Goal: Task Accomplishment & Management: Manage account settings

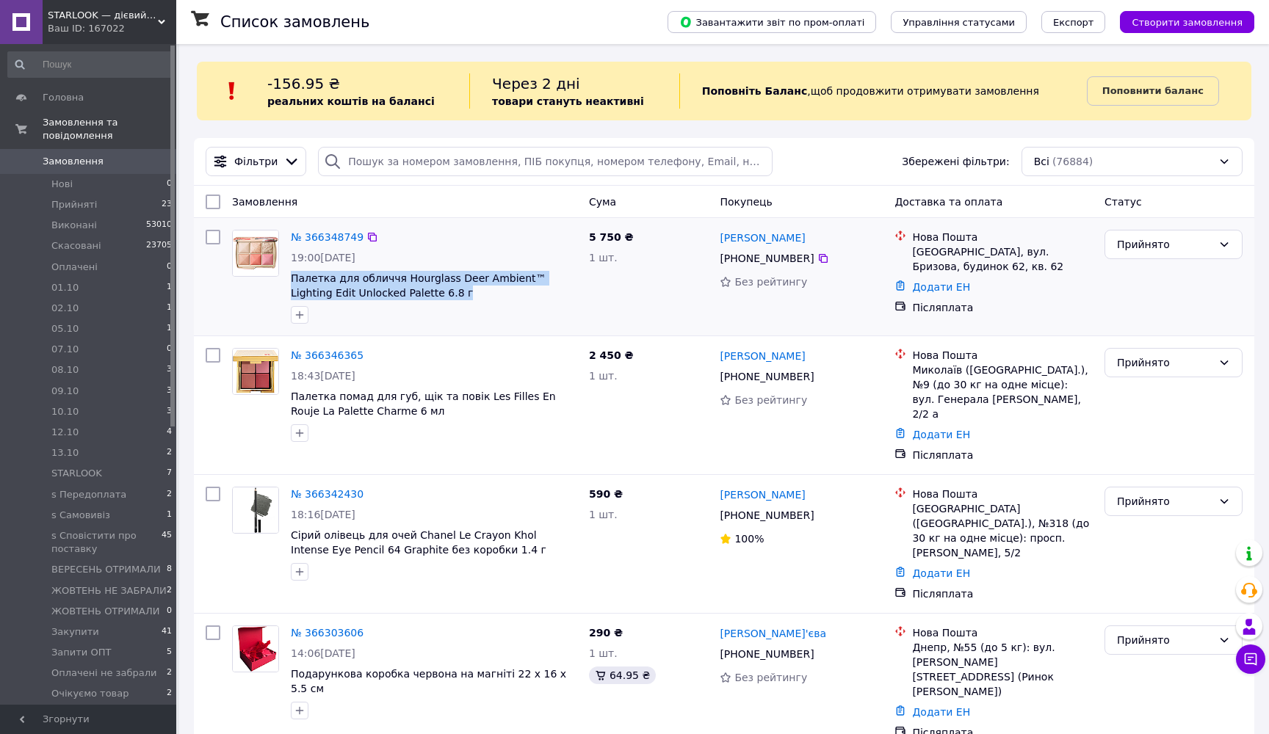
drag, startPoint x: 429, startPoint y: 295, endPoint x: 289, endPoint y: 278, distance: 140.5
click at [289, 278] on div "№ 366348749 19:00, 12.10.2025 Палетка для обличчя Hourglass Deer Ambient™ Light…" at bounding box center [434, 277] width 298 height 106
copy span "Палетка для обличчя Hourglass Deer Ambient™ Lighting Edit Unlocked Palette 6.8 г"
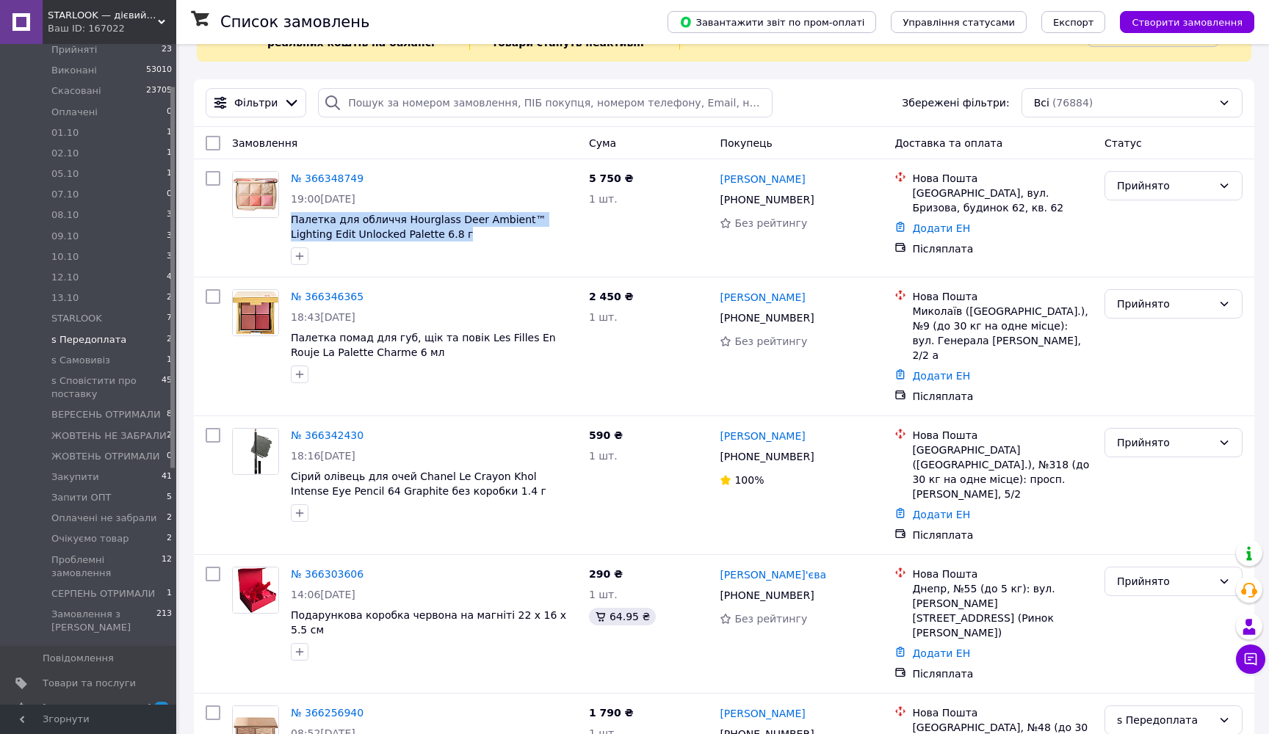
scroll to position [221, 0]
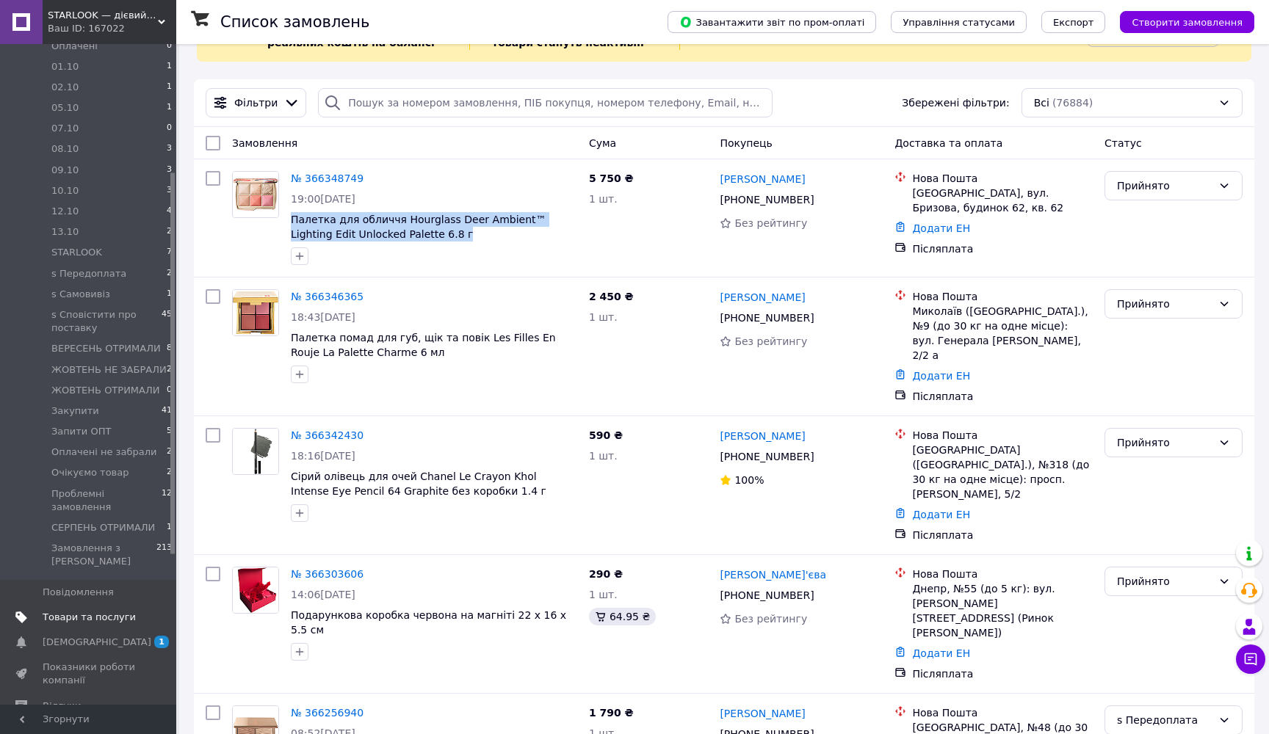
click at [92, 614] on span "Товари та послуги" at bounding box center [89, 617] width 93 height 13
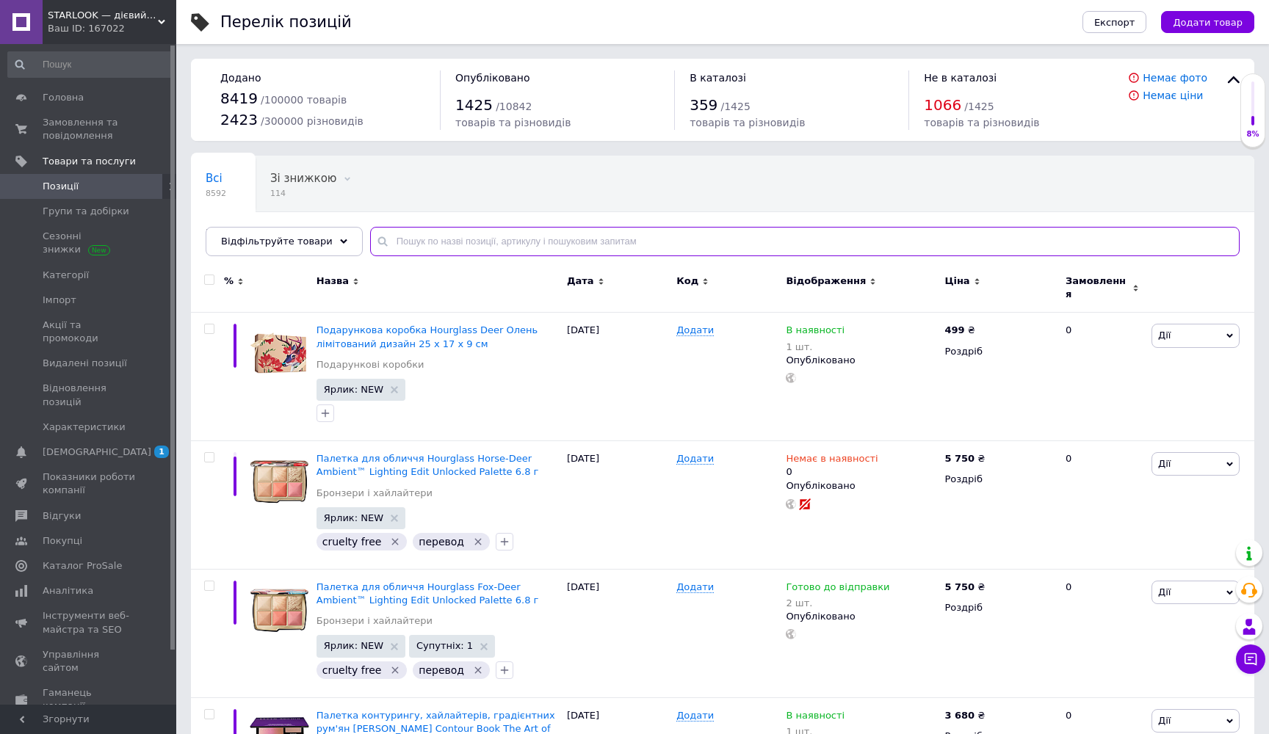
click at [515, 239] on input "text" at bounding box center [804, 241] width 869 height 29
paste input "Палетка для обличчя Hourglass Deer Ambient™ Lighting Edit Unlocked Palette 6.8 г"
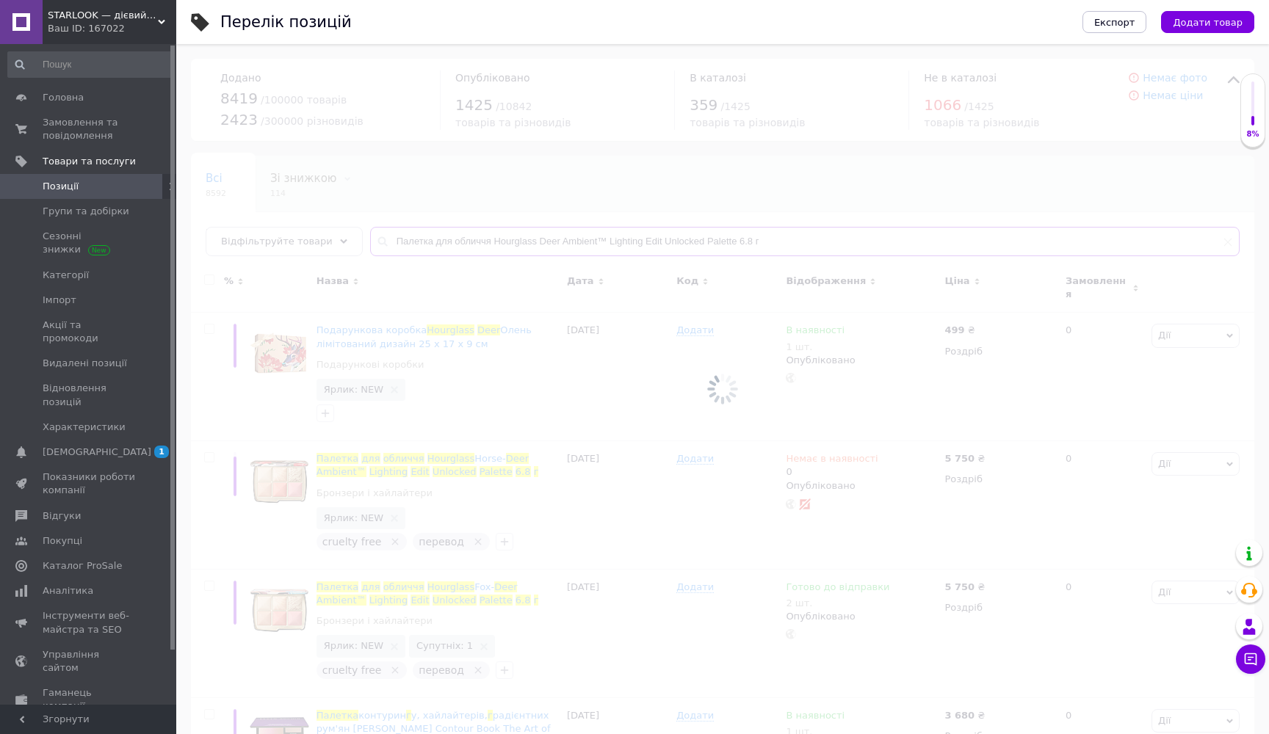
type input "Палетка для обличчя Hourglass Deer Ambient™ Lighting Edit Unlocked Palette 6.8 г"
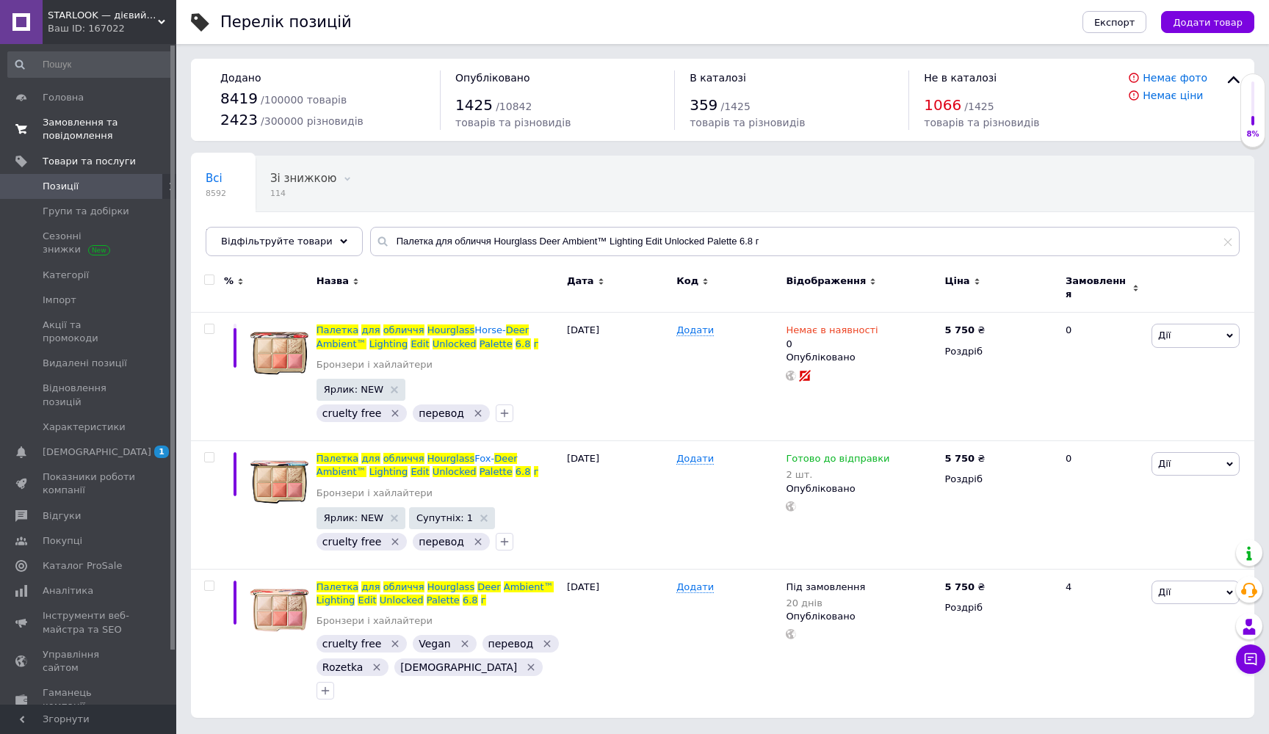
click at [62, 126] on span "Замовлення та повідомлення" at bounding box center [89, 129] width 93 height 26
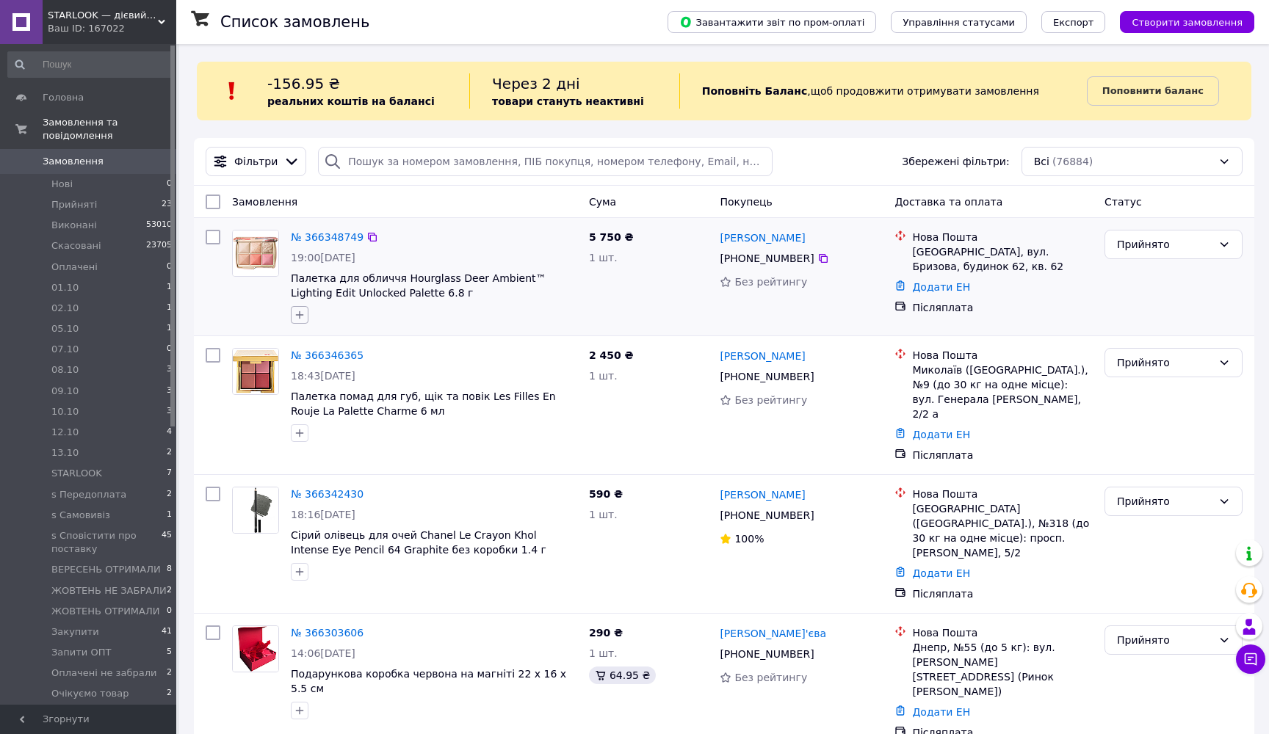
click at [294, 313] on icon "button" at bounding box center [300, 315] width 12 height 12
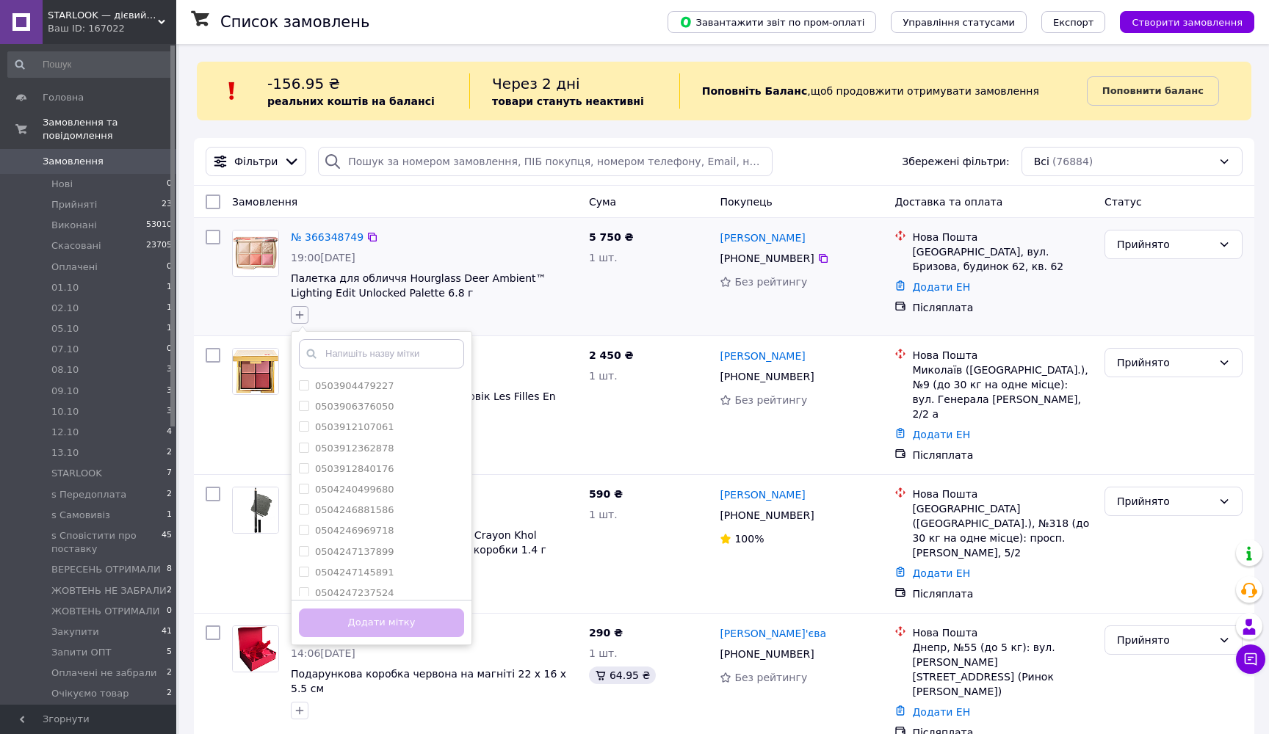
type input "y"
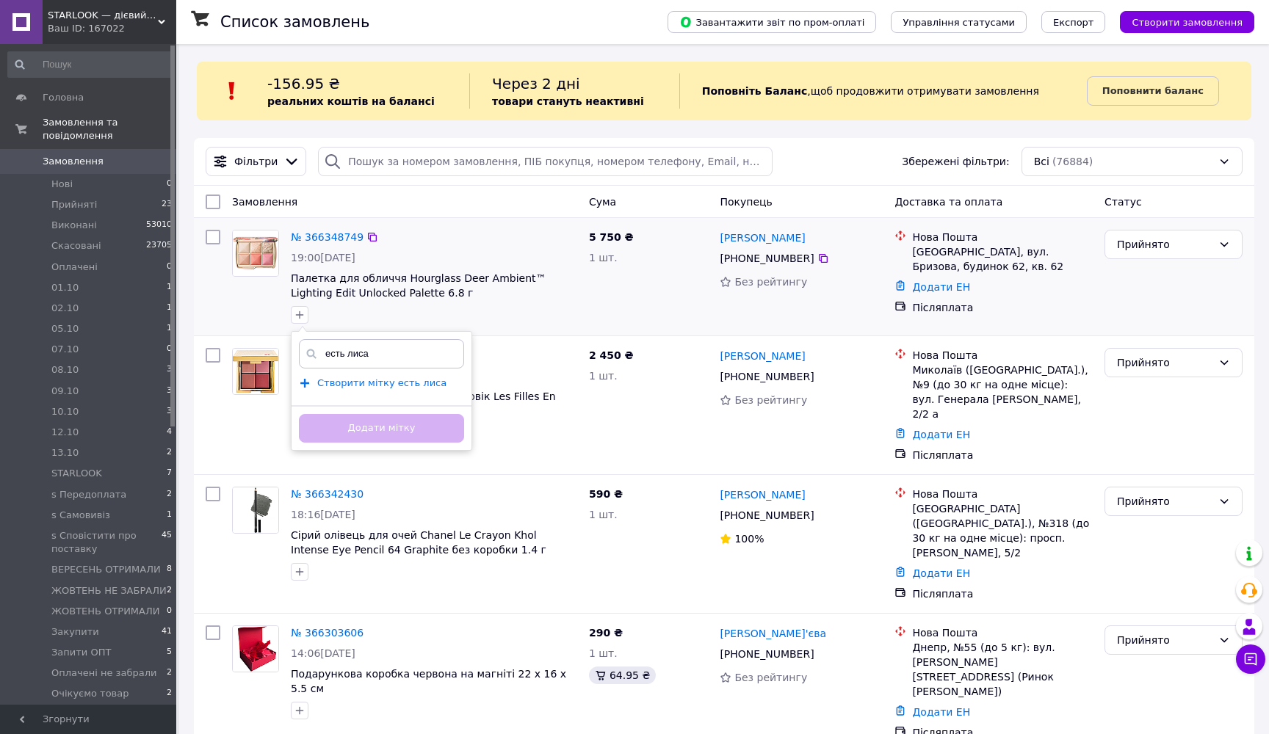
type input "есть лиса"
click at [327, 383] on span "Створити мітку есть лиса" at bounding box center [381, 383] width 129 height 12
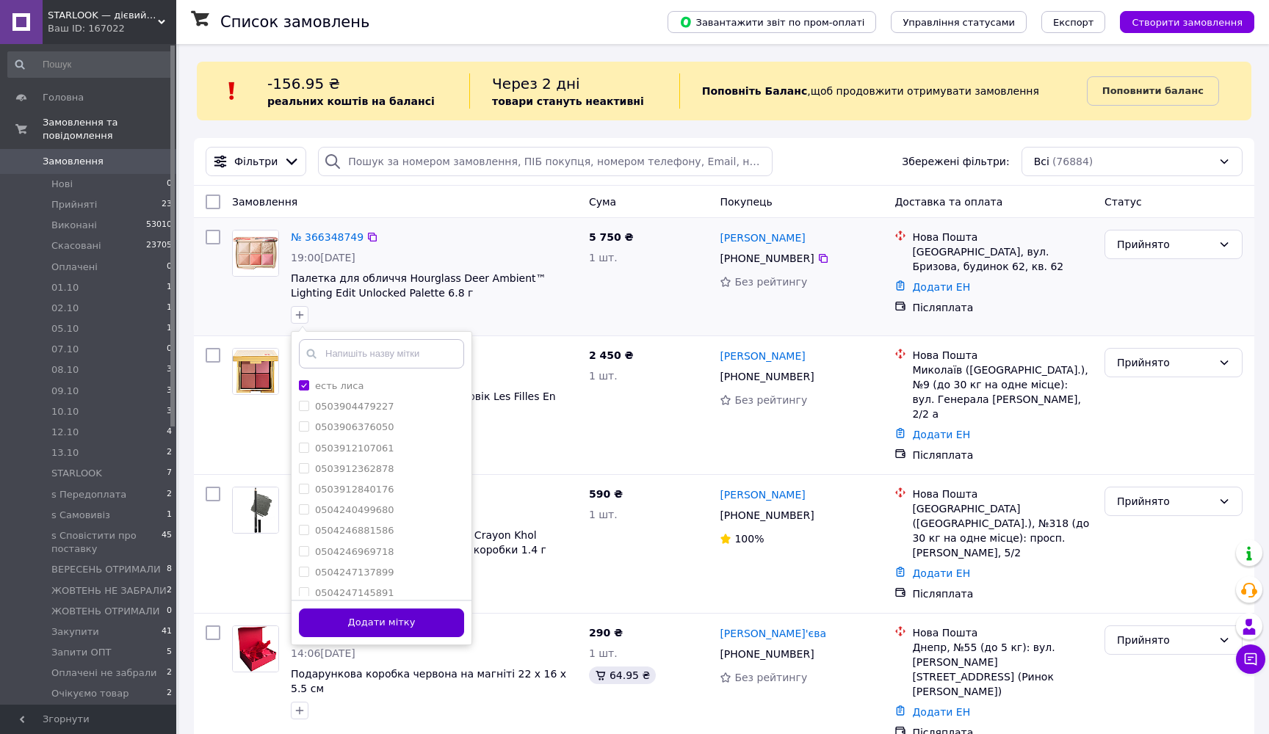
click at [416, 613] on button "Додати мітку" at bounding box center [381, 623] width 165 height 29
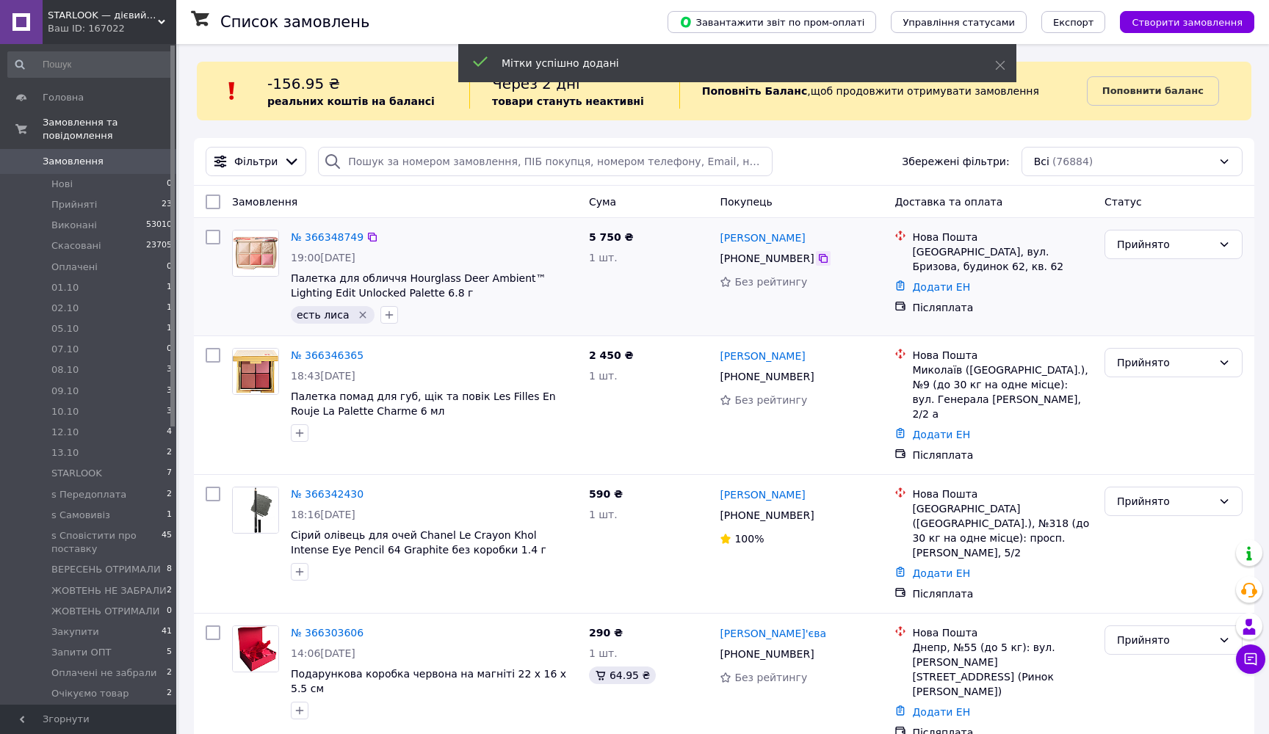
click at [824, 258] on icon at bounding box center [823, 259] width 12 height 12
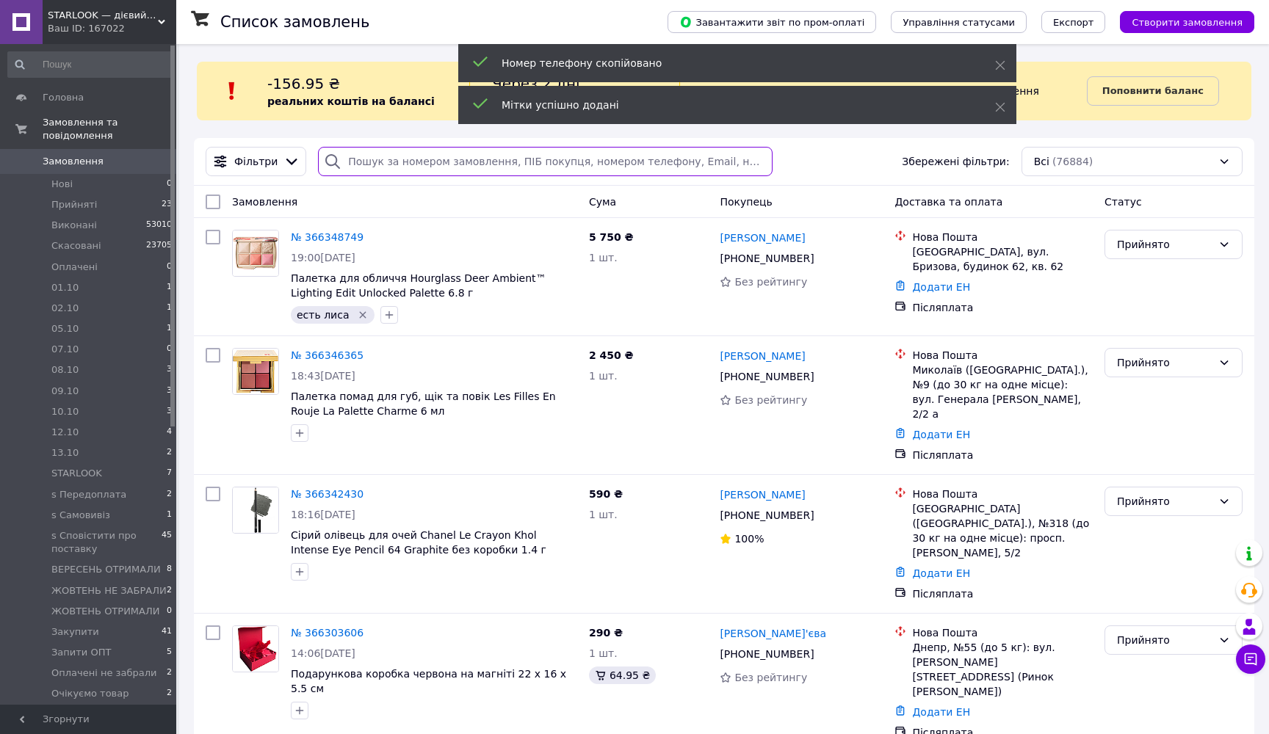
click at [653, 162] on input "search" at bounding box center [545, 161] width 454 height 29
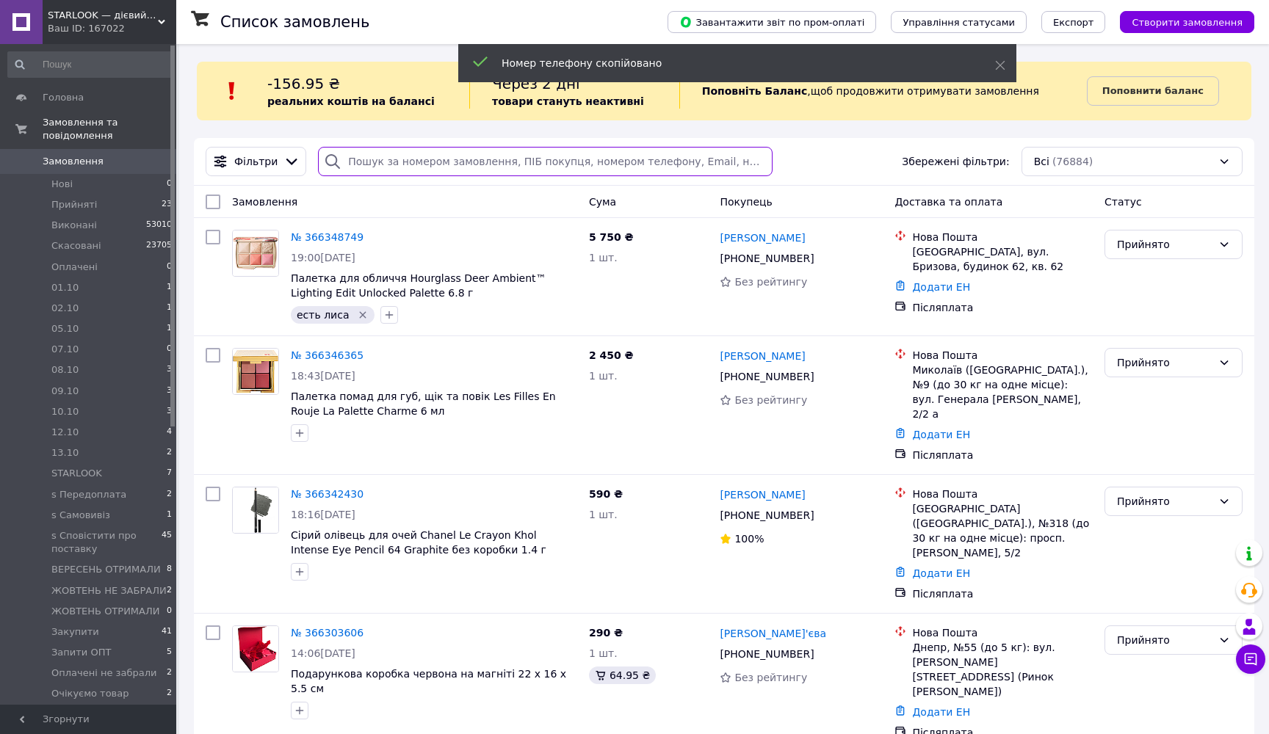
paste input "+380954470222"
type input "+380954470222"
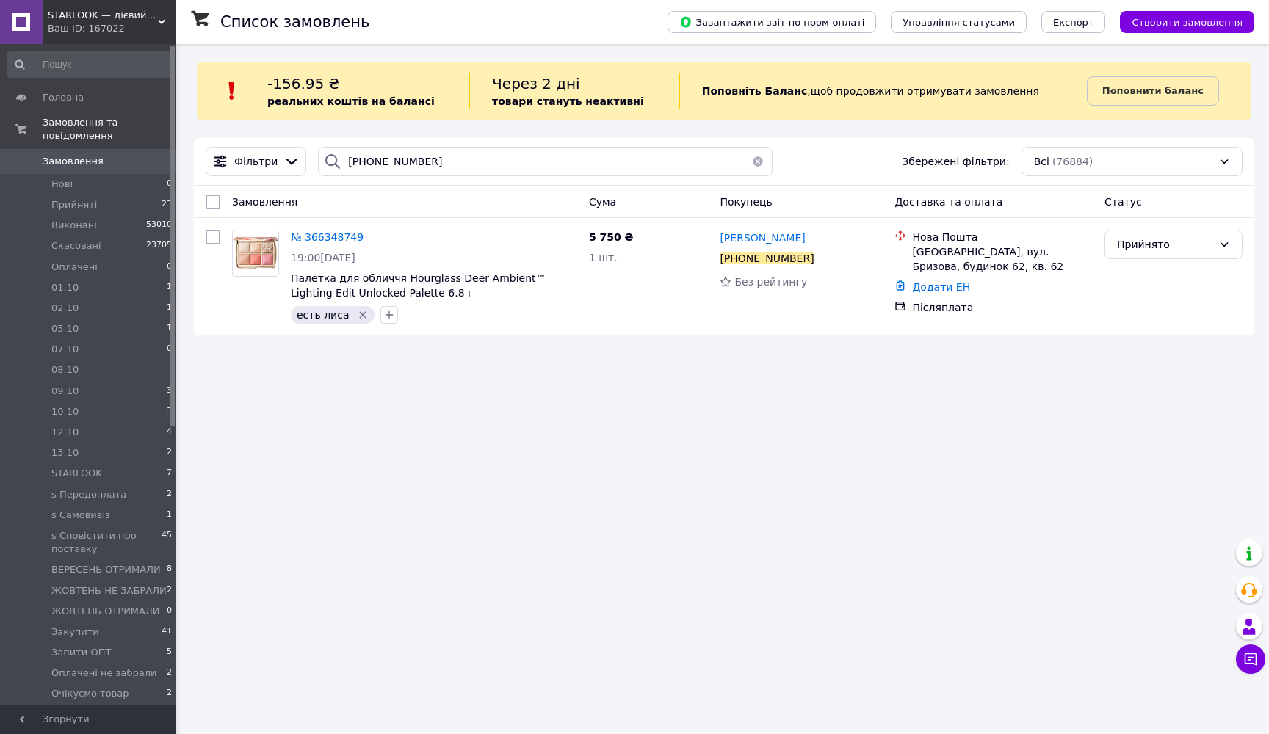
click at [755, 163] on button "button" at bounding box center [757, 161] width 29 height 29
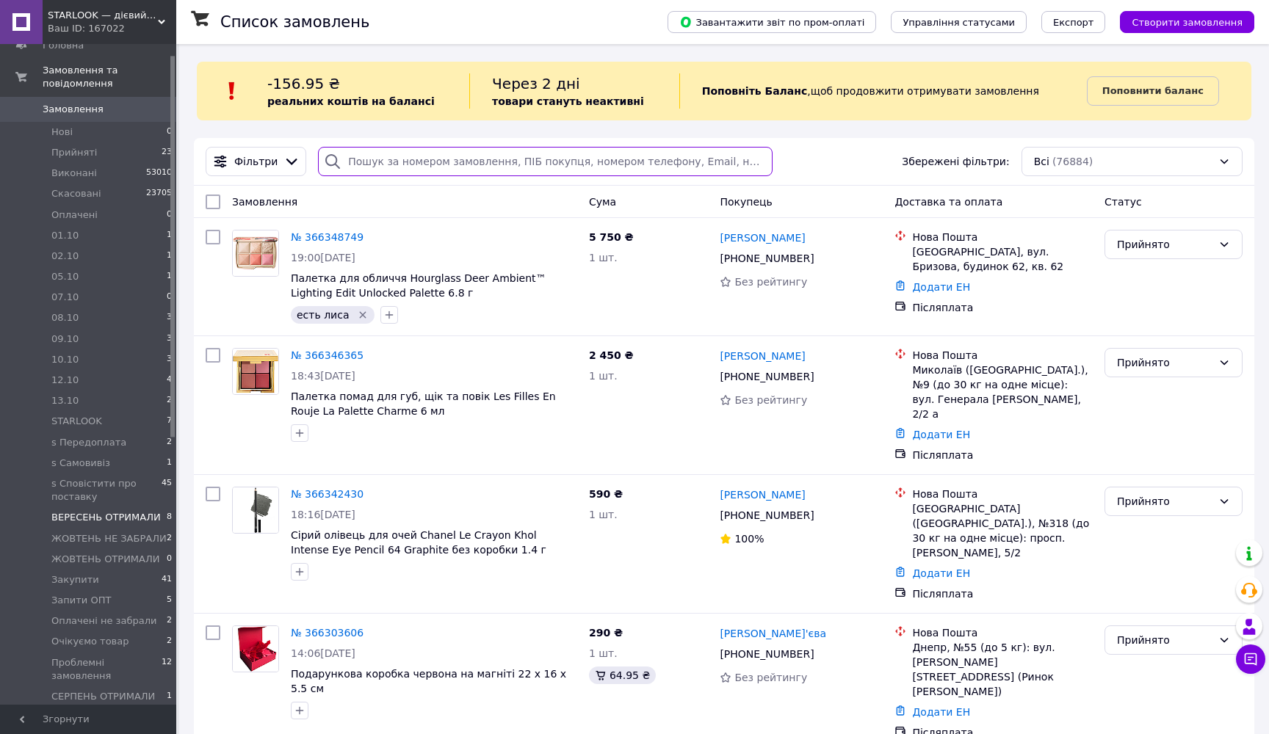
scroll to position [56, 0]
click at [89, 540] on li "ЖОВТЕНЬ НЕ ЗАБРАЛИ 2" at bounding box center [90, 535] width 181 height 21
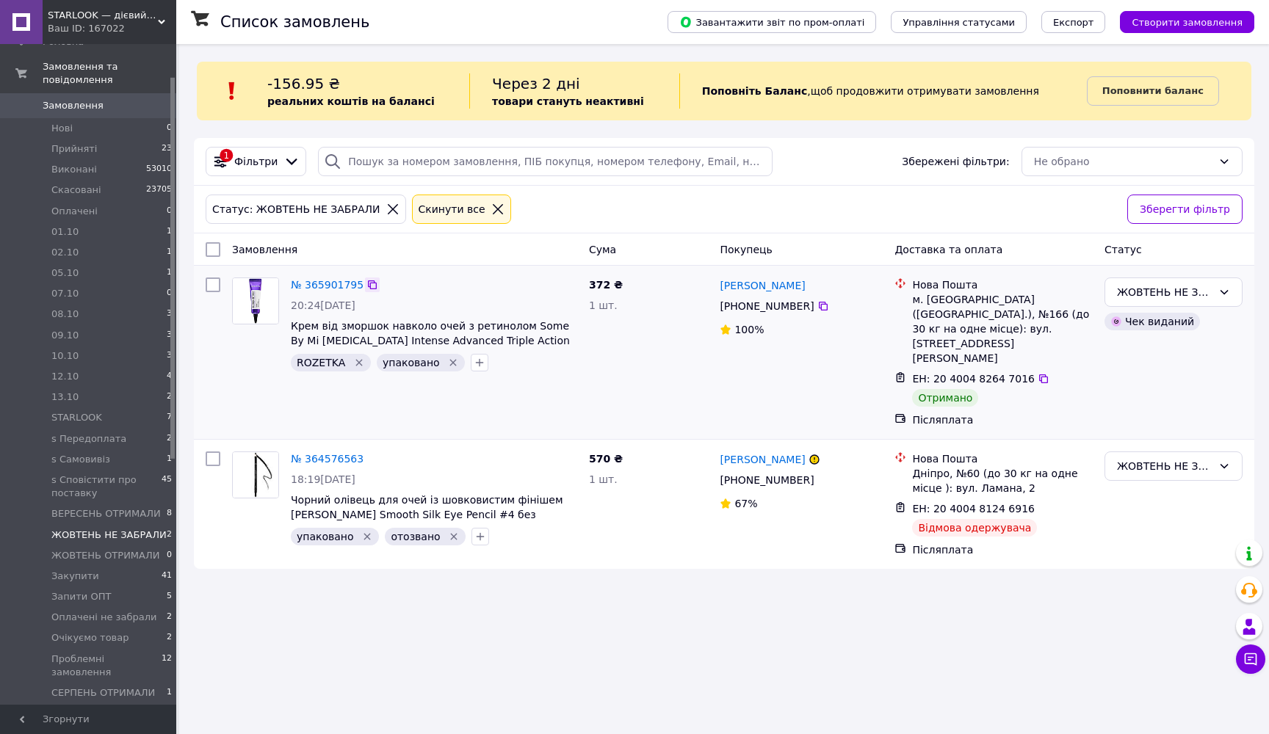
click at [369, 285] on icon at bounding box center [372, 285] width 12 height 12
click at [1154, 286] on div "ЖОВТЕНЬ НЕ ЗАБРАЛИ" at bounding box center [1164, 292] width 95 height 16
click at [1141, 407] on li "ЖОВТЕНЬ ОТРИМАЛИ" at bounding box center [1173, 416] width 137 height 41
click at [476, 363] on icon "button" at bounding box center [480, 363] width 12 height 12
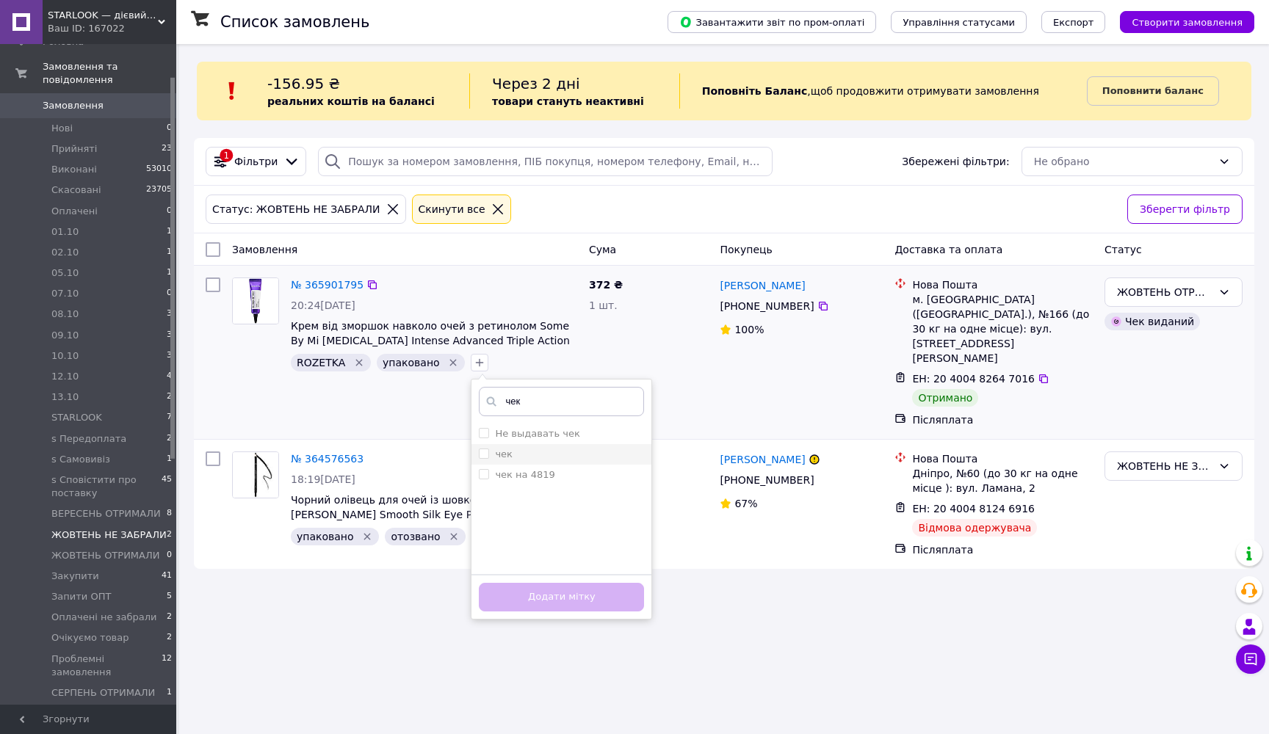
type input "чек"
click at [479, 450] on input "чек" at bounding box center [484, 454] width 10 height 10
checkbox input "true"
click at [498, 609] on button "Додати мітку" at bounding box center [561, 597] width 165 height 29
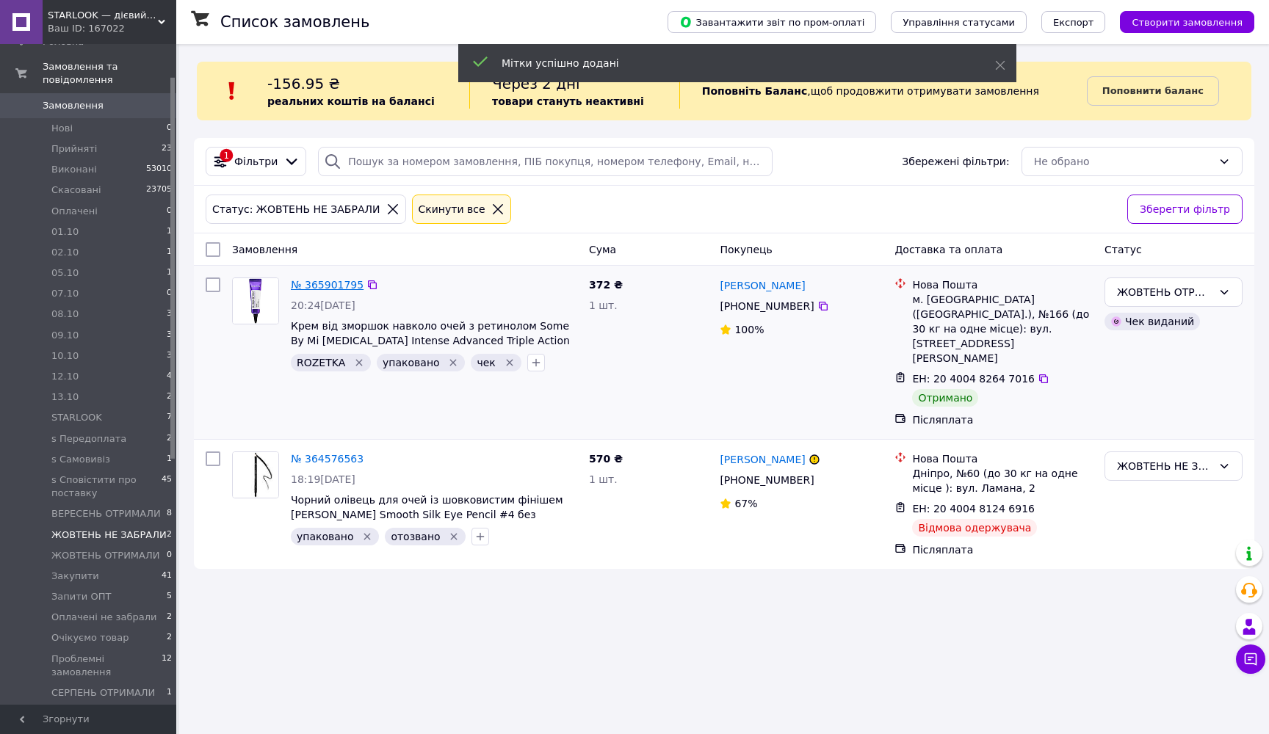
click at [324, 281] on link "№ 365901795" at bounding box center [327, 285] width 73 height 12
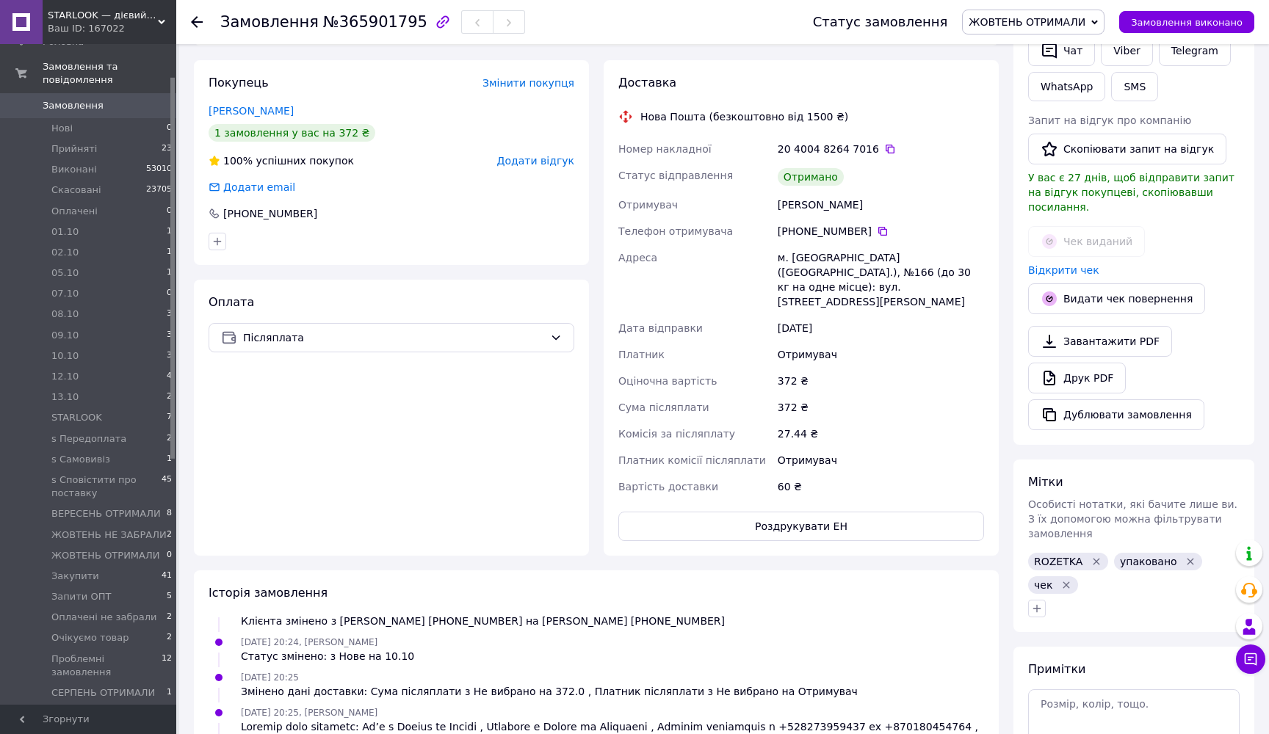
scroll to position [241, 0]
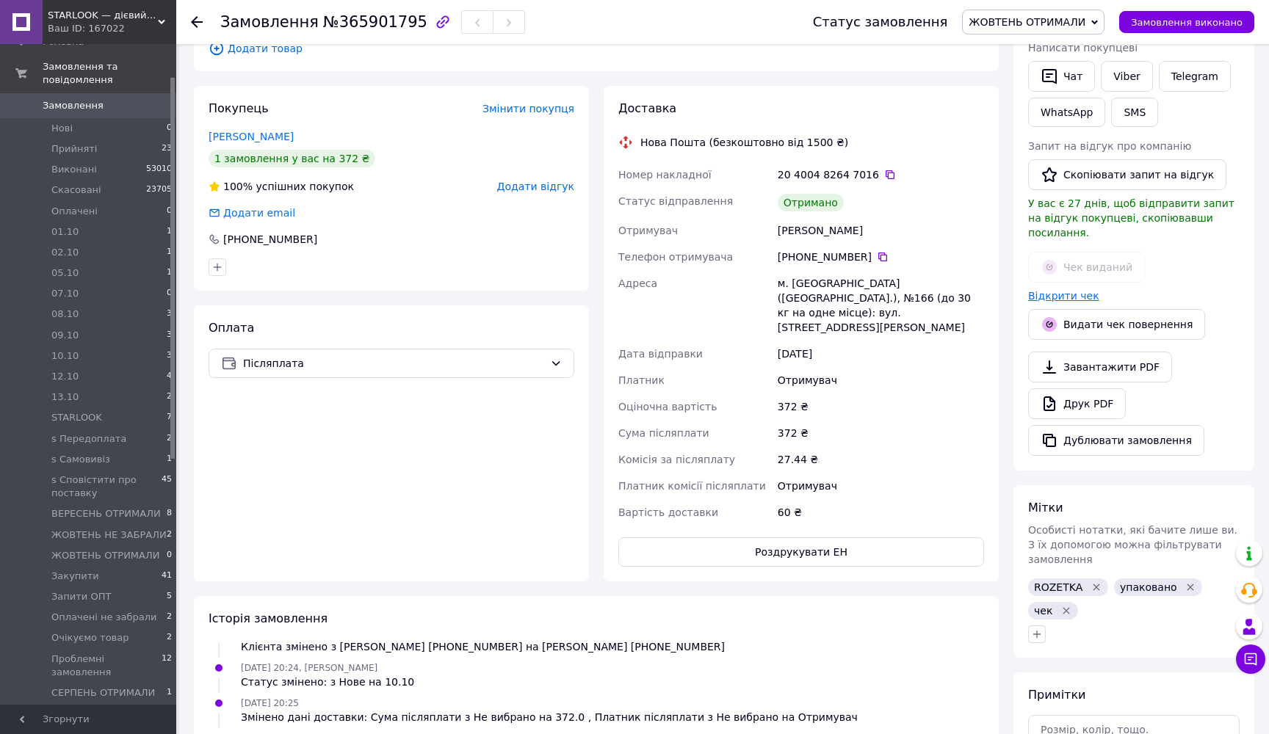
click at [1073, 290] on link "Відкрити чек" at bounding box center [1063, 296] width 71 height 12
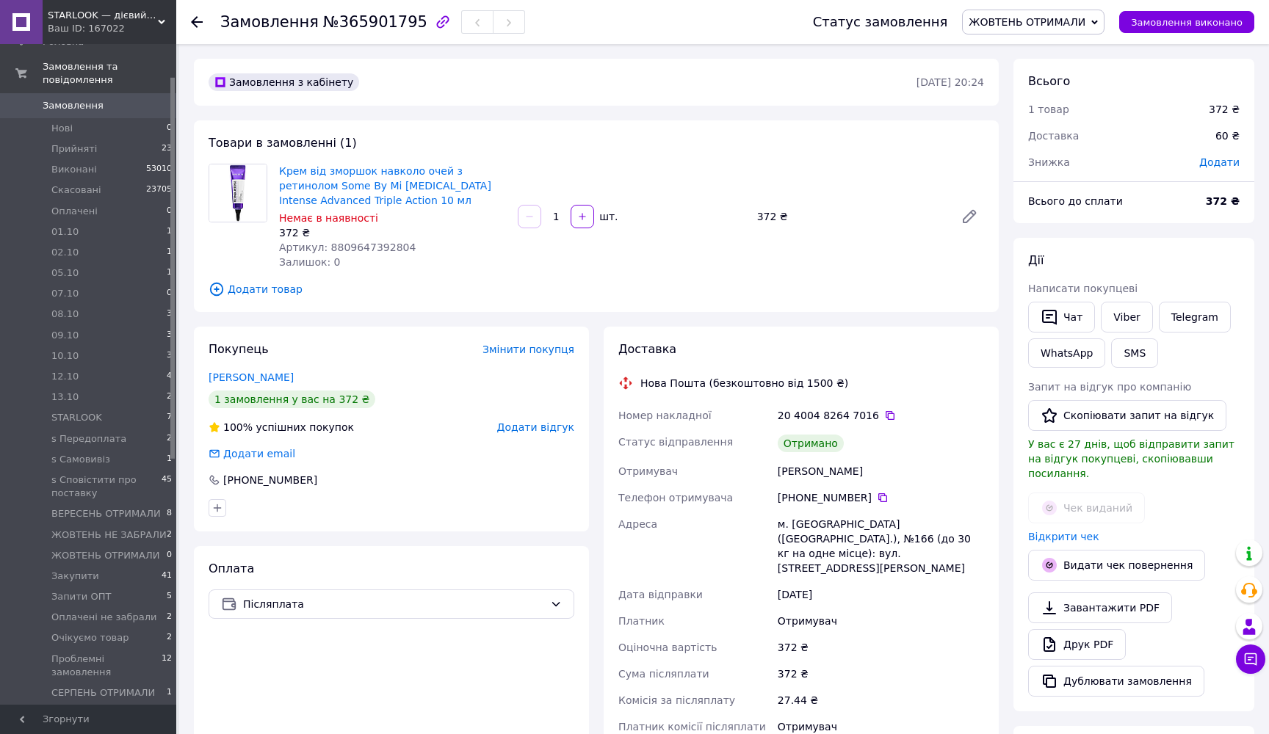
scroll to position [0, 0]
click at [1152, 29] on button "Замовлення виконано" at bounding box center [1186, 22] width 135 height 22
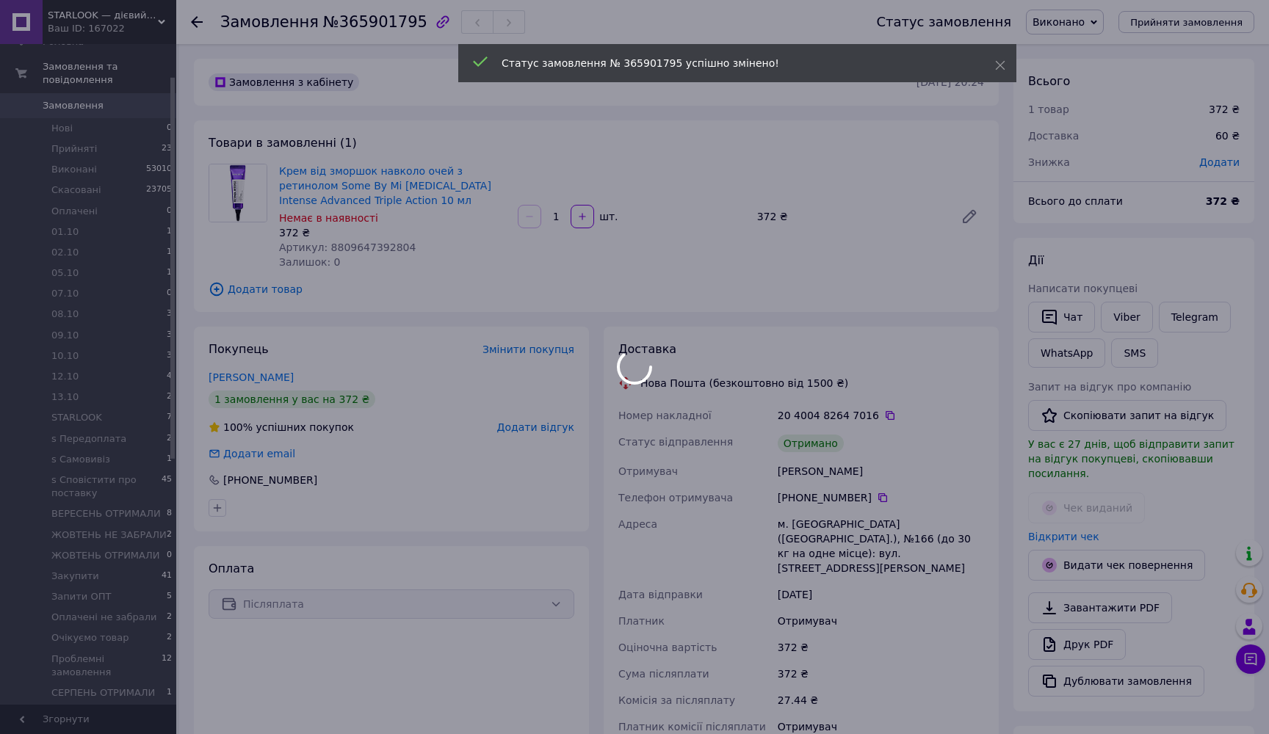
scroll to position [120, 0]
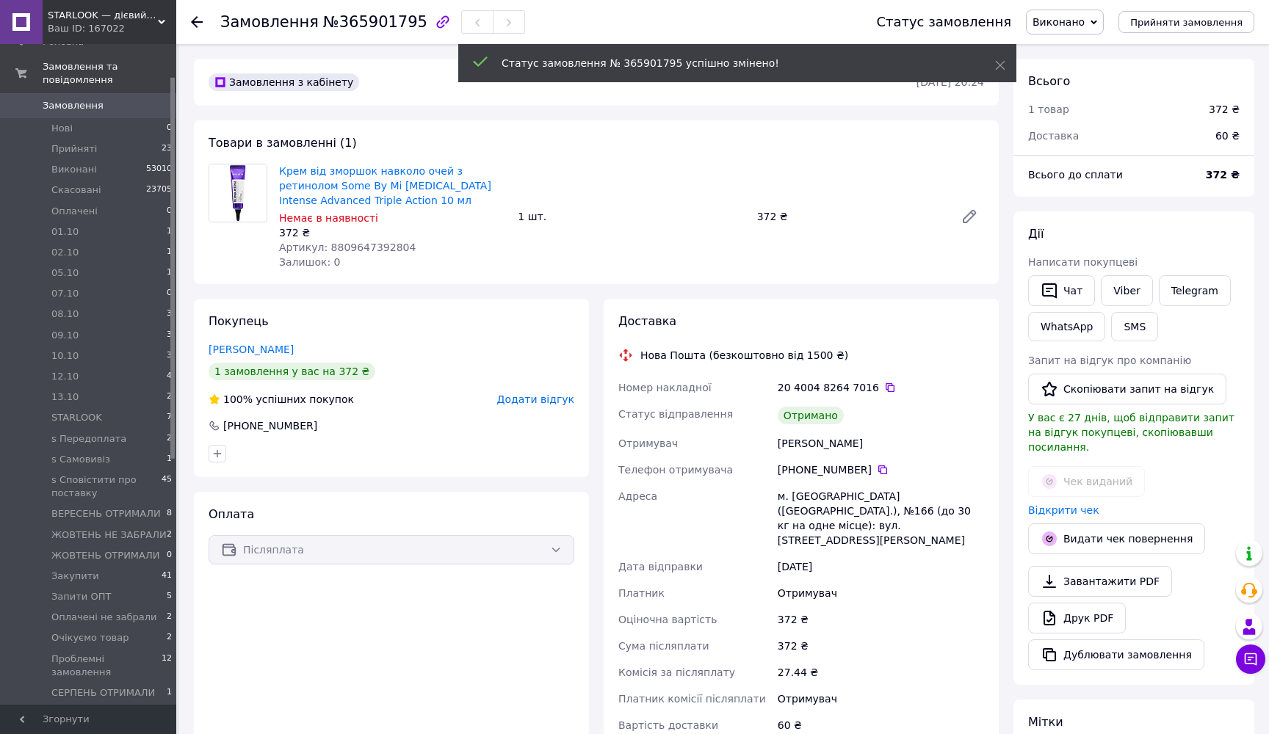
click at [76, 109] on span "Замовлення" at bounding box center [73, 105] width 61 height 13
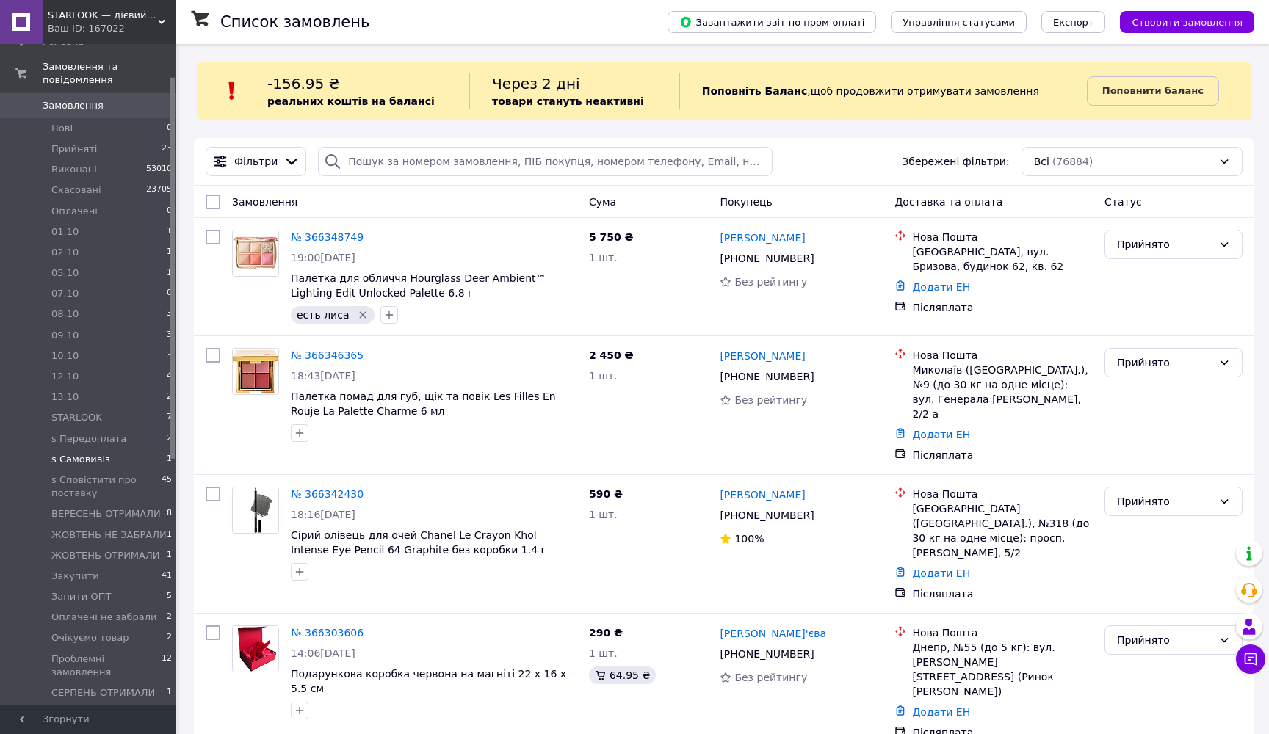
click at [87, 459] on span "s Самовивіз" at bounding box center [80, 459] width 59 height 13
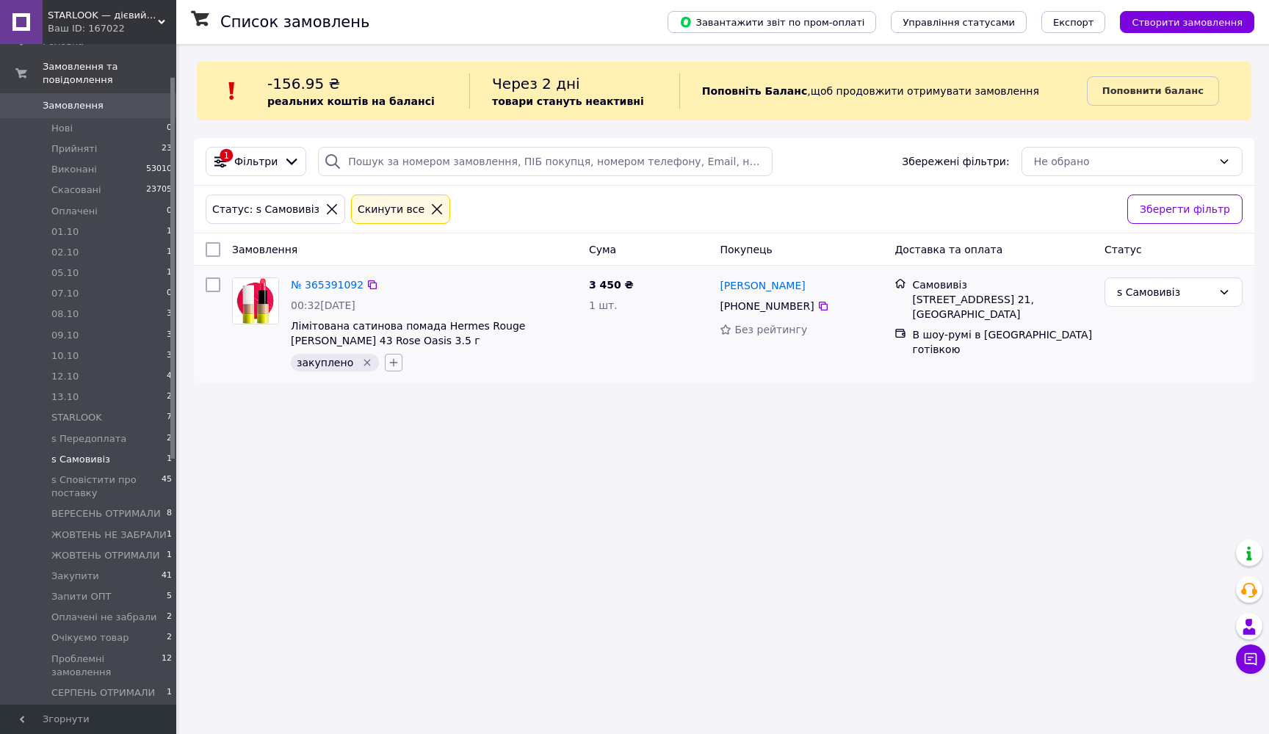
click at [388, 363] on icon "button" at bounding box center [394, 363] width 12 height 12
type input "принесу"
click at [422, 428] on span "Створити мітку принесу" at bounding box center [472, 431] width 122 height 12
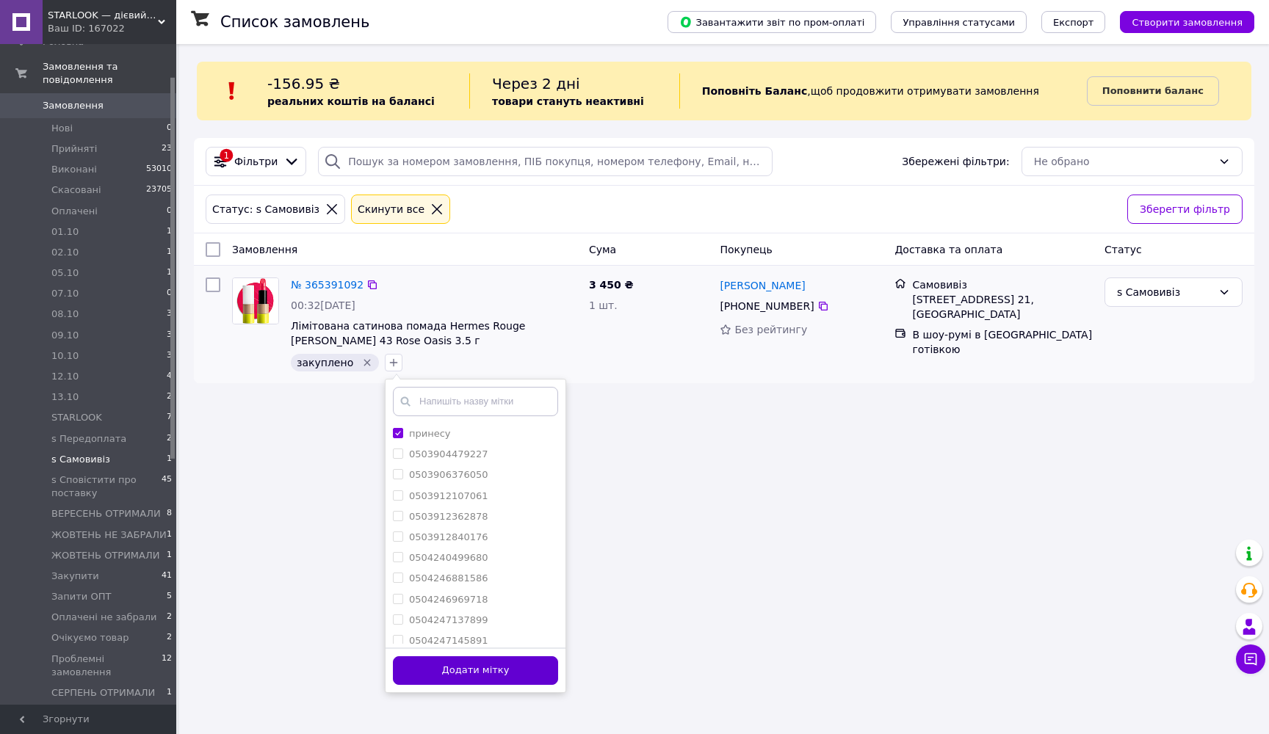
click at [465, 678] on button "Додати мітку" at bounding box center [475, 670] width 165 height 29
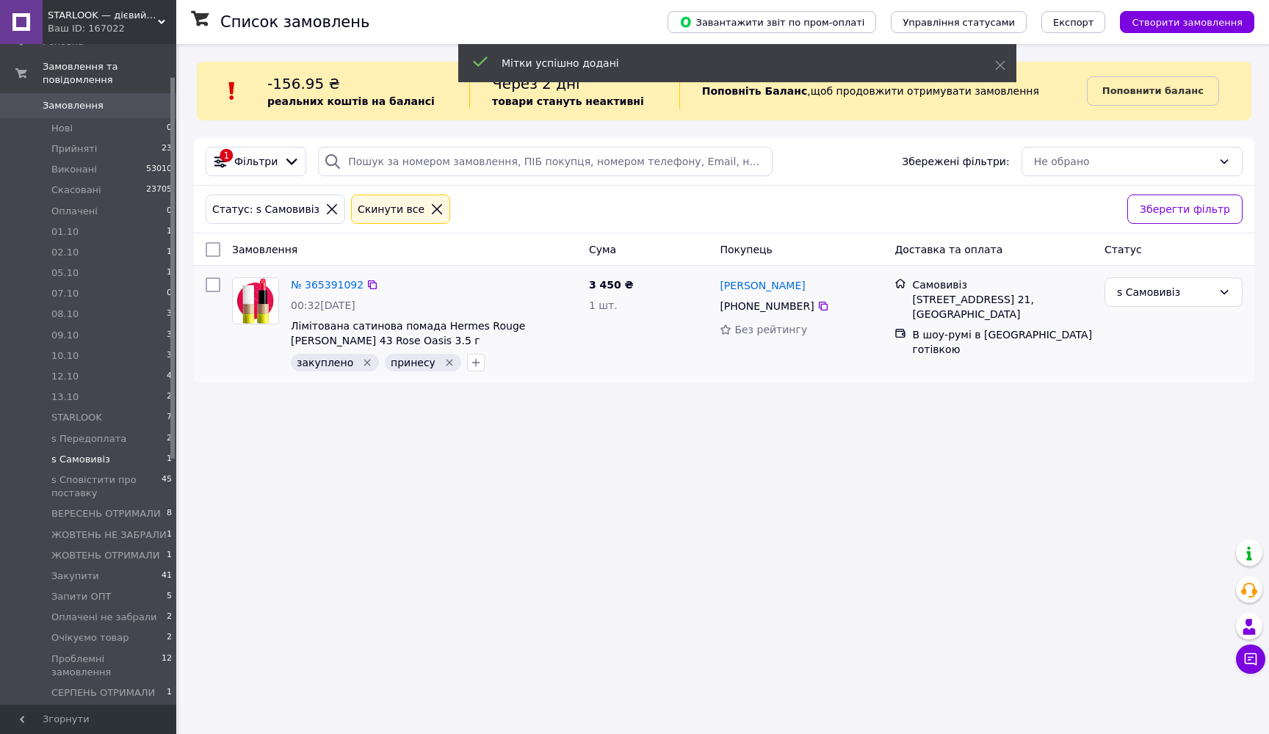
click at [361, 363] on icon "Видалити мітку" at bounding box center [367, 363] width 12 height 12
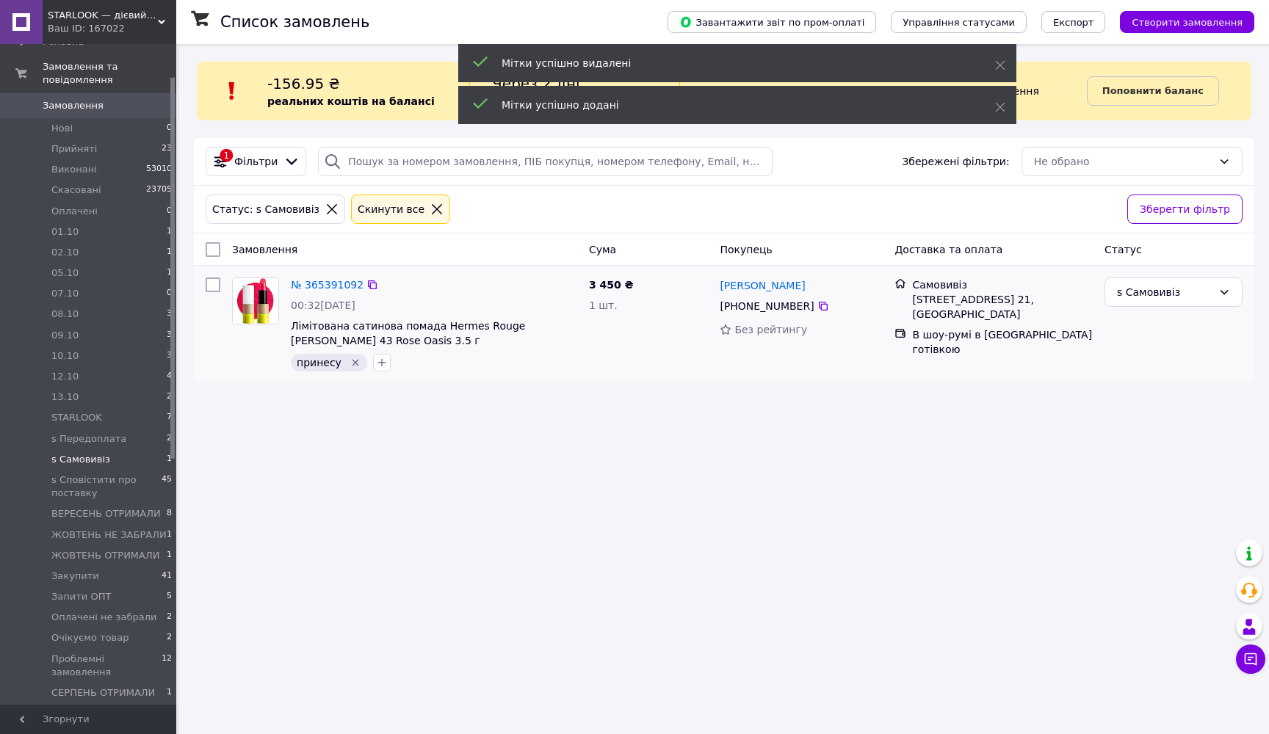
click at [430, 209] on icon at bounding box center [436, 209] width 13 height 13
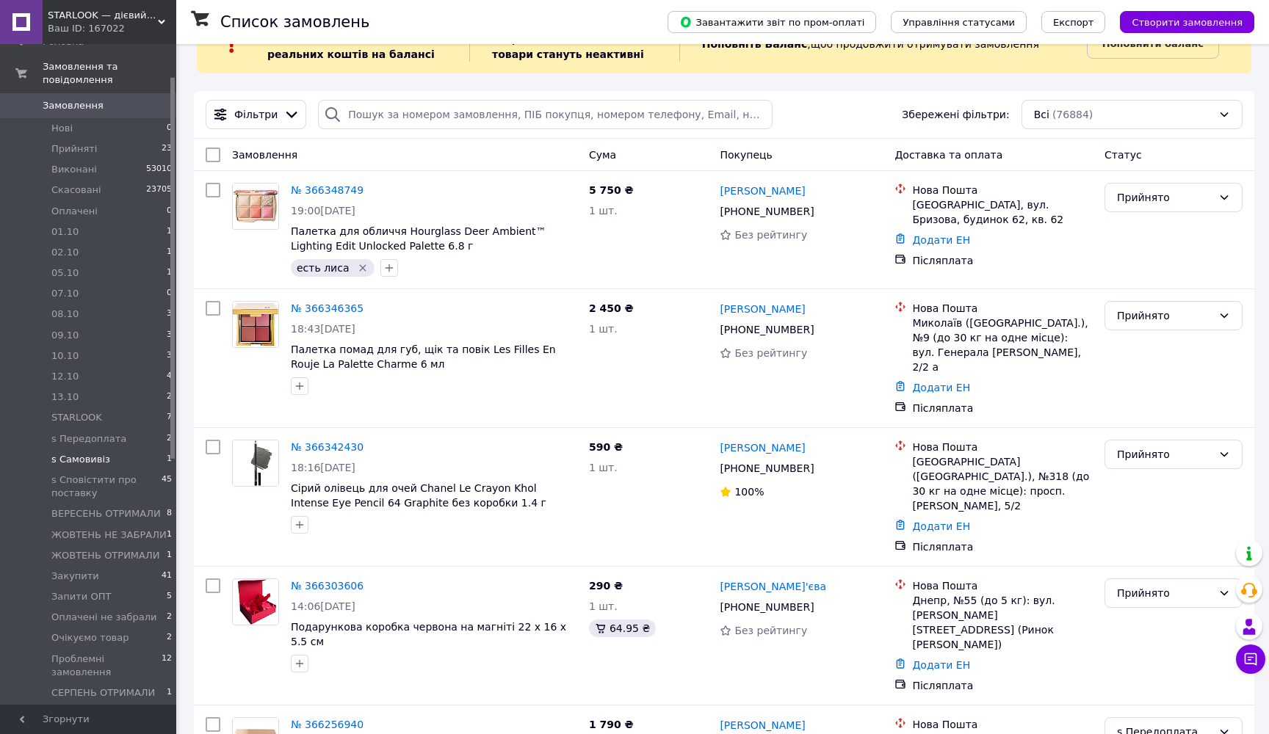
scroll to position [79, 0]
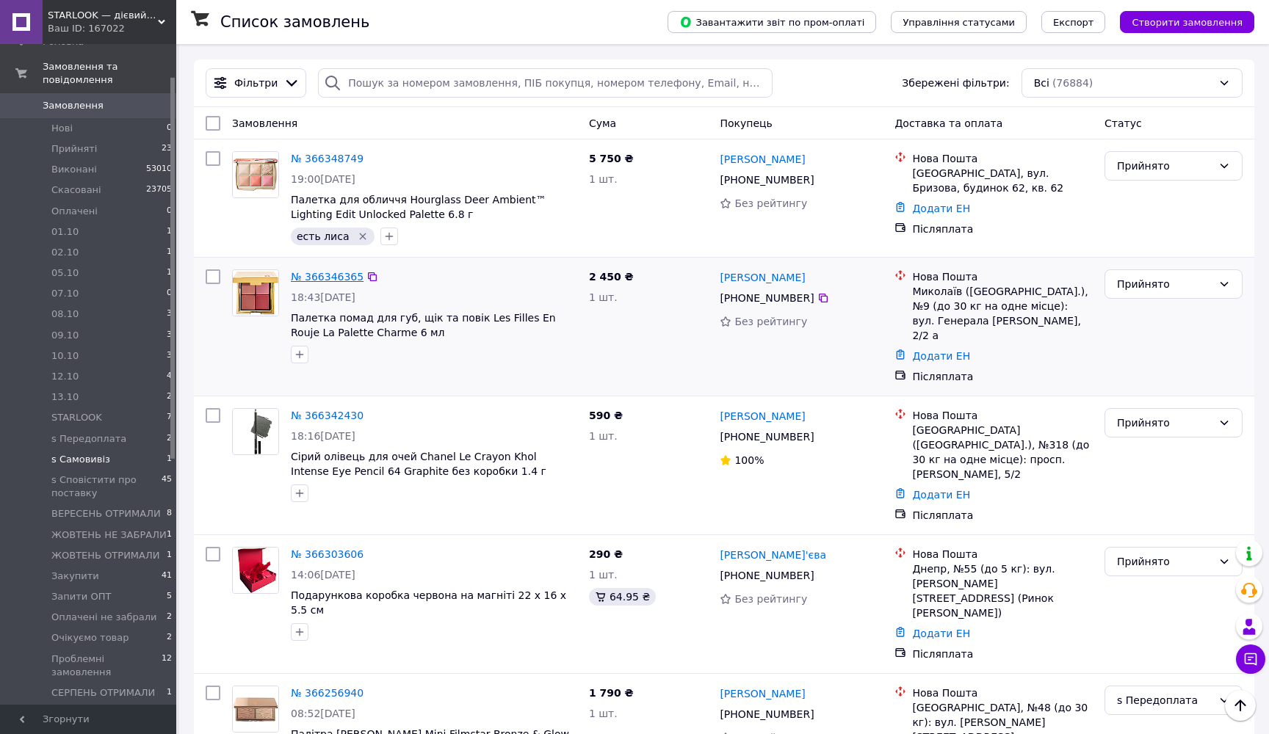
click at [346, 275] on link "№ 366346365" at bounding box center [327, 277] width 73 height 12
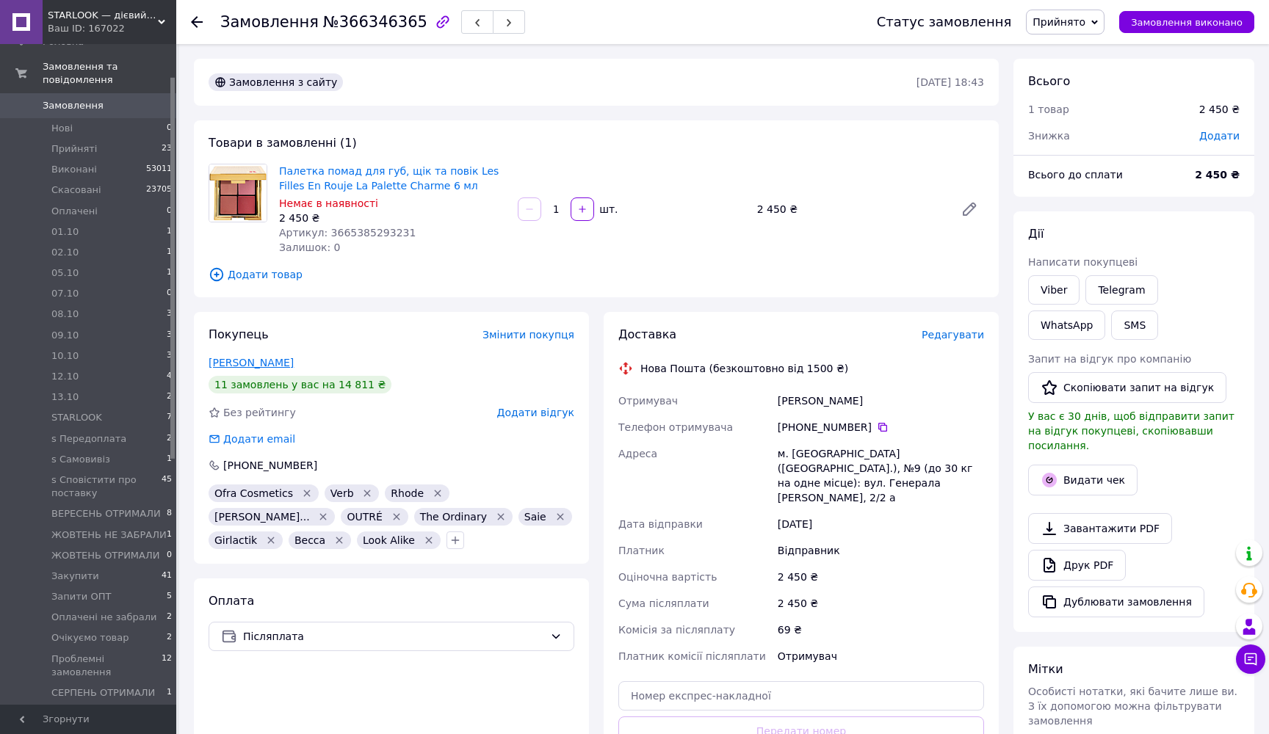
click at [266, 358] on link "Танцюра Лариса" at bounding box center [250, 363] width 85 height 12
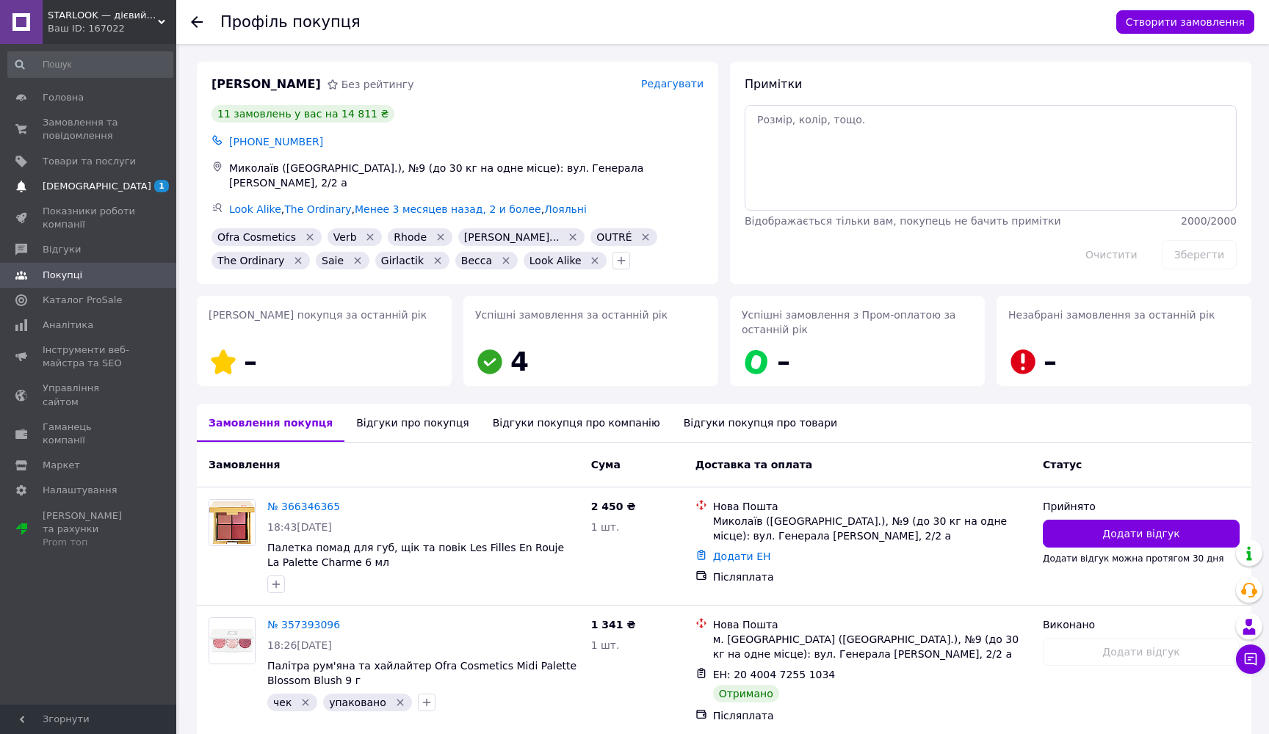
click at [106, 184] on span "[DEMOGRAPHIC_DATA]" at bounding box center [89, 186] width 93 height 13
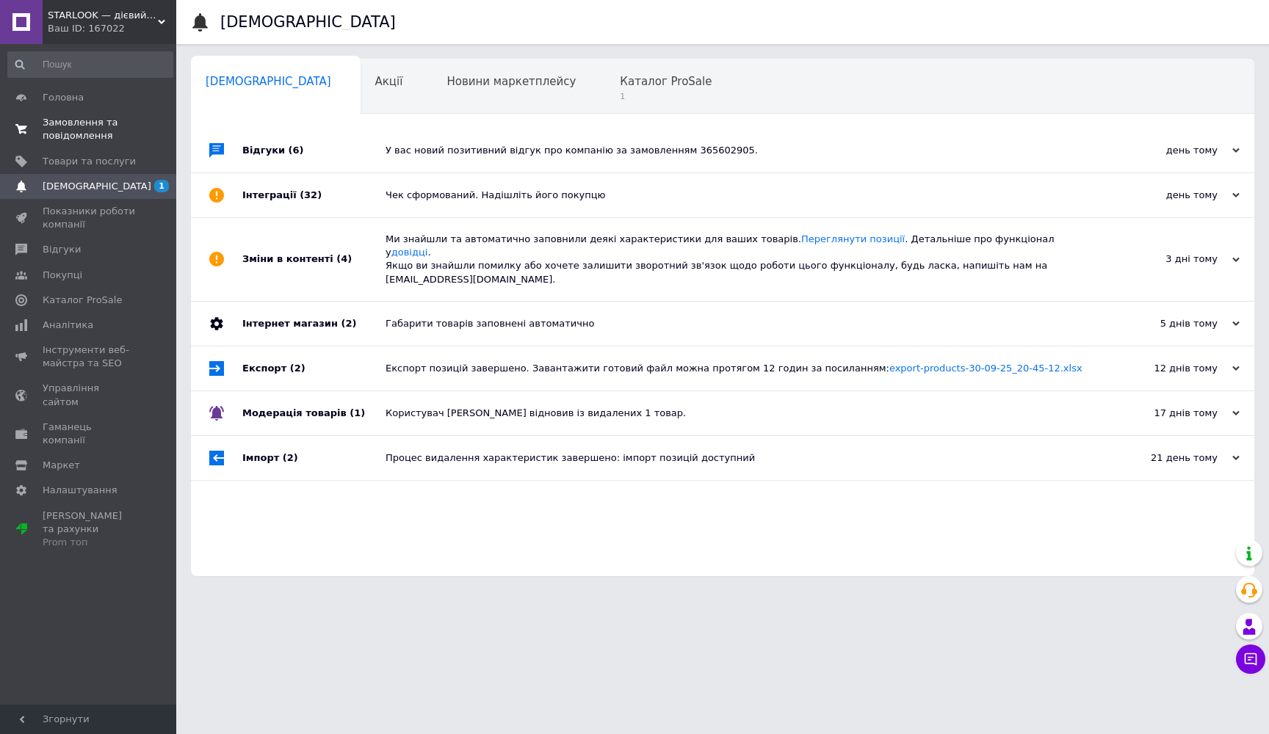
click at [68, 130] on span "Замовлення та повідомлення" at bounding box center [89, 129] width 93 height 26
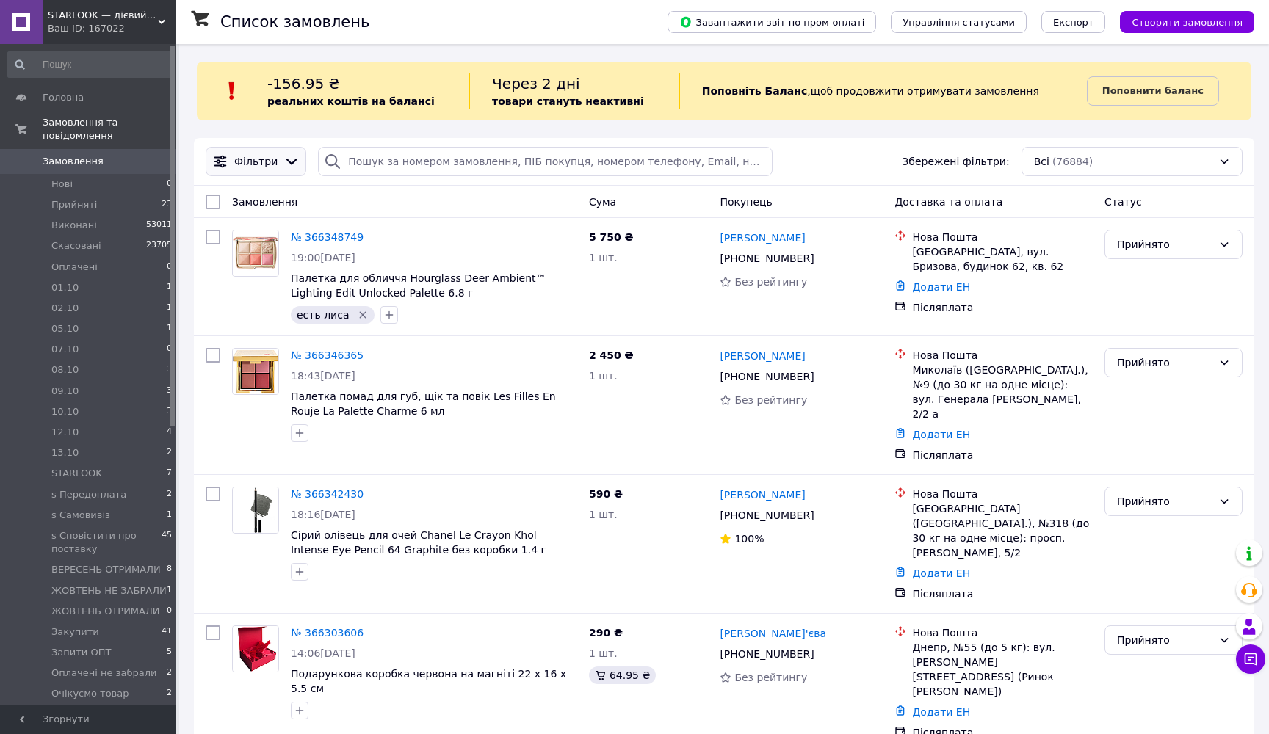
click at [266, 162] on span "Фільтри" at bounding box center [255, 161] width 43 height 15
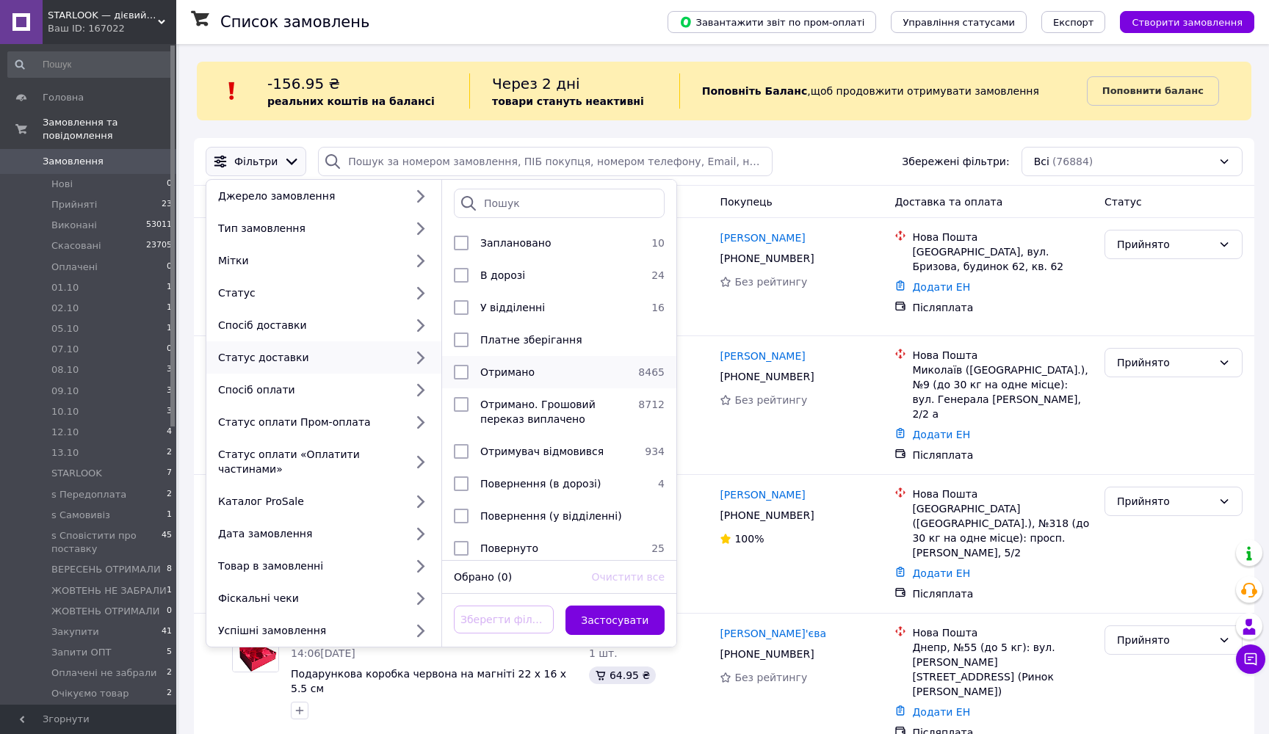
click at [523, 379] on div "Отримано" at bounding box center [553, 372] width 158 height 15
checkbox input "true"
click at [604, 627] on button "Застосувати" at bounding box center [615, 620] width 100 height 29
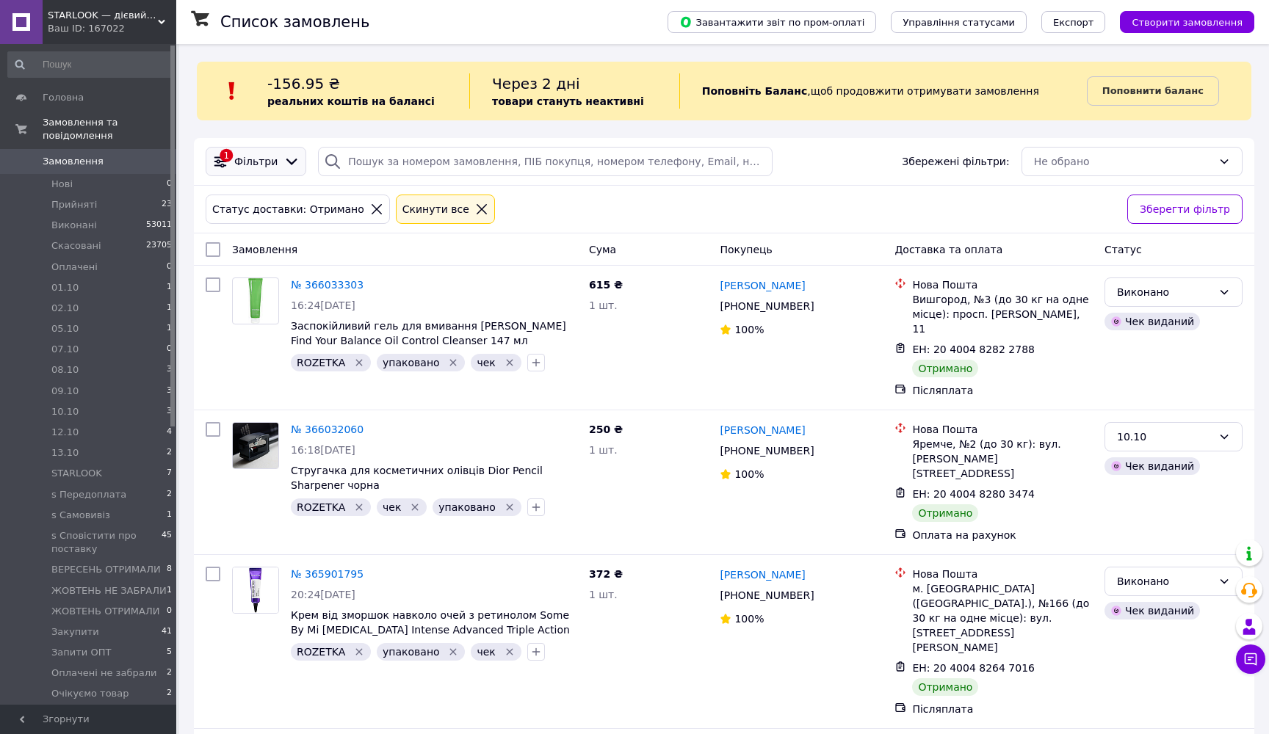
click at [264, 162] on span "Фільтри" at bounding box center [255, 161] width 43 height 15
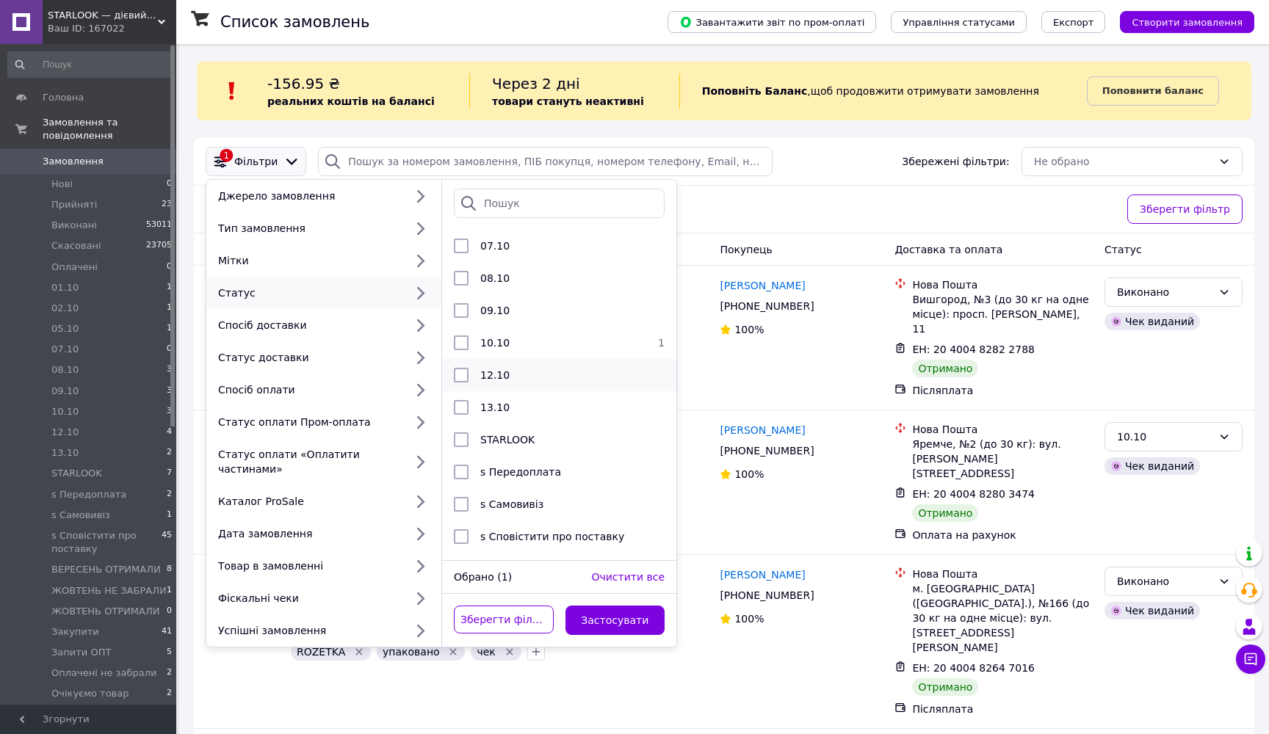
scroll to position [260, 0]
click at [556, 341] on div "10.10" at bounding box center [556, 338] width 165 height 15
checkbox input "true"
click at [617, 614] on button "Застосувати" at bounding box center [615, 620] width 100 height 29
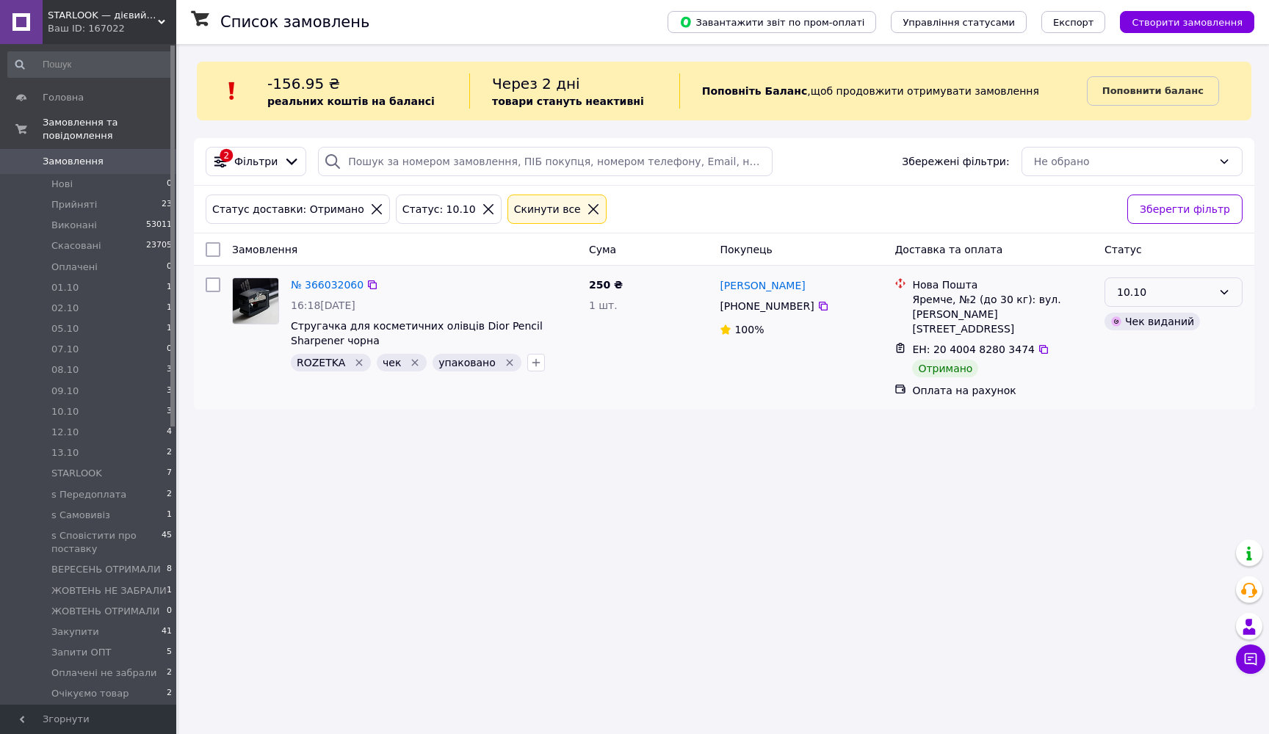
click at [1176, 295] on div "10.10" at bounding box center [1164, 292] width 95 height 16
click at [1148, 352] on li "Виконано" at bounding box center [1173, 350] width 137 height 26
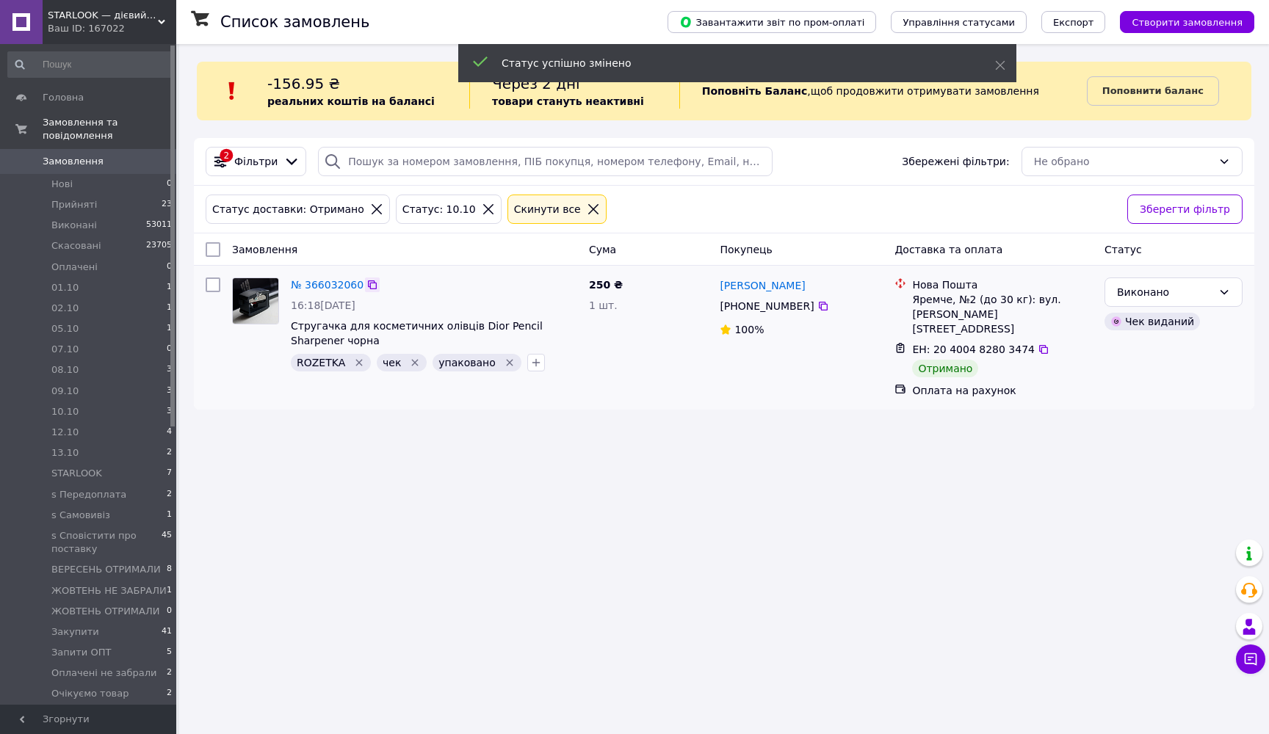
click at [374, 284] on icon at bounding box center [372, 285] width 12 height 12
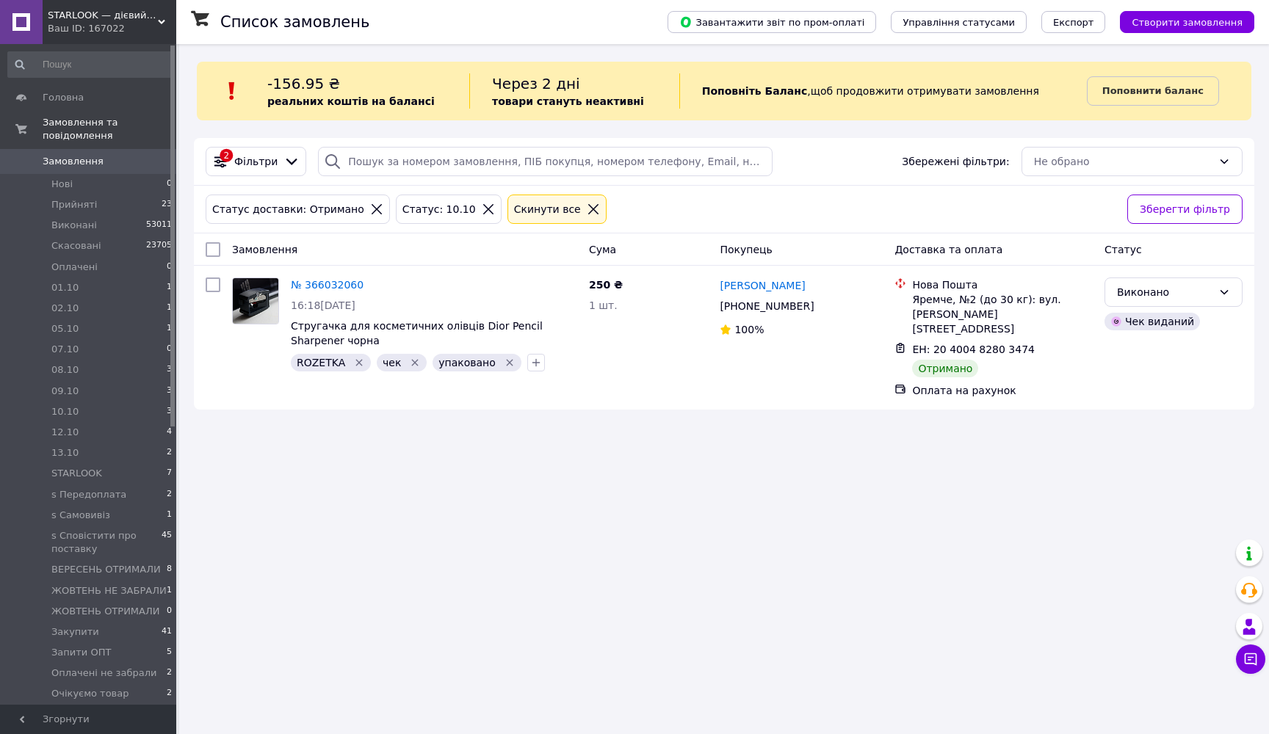
click at [588, 208] on icon at bounding box center [593, 209] width 10 height 10
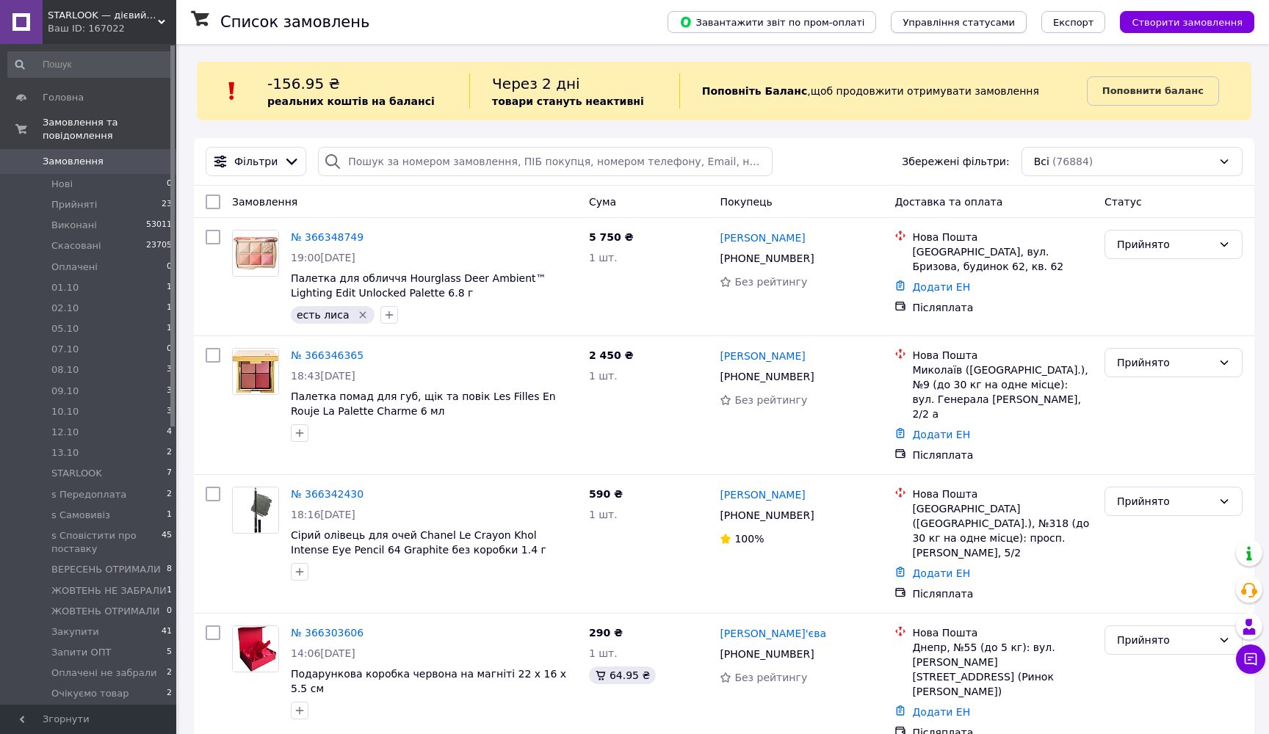
click at [935, 24] on span "Управління статусами" at bounding box center [958, 22] width 112 height 11
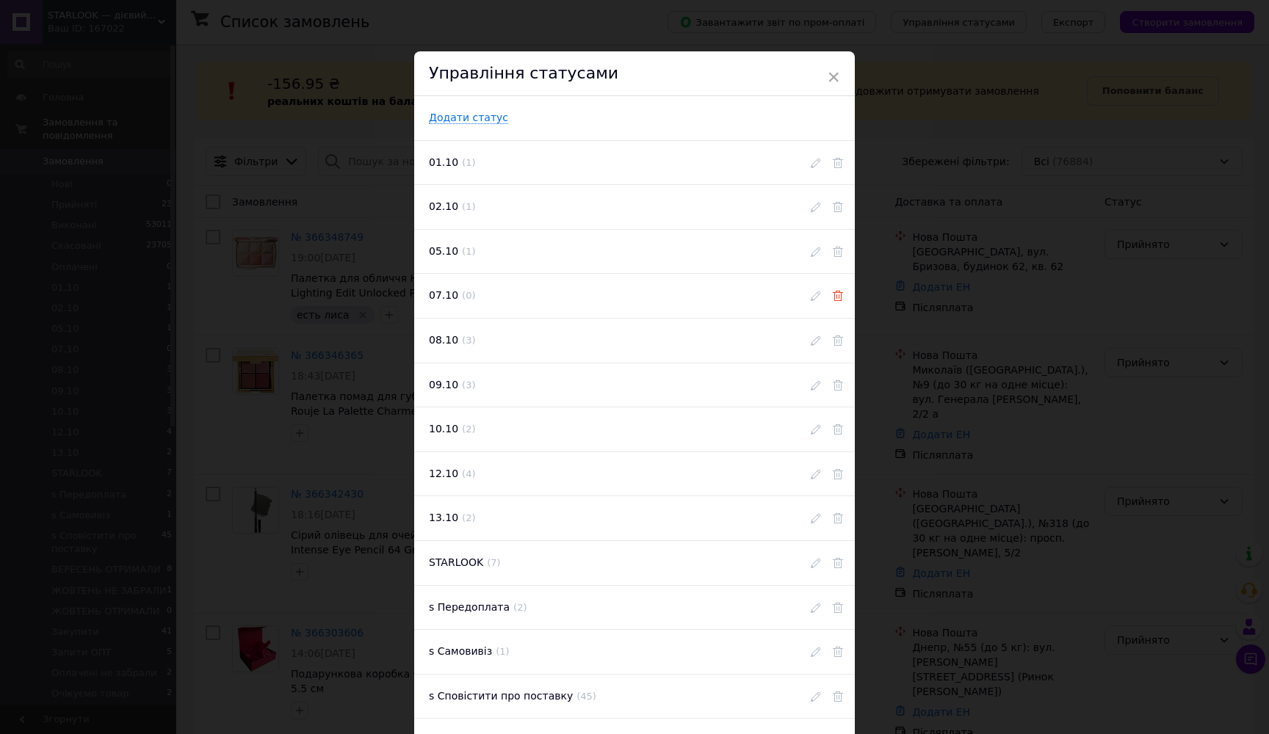
click at [835, 296] on use at bounding box center [838, 296] width 10 height 10
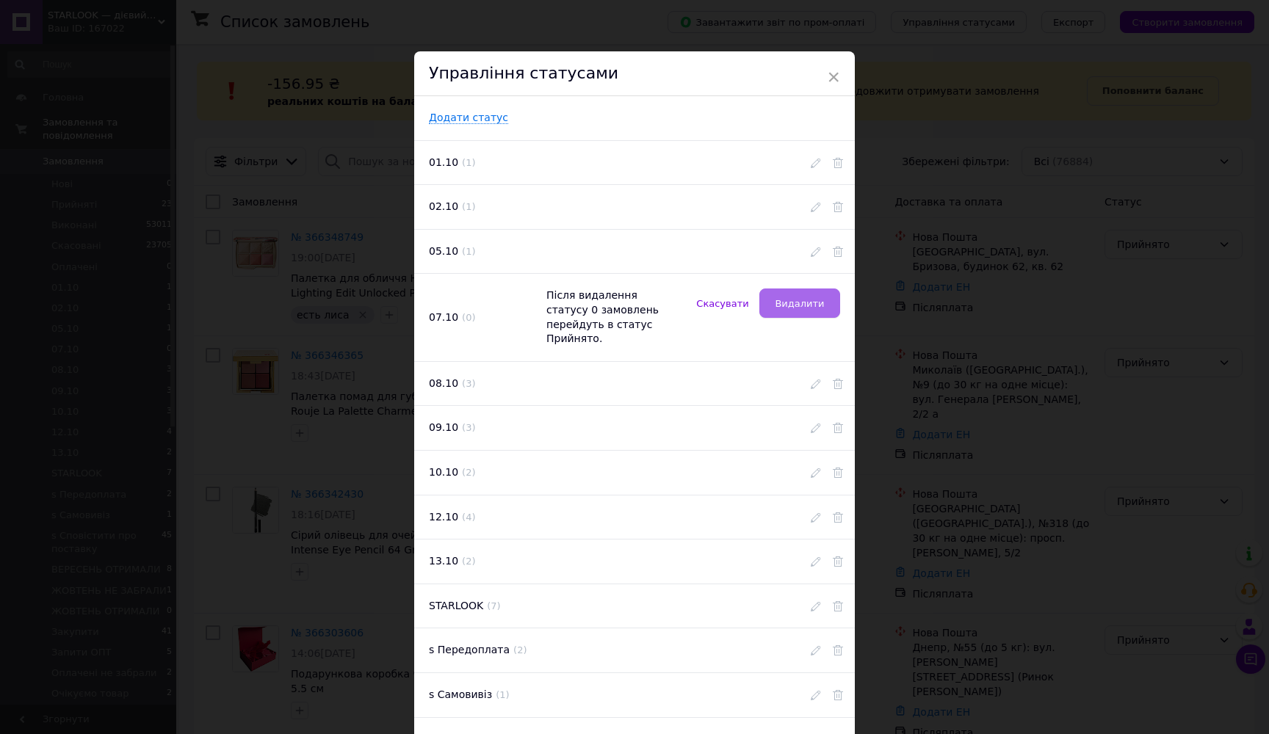
click at [794, 305] on span "Видалити" at bounding box center [799, 303] width 49 height 11
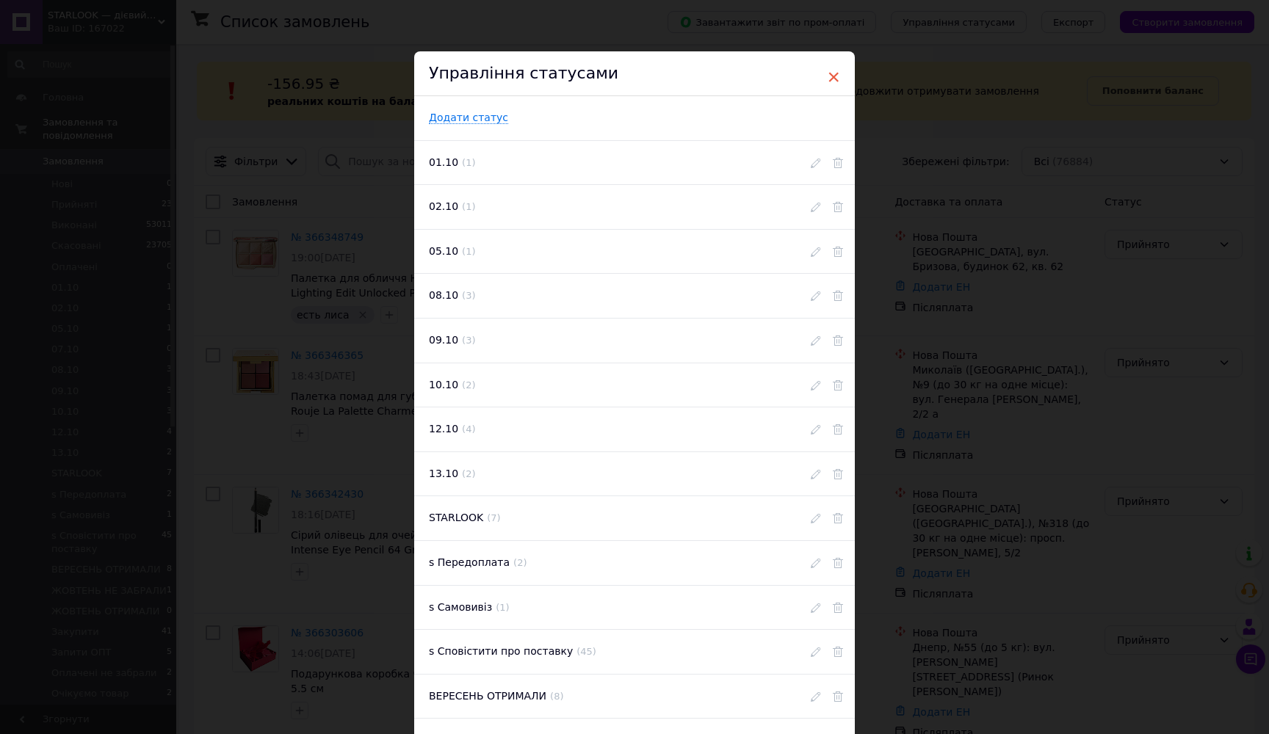
click at [833, 72] on span "×" at bounding box center [833, 77] width 13 height 25
click at [830, 73] on span "×" at bounding box center [833, 77] width 13 height 25
click at [830, 79] on span "×" at bounding box center [833, 77] width 13 height 25
click at [834, 76] on span "×" at bounding box center [833, 77] width 13 height 25
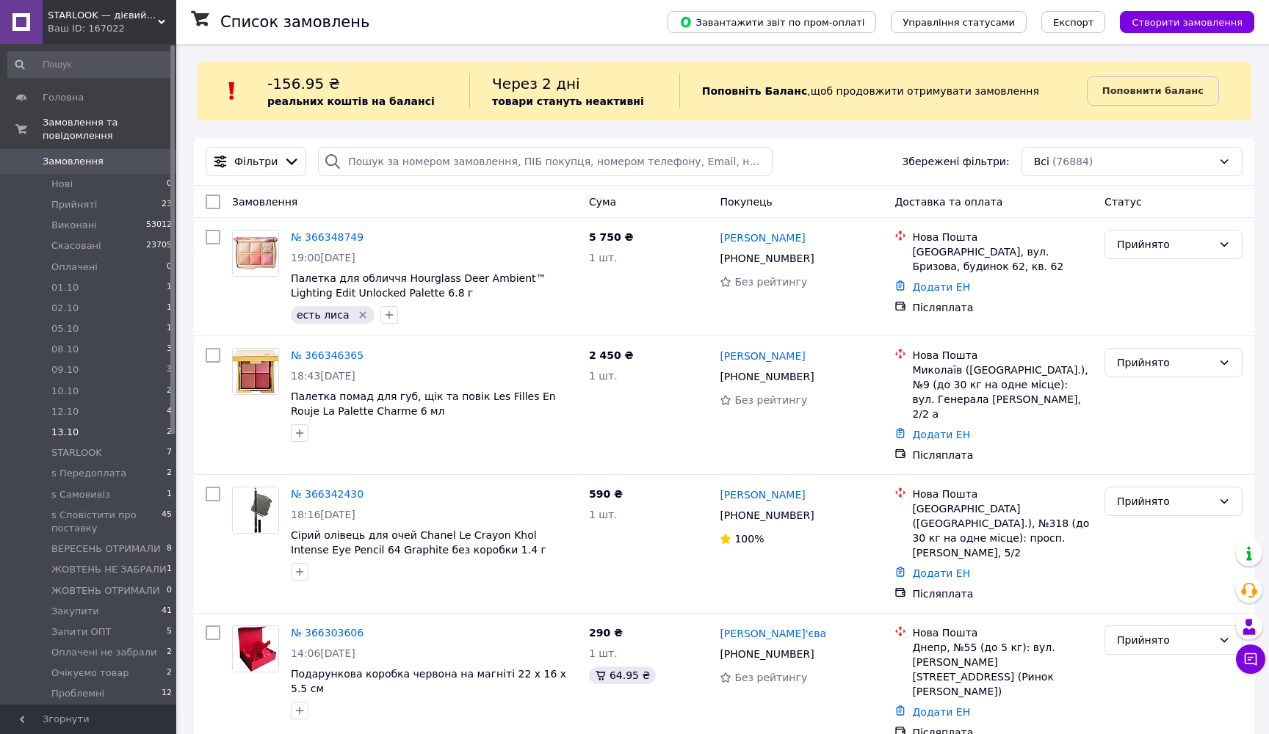
click at [57, 431] on span "13.10" at bounding box center [64, 432] width 27 height 13
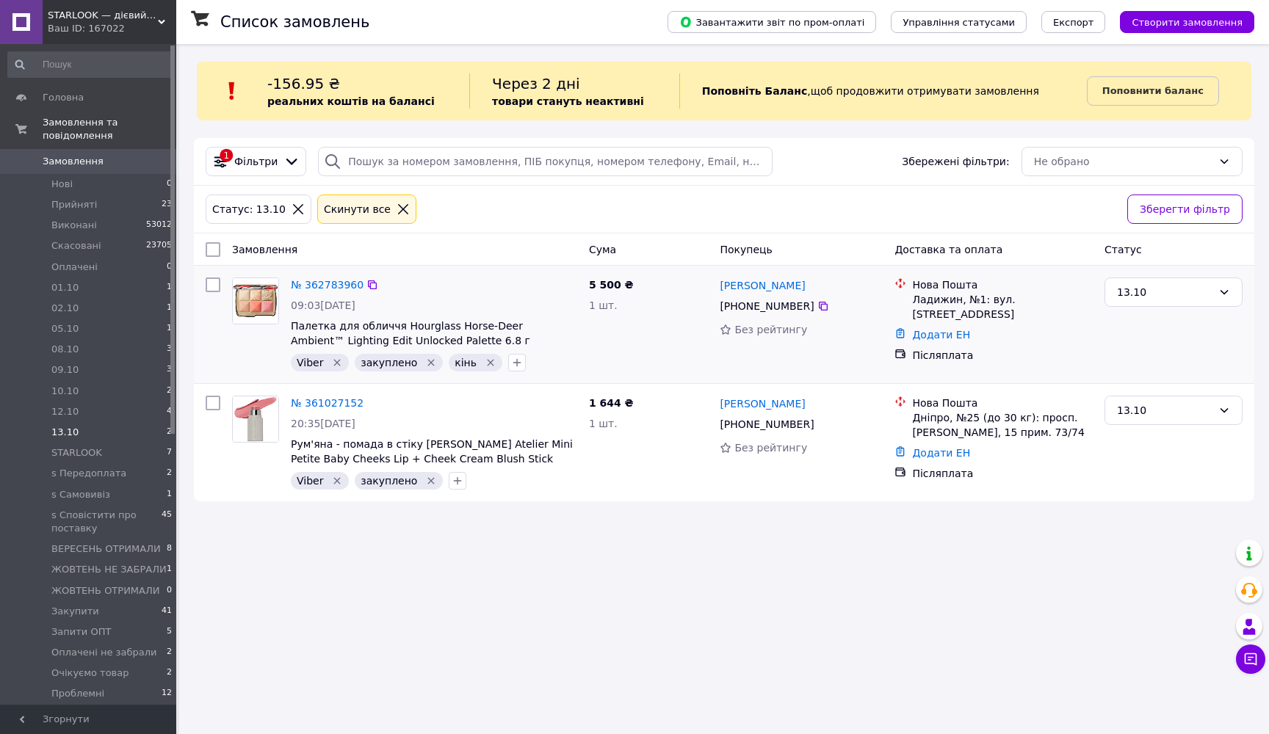
click at [428, 362] on icon "Видалити мітку" at bounding box center [431, 363] width 7 height 7
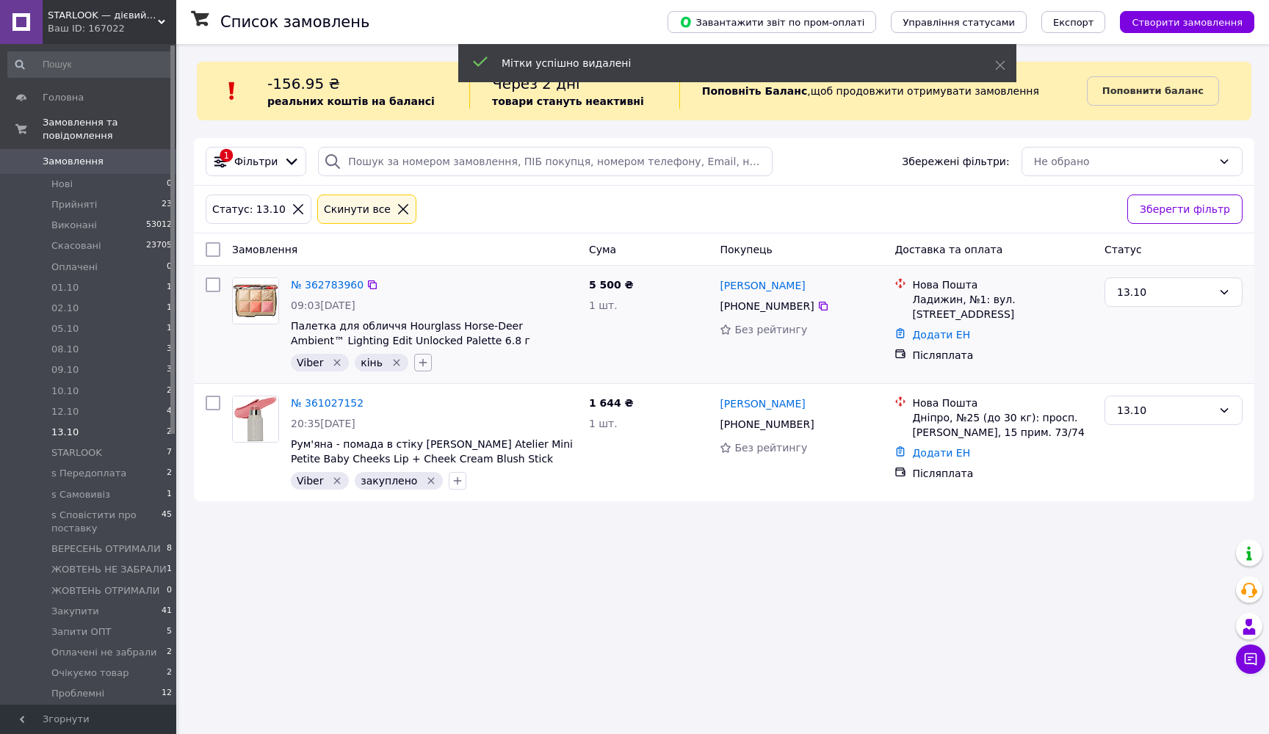
click at [417, 366] on icon "button" at bounding box center [423, 363] width 12 height 12
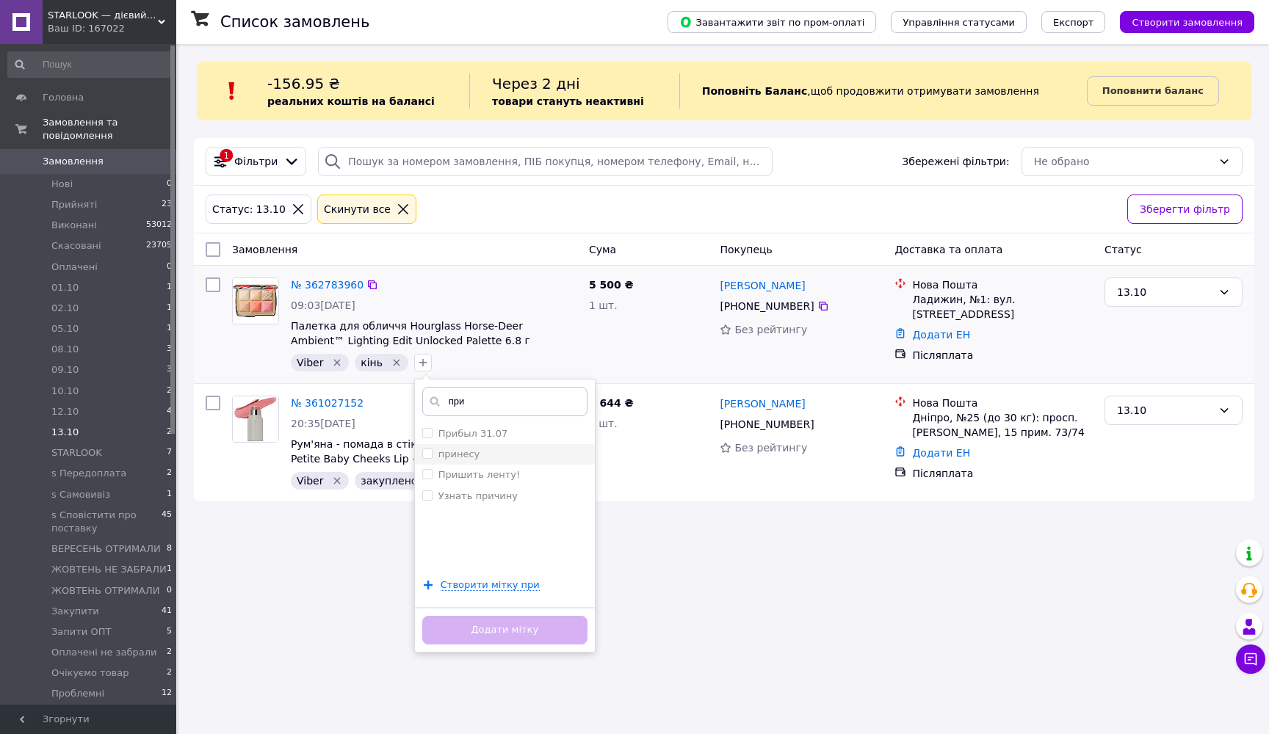
type input "при"
click at [422, 455] on input "принесу" at bounding box center [427, 454] width 10 height 10
checkbox input "true"
click at [447, 624] on button "Додати мітку" at bounding box center [504, 630] width 165 height 29
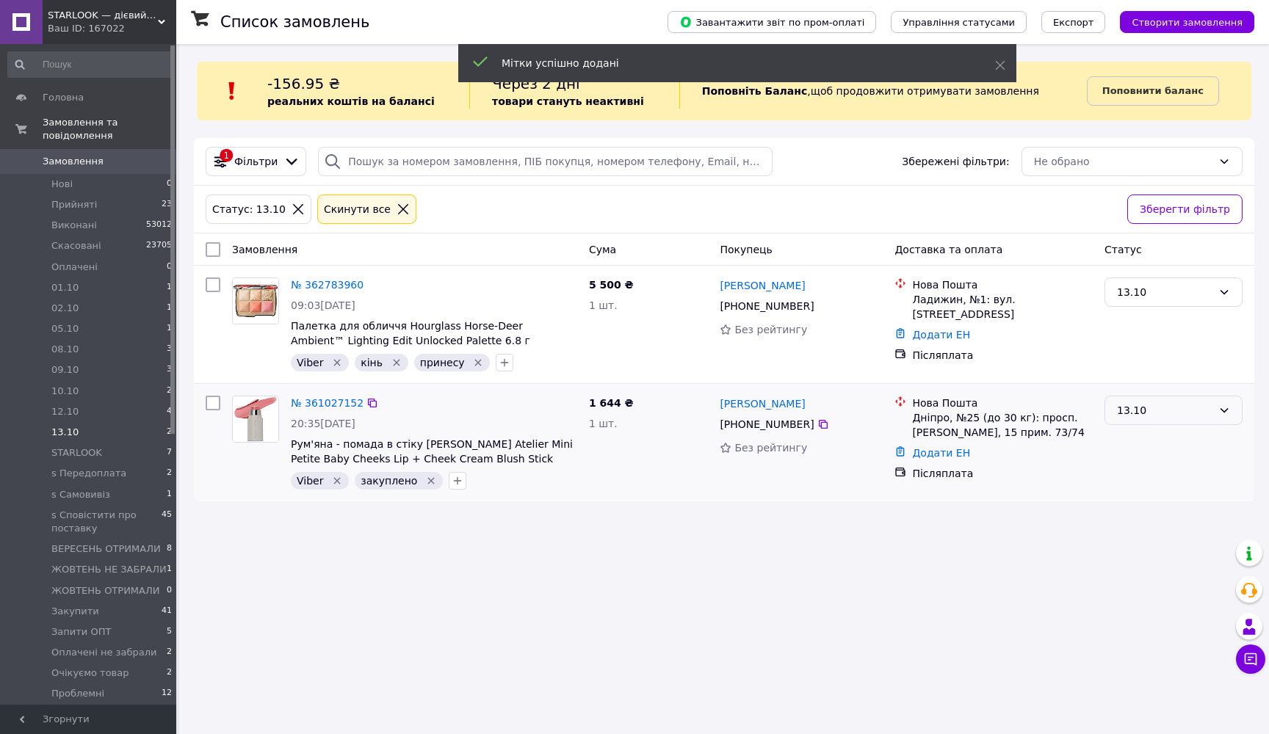
click at [1131, 412] on div "13.10" at bounding box center [1164, 410] width 95 height 16
click at [1129, 443] on li "Прийнято" at bounding box center [1173, 442] width 137 height 26
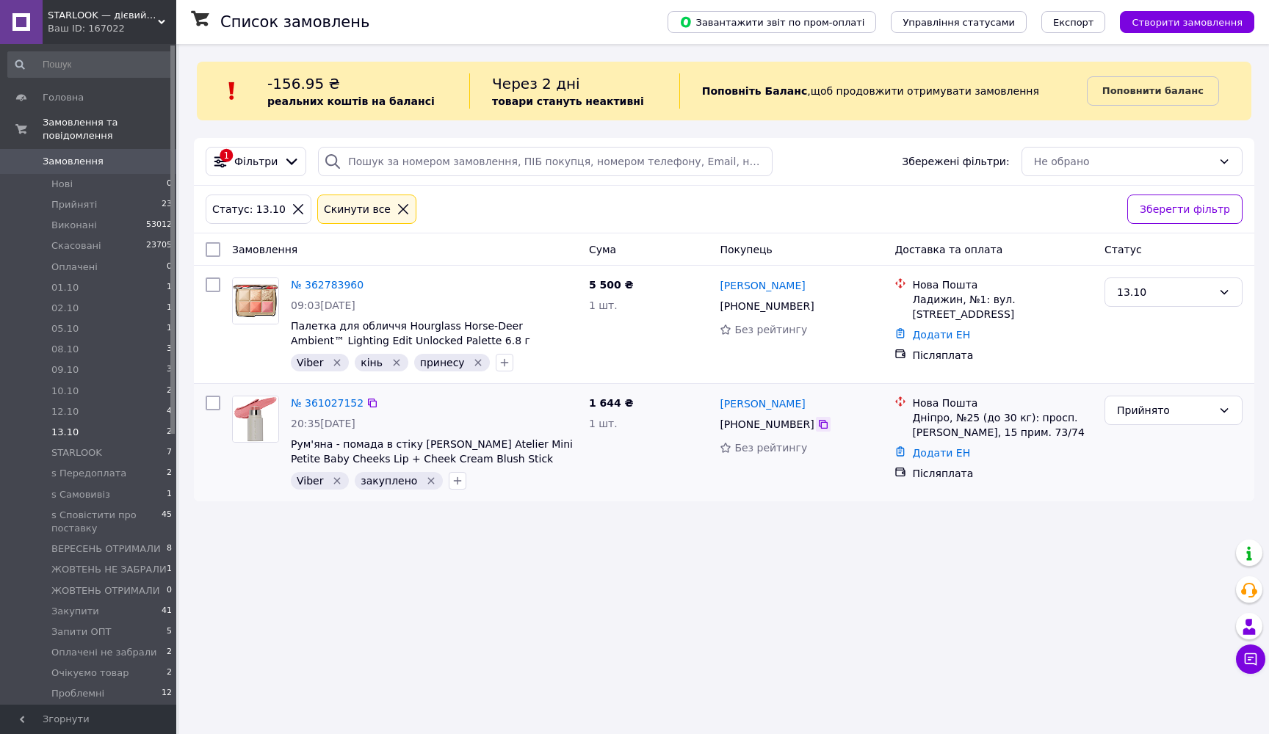
click at [819, 424] on icon at bounding box center [823, 424] width 12 height 12
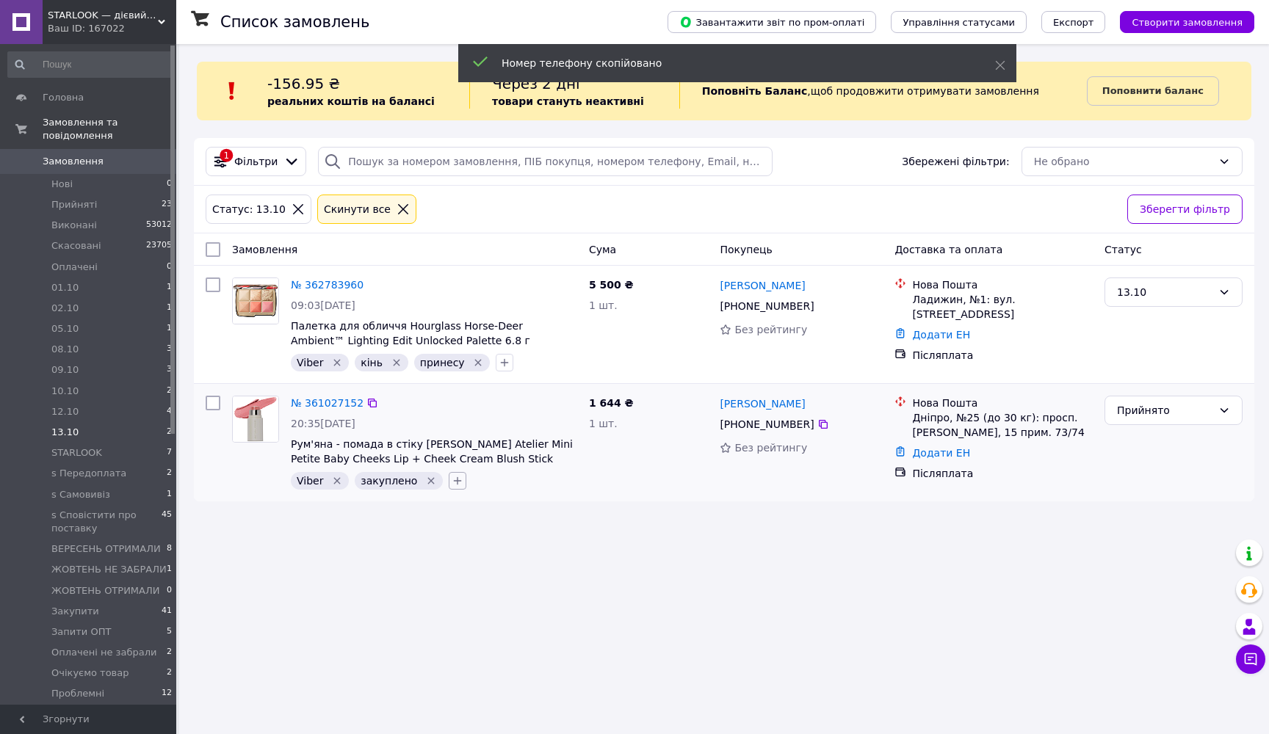
click at [452, 480] on icon "button" at bounding box center [458, 481] width 12 height 12
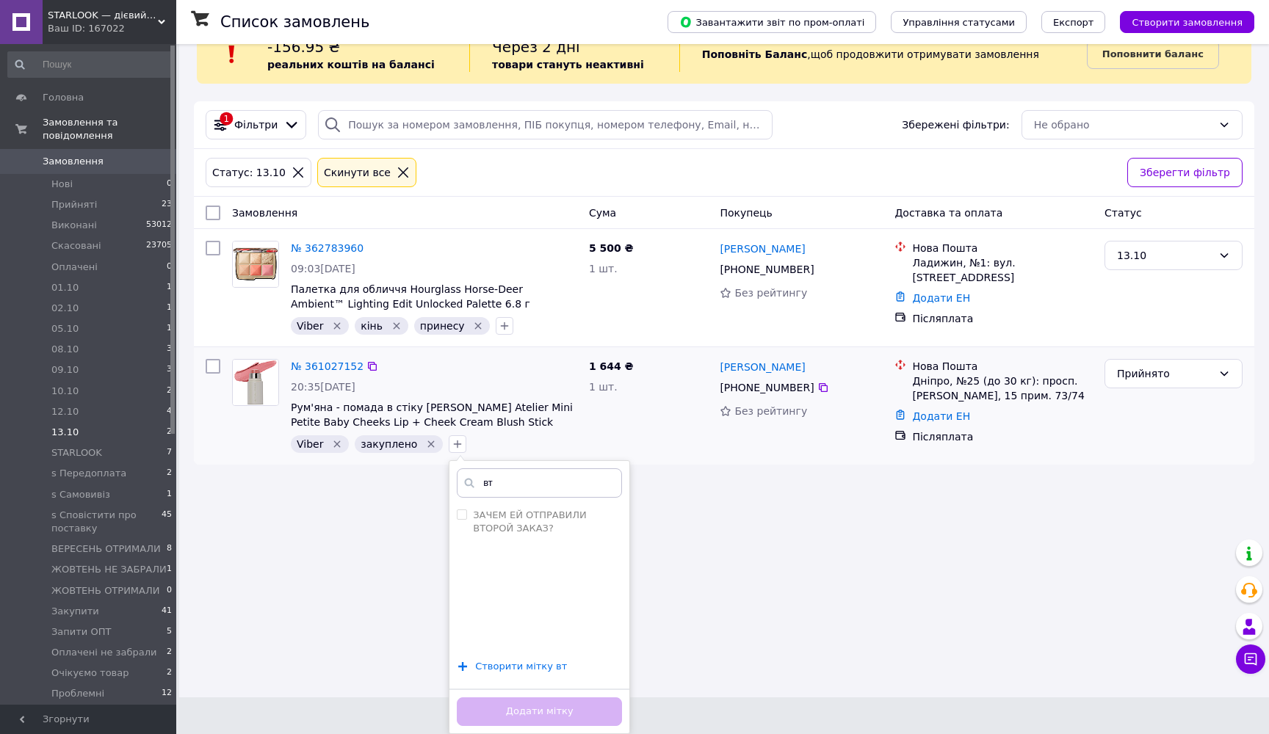
scroll to position [36, 0]
type input "вт"
click at [538, 666] on span "Створити мітку вт" at bounding box center [521, 667] width 92 height 12
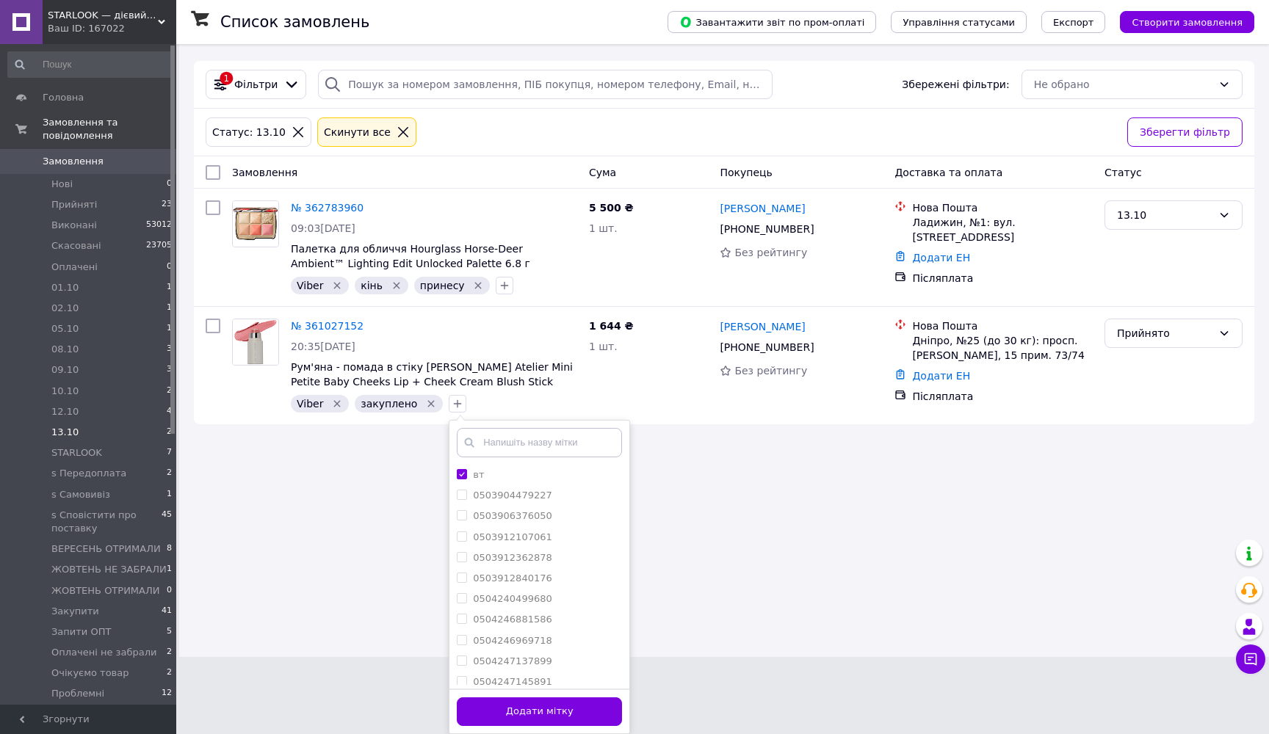
scroll to position [76, 0]
click at [604, 711] on button "Додати мітку" at bounding box center [539, 712] width 165 height 29
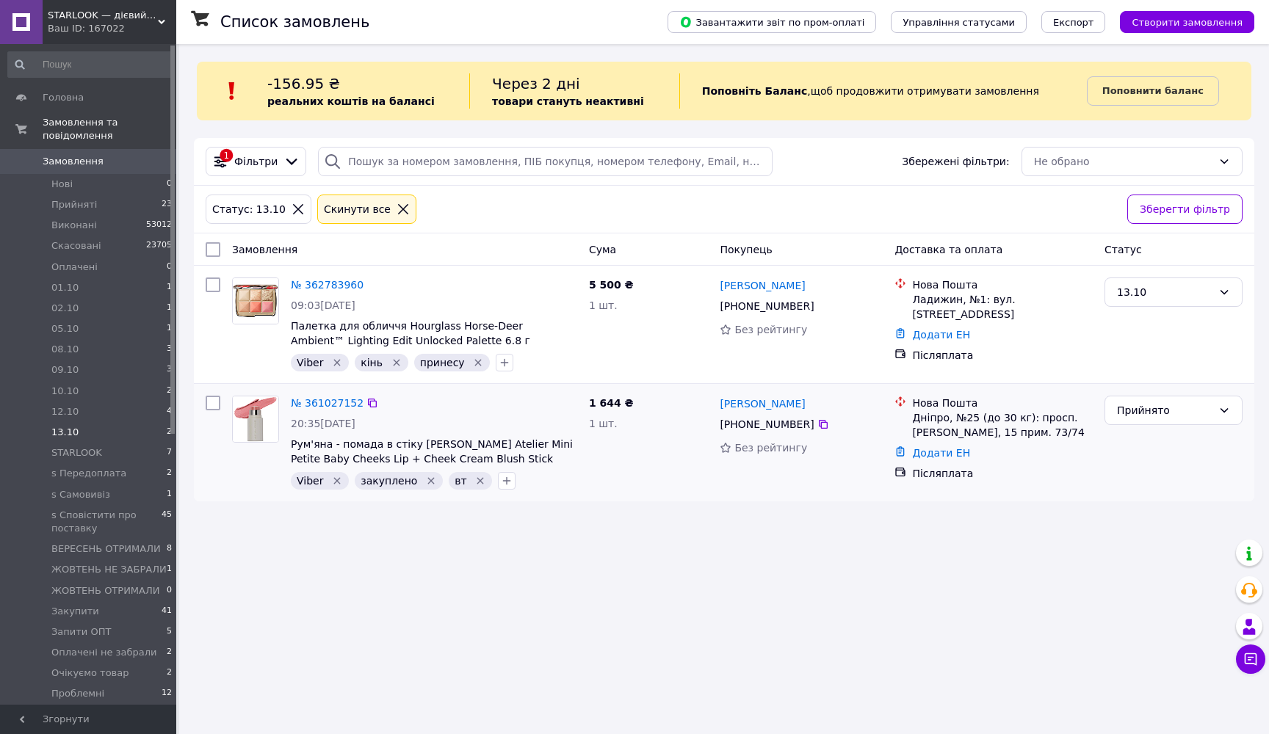
click at [477, 481] on icon "Видалити мітку" at bounding box center [480, 481] width 7 height 7
click at [398, 208] on icon at bounding box center [403, 209] width 10 height 10
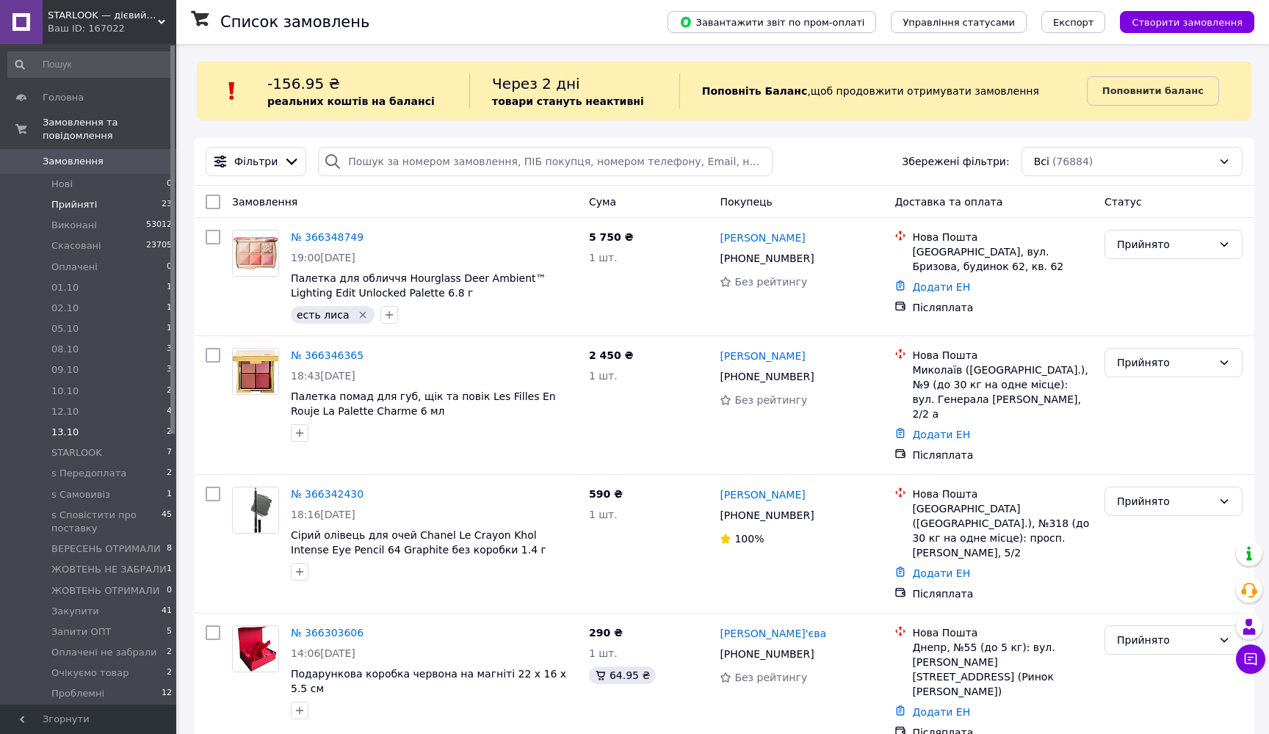
click at [114, 203] on li "Прийняті 23" at bounding box center [90, 205] width 181 height 21
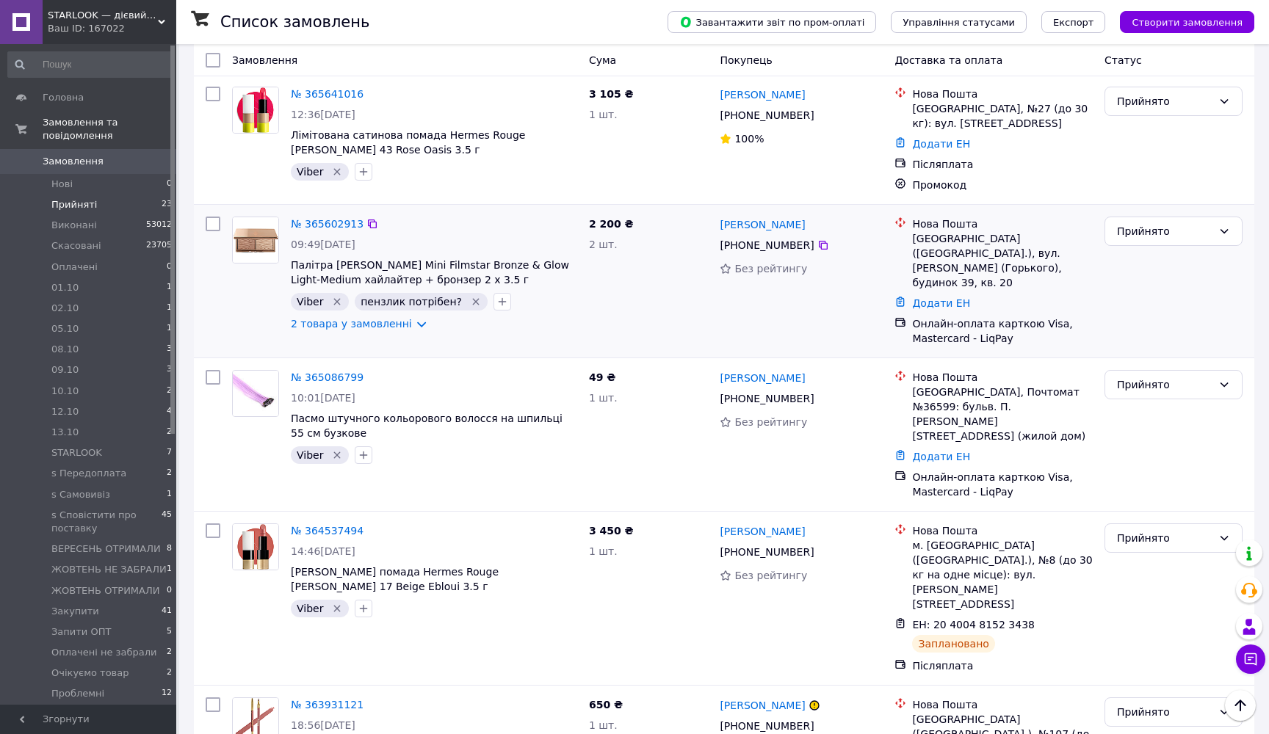
scroll to position [1277, 0]
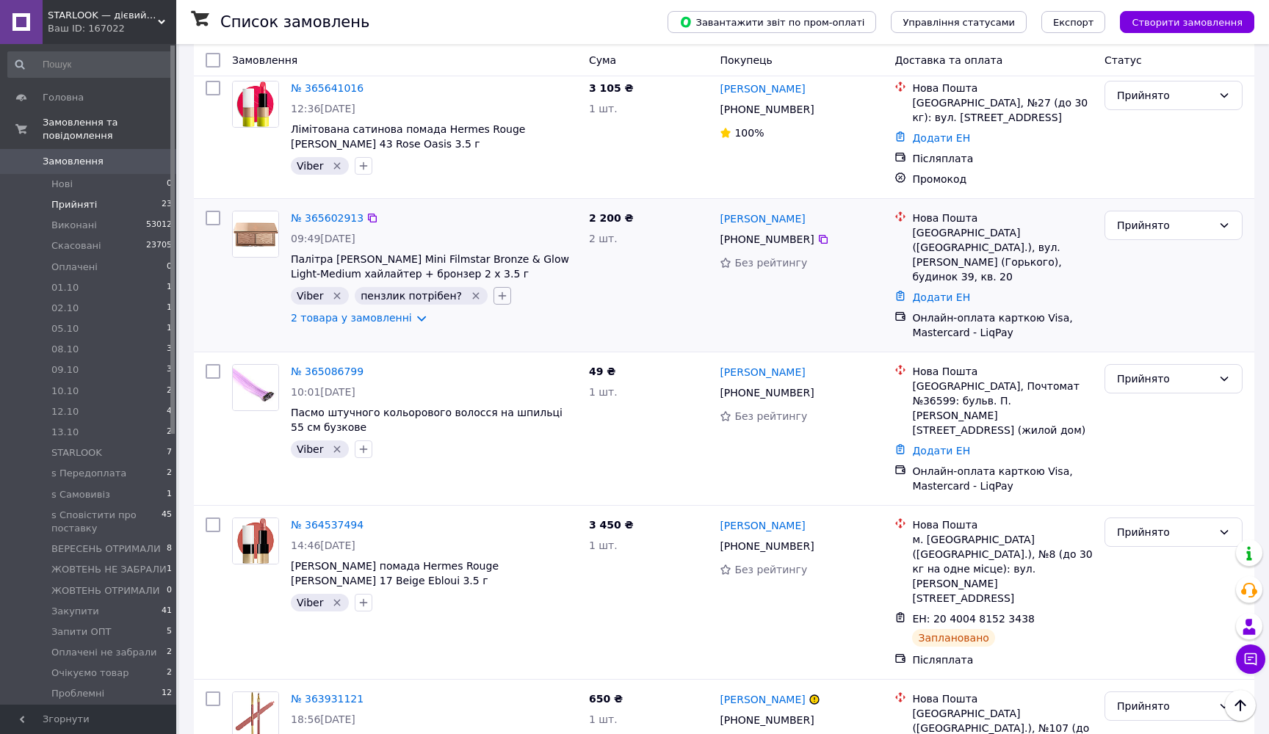
click at [496, 290] on icon "button" at bounding box center [502, 296] width 12 height 12
type input "позвонити"
drag, startPoint x: 535, startPoint y: 246, endPoint x: 465, endPoint y: 244, distance: 70.5
click at [465, 244] on div "№ 365602913 09:49[DATE] Палітра [PERSON_NAME] Mini Filmstar Bronze & Glow Light…" at bounding box center [724, 275] width 1060 height 153
click at [498, 292] on icon "button" at bounding box center [502, 296] width 8 height 8
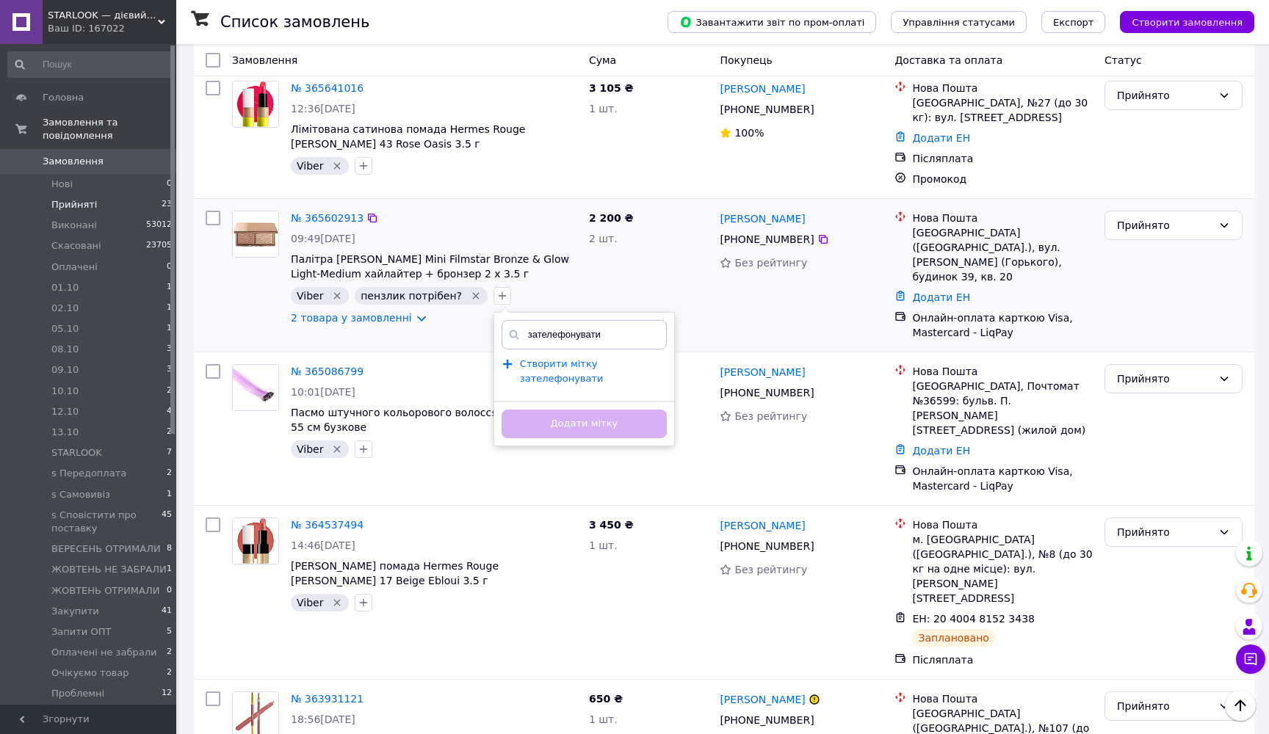
type input "зателефонувати"
click at [534, 358] on span "Створити мітку зателефонувати" at bounding box center [562, 371] width 84 height 26
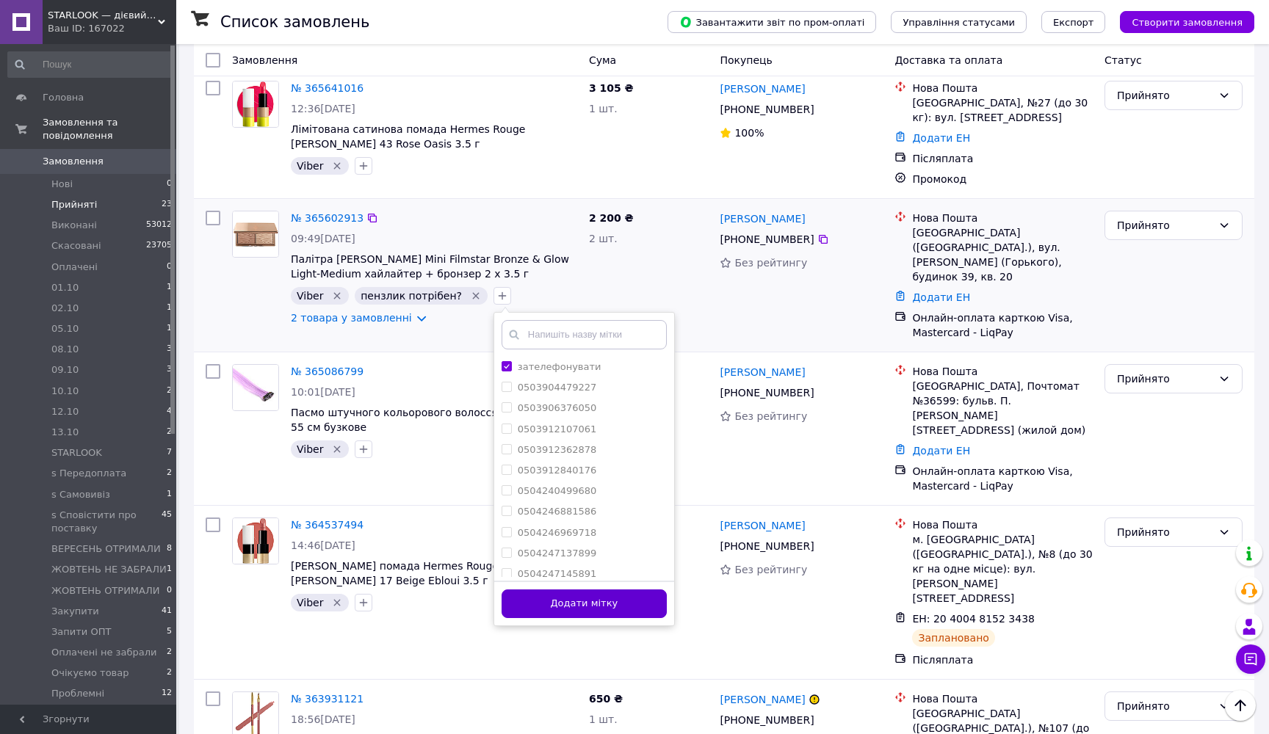
click at [571, 590] on button "Додати мітку" at bounding box center [583, 604] width 165 height 29
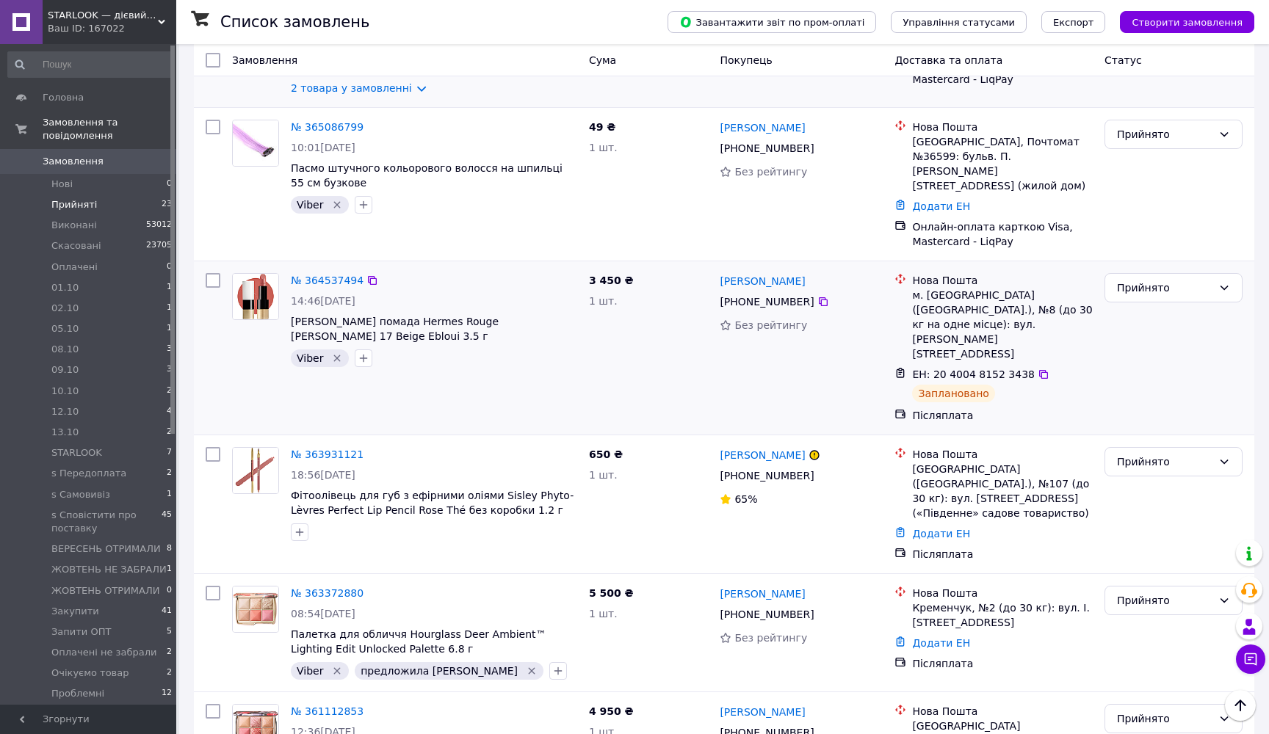
scroll to position [1559, 0]
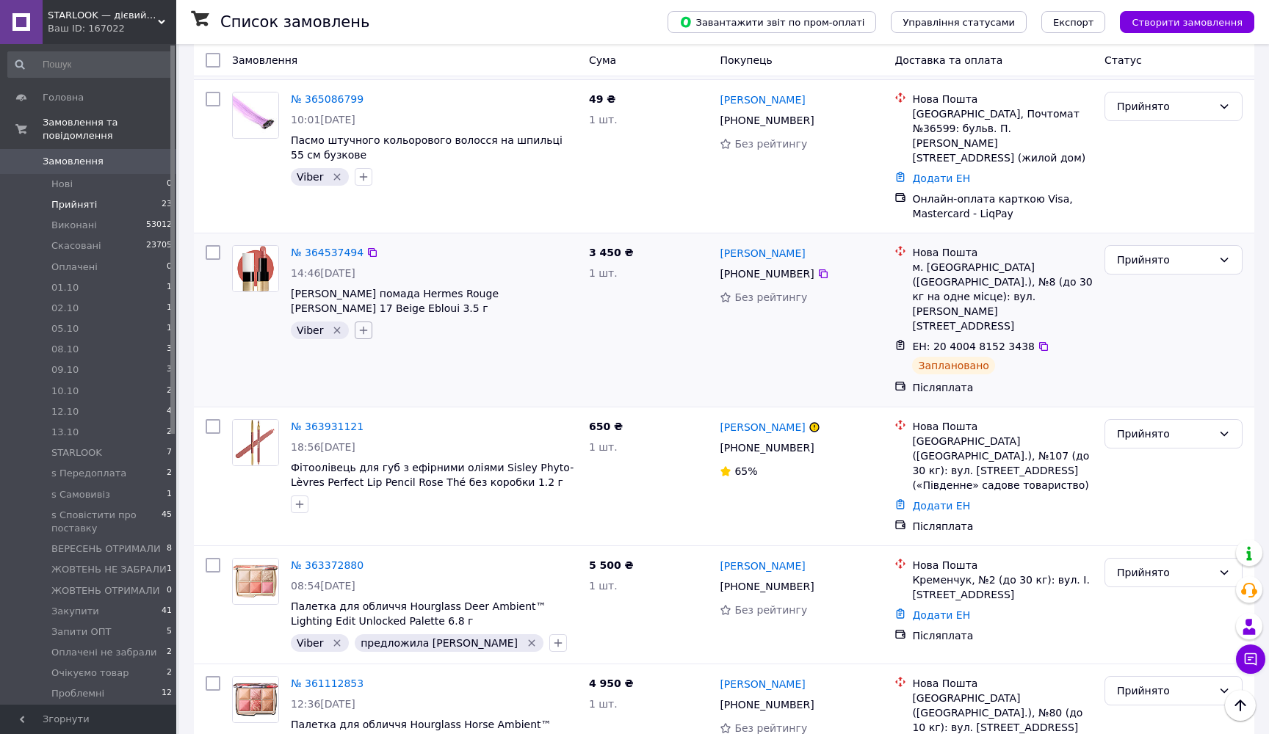
click at [361, 327] on icon "button" at bounding box center [364, 331] width 8 height 8
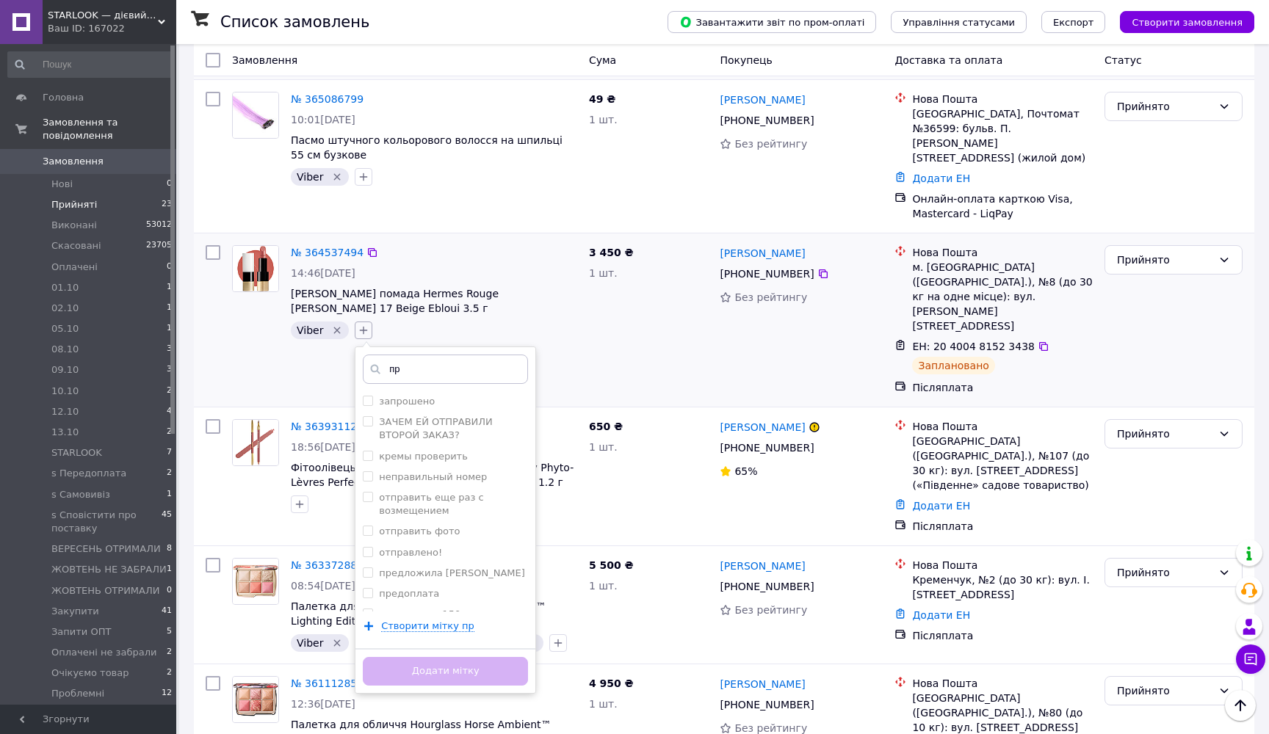
type input "п"
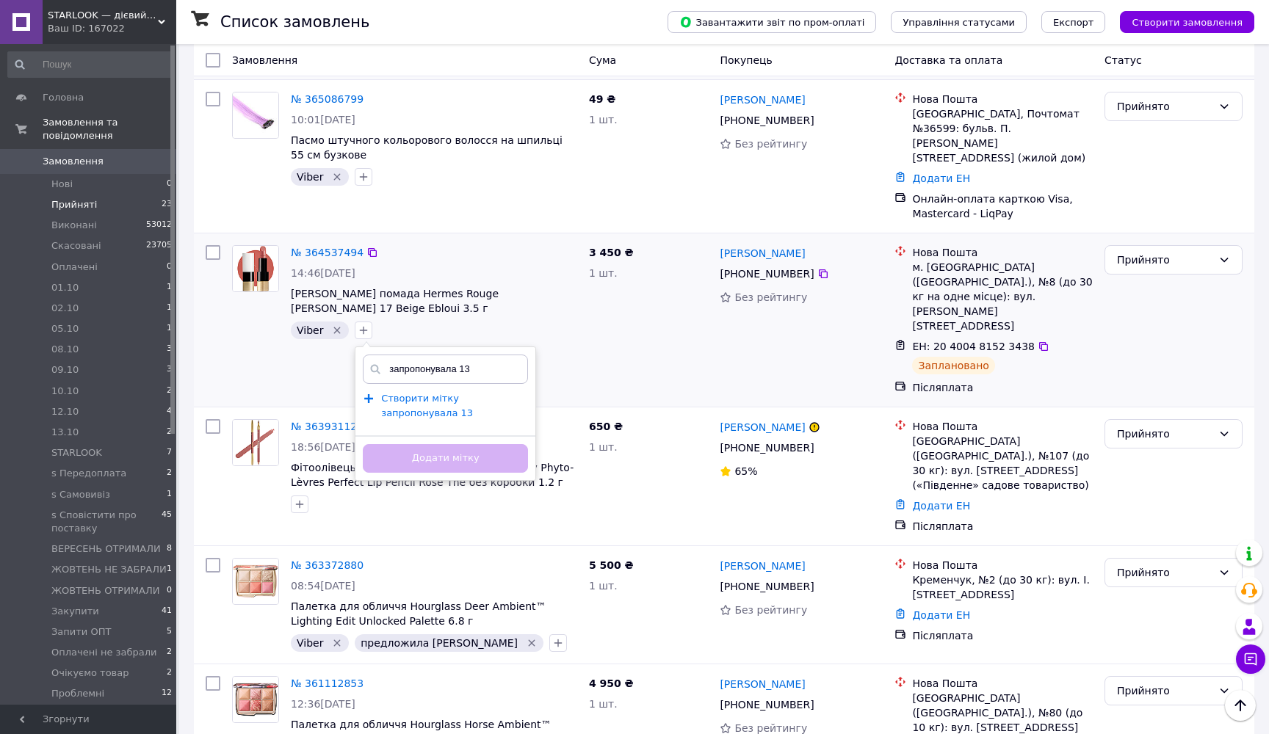
type input "запропонувала 13"
click at [409, 393] on span "Створити мітку запропонувала 13" at bounding box center [427, 406] width 92 height 26
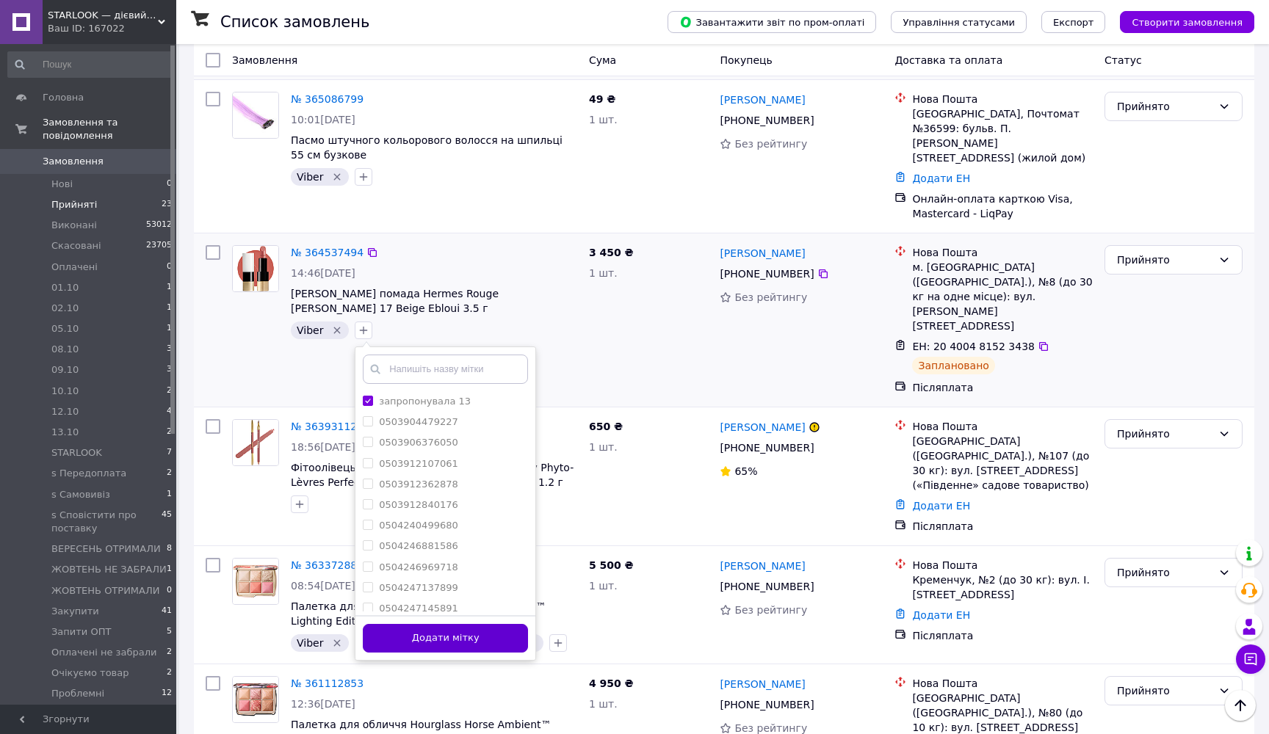
click at [468, 624] on button "Додати мітку" at bounding box center [445, 638] width 165 height 29
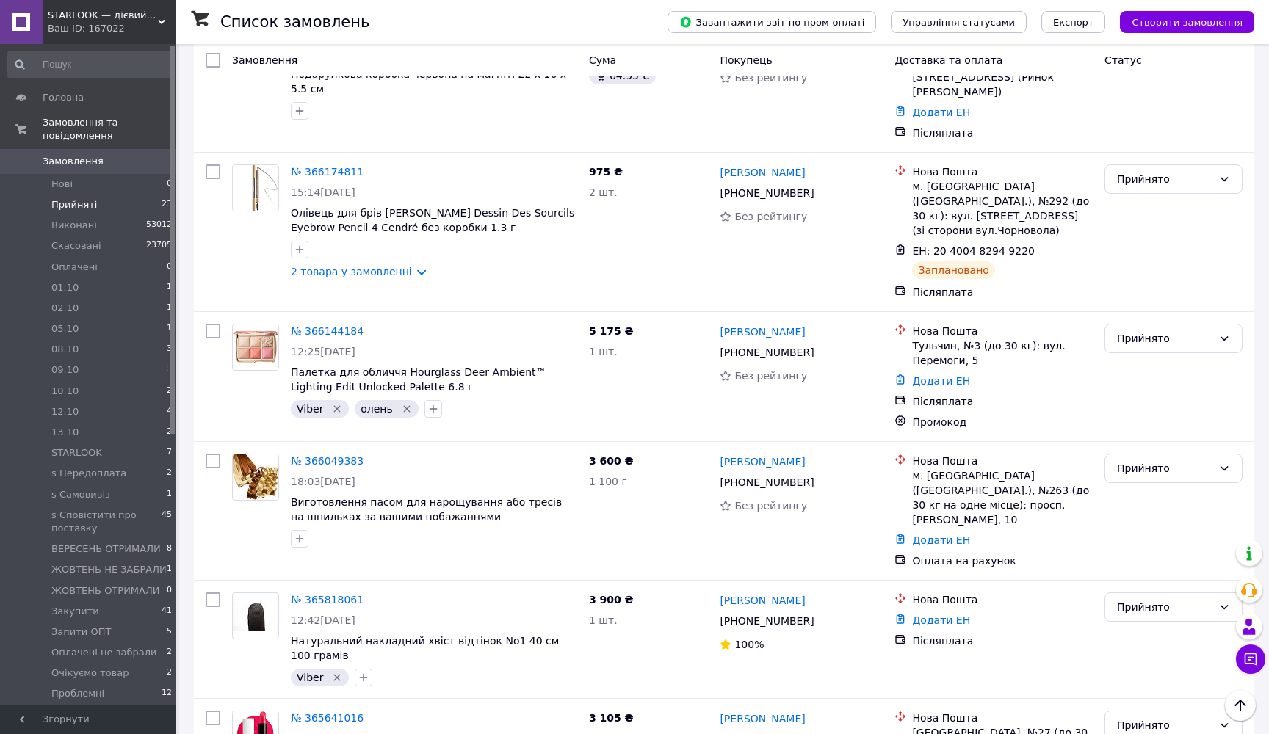
scroll to position [618, 0]
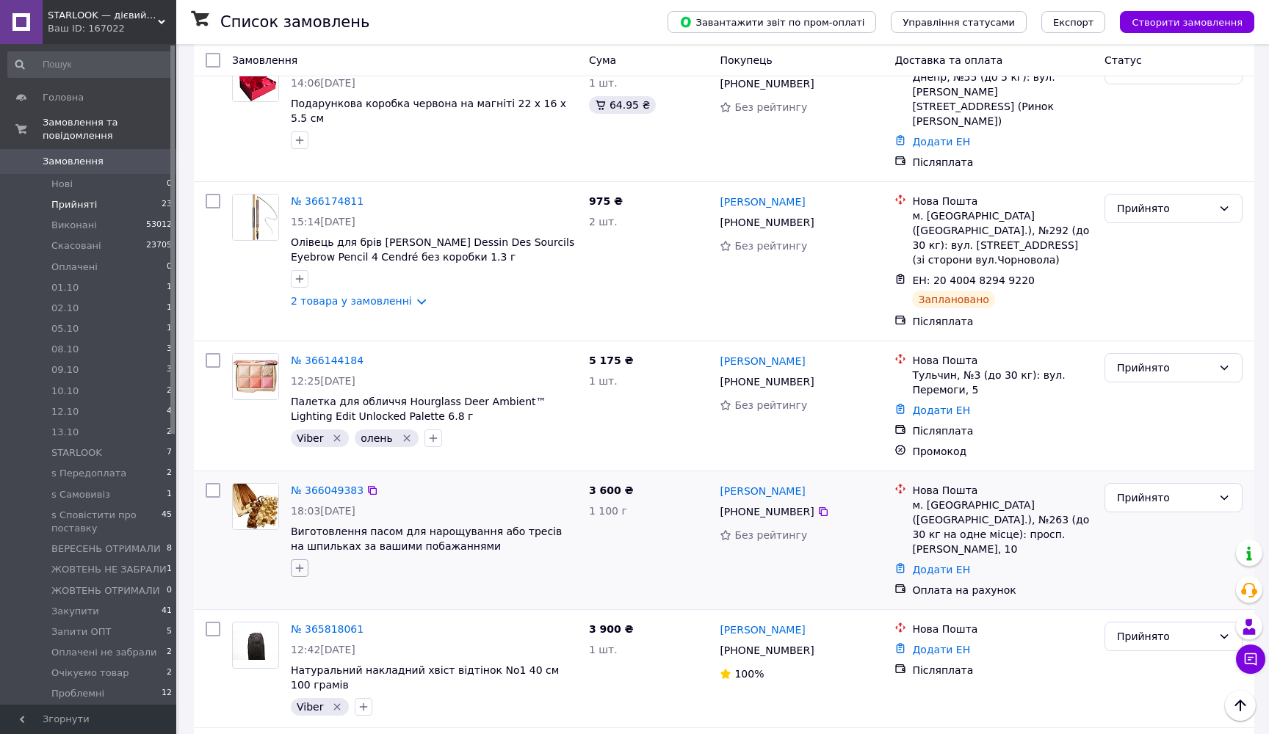
click at [300, 565] on icon "button" at bounding box center [300, 569] width 8 height 8
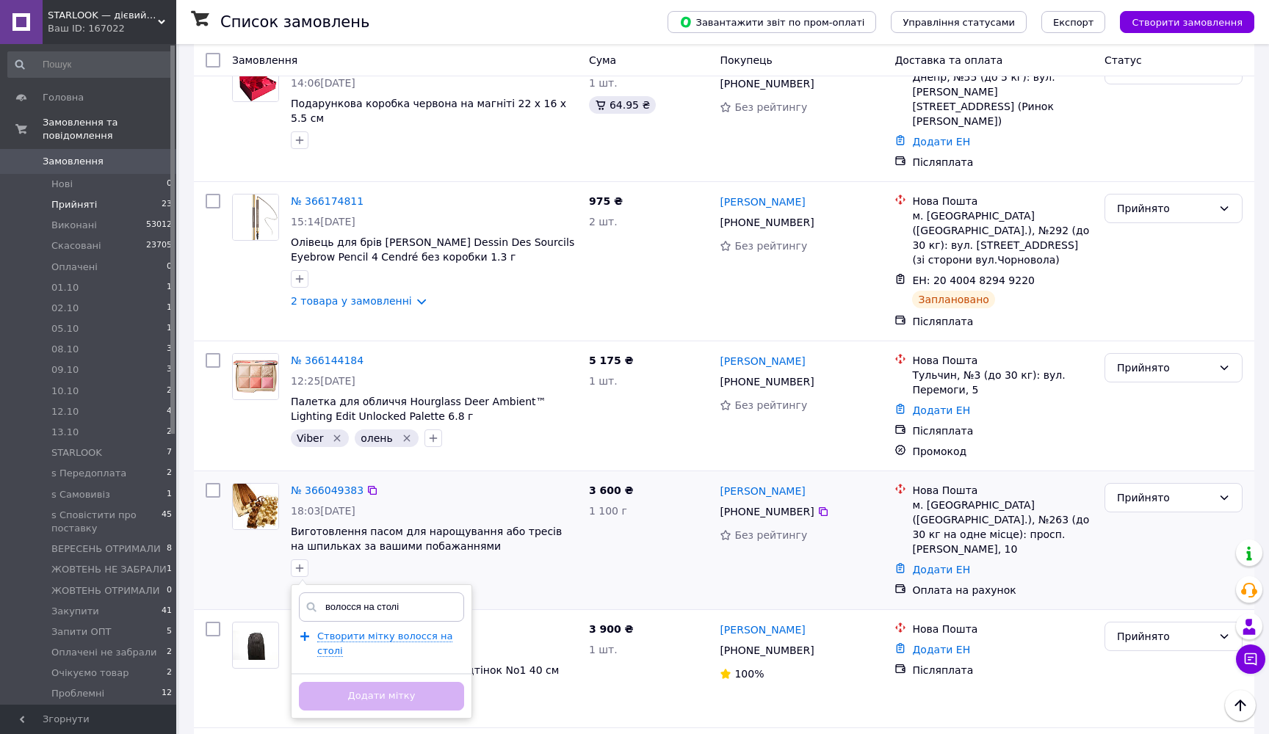
type input "волосся на столі"
click at [351, 629] on div "Створити мітку волосся на столі" at bounding box center [386, 643] width 139 height 29
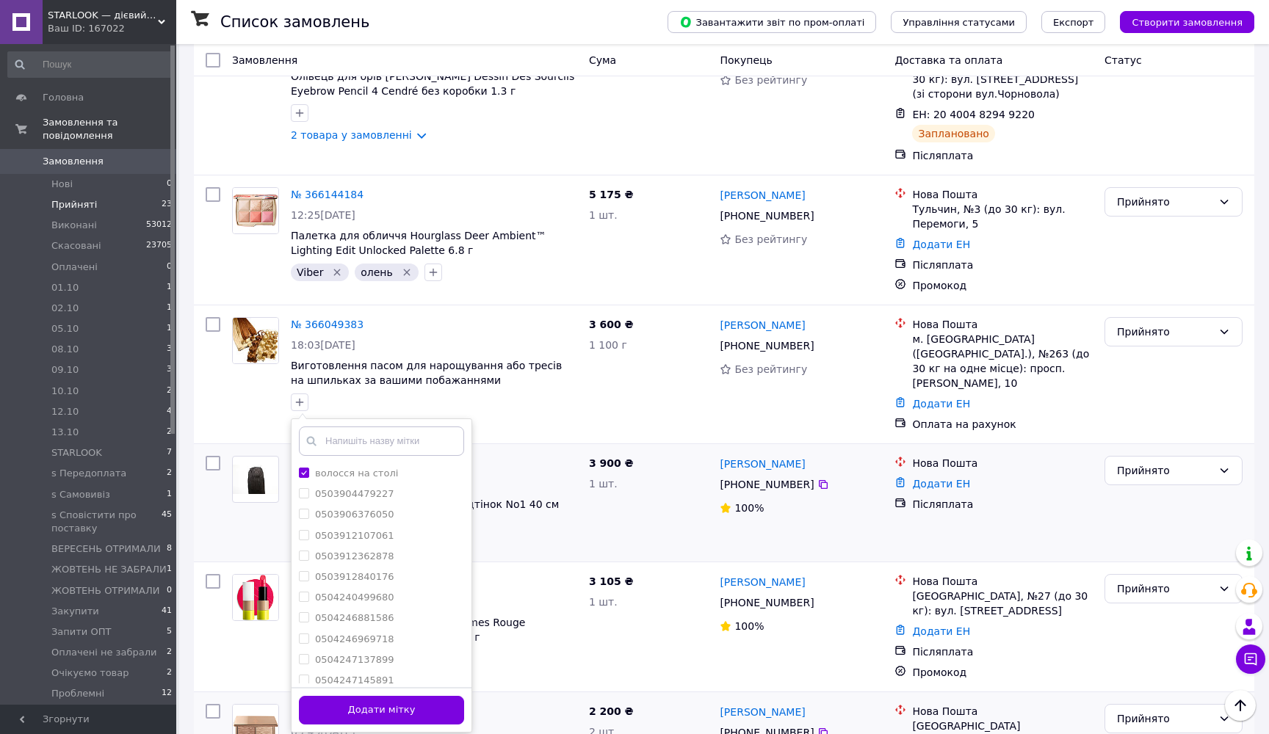
scroll to position [819, 0]
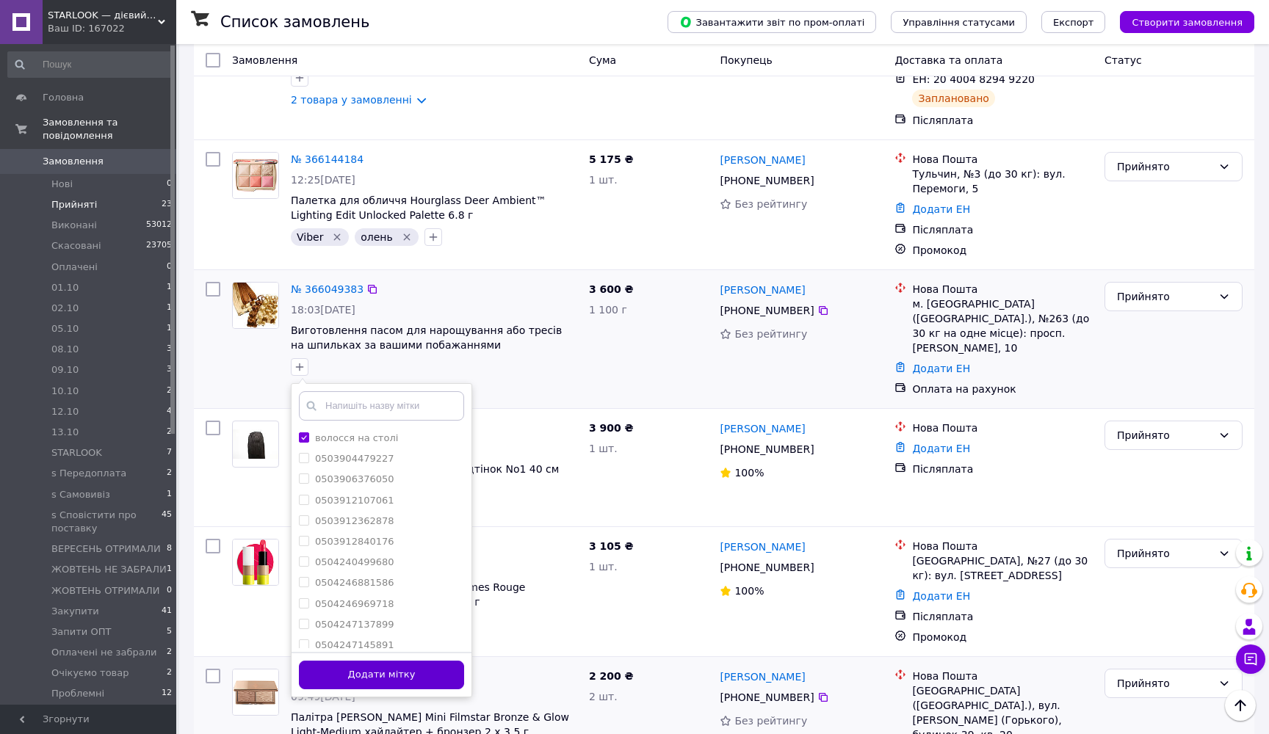
click at [413, 661] on button "Додати мітку" at bounding box center [381, 675] width 165 height 29
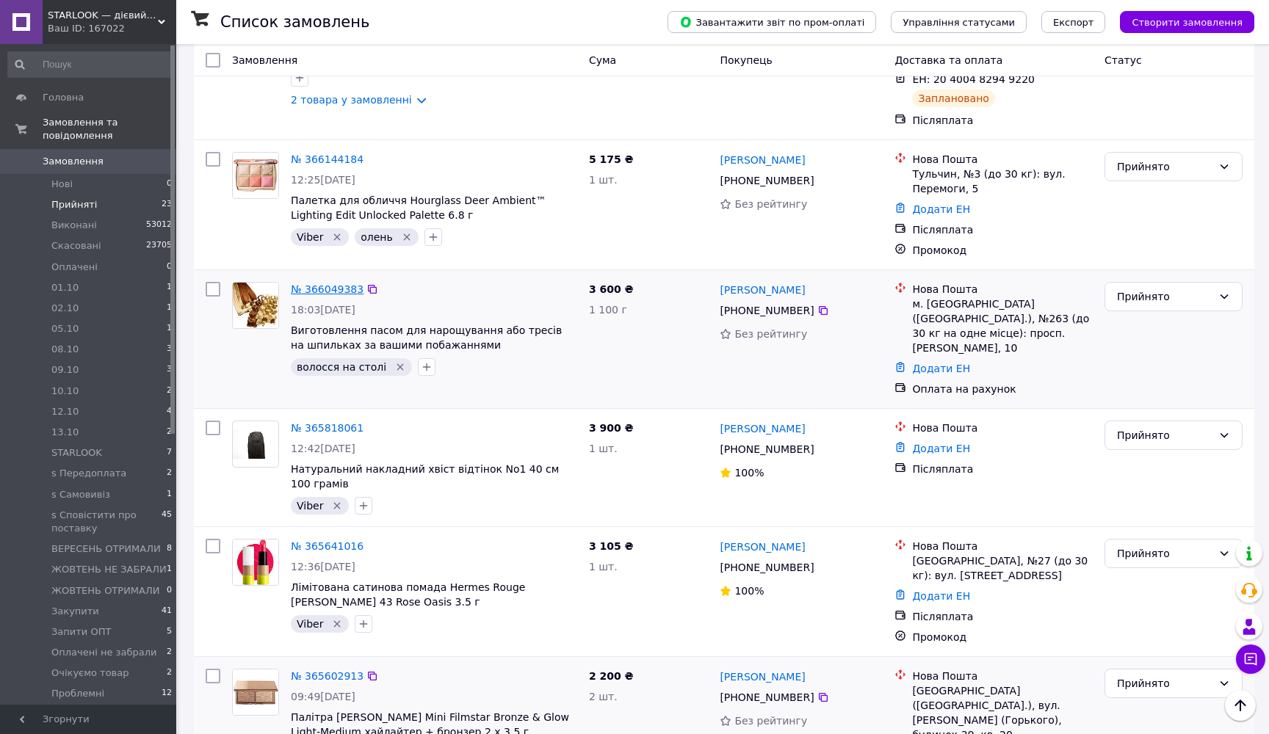
click at [333, 283] on link "№ 366049383" at bounding box center [327, 289] width 73 height 12
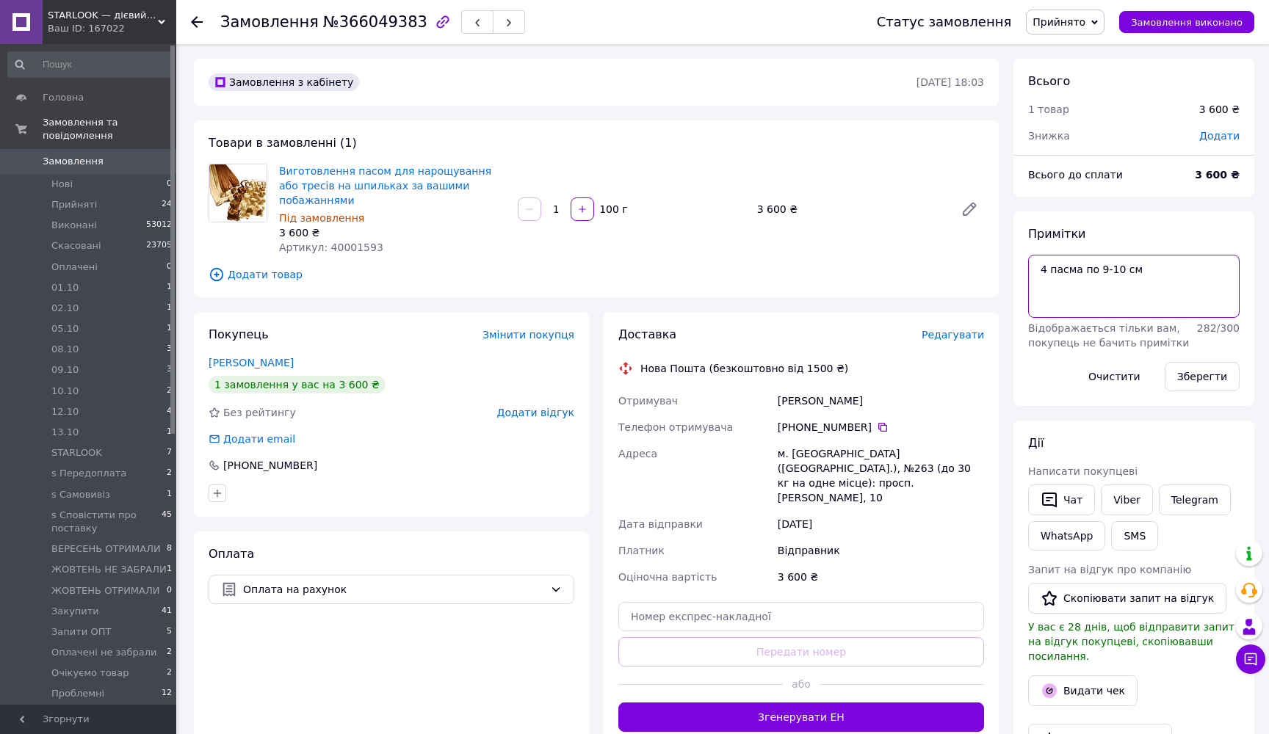
click at [1159, 271] on textarea "4 пасма по 9-10 см" at bounding box center [1133, 286] width 211 height 63
type textarea "4 пасма по 9-10 см або запропонувати варіанти. дівчина лиса. можна на резинці а…"
click at [1207, 366] on button "Зберегти" at bounding box center [1201, 376] width 75 height 29
click at [130, 164] on span "Замовлення" at bounding box center [89, 161] width 93 height 13
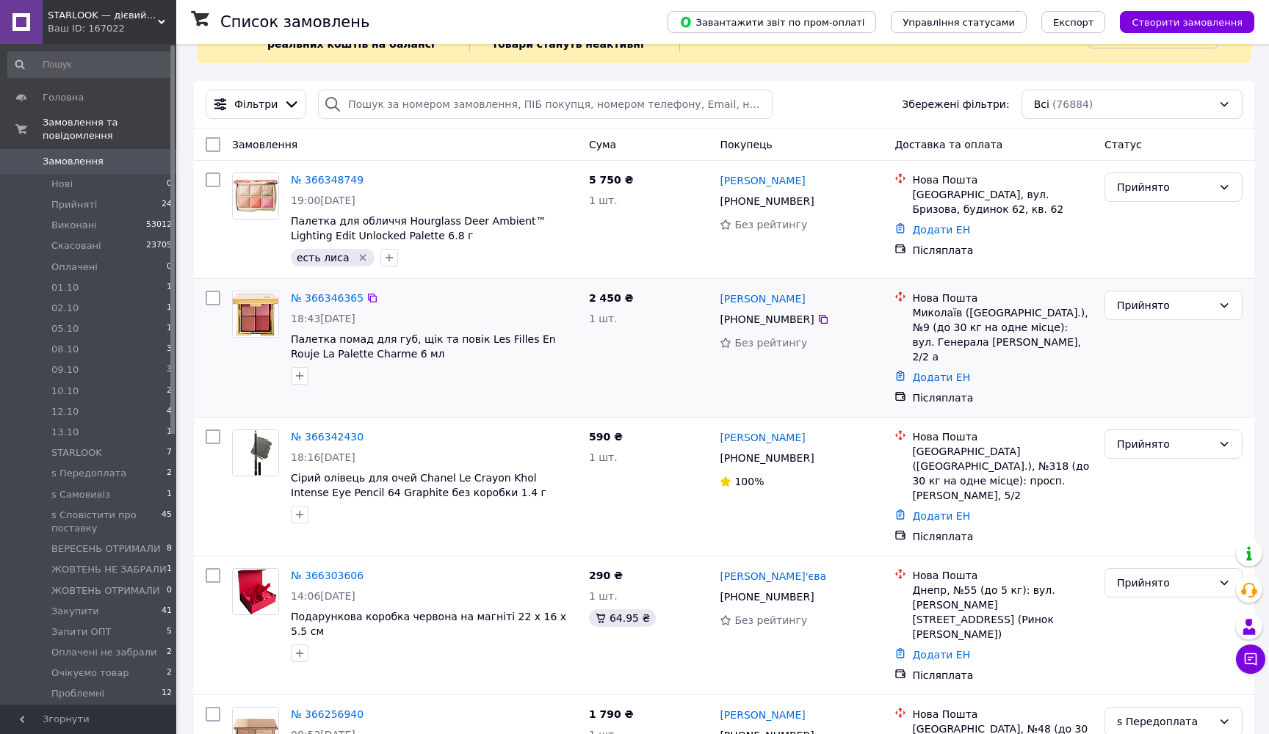
scroll to position [94, 0]
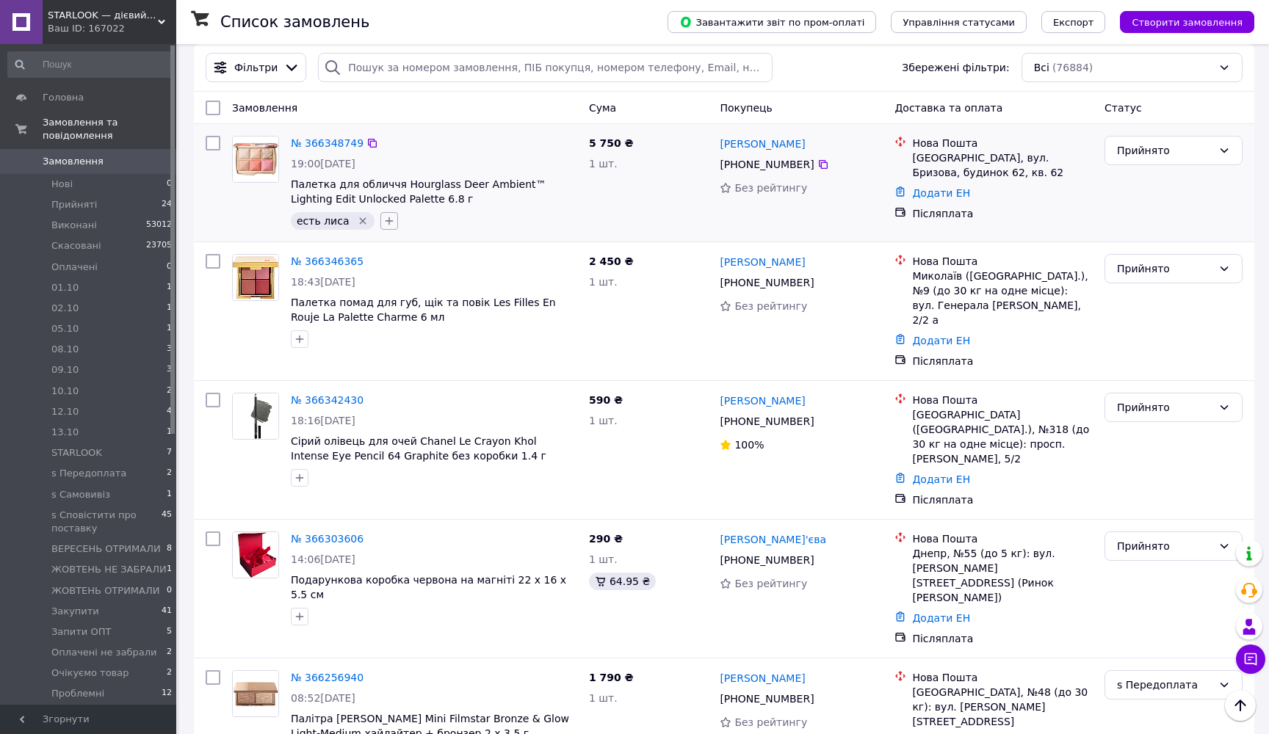
click at [387, 220] on icon "button" at bounding box center [389, 221] width 12 height 12
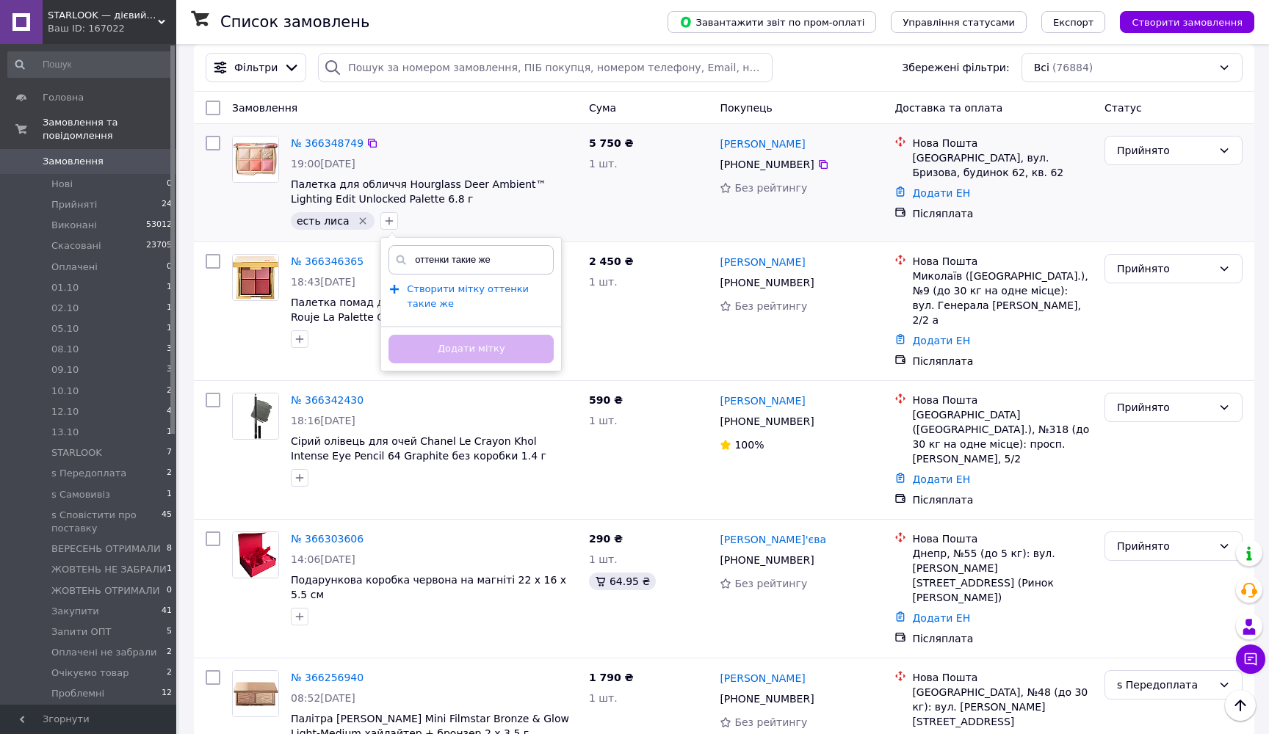
type input "оттенки такие же"
click at [438, 303] on span "Створити мітку оттенки такие же" at bounding box center [468, 296] width 122 height 26
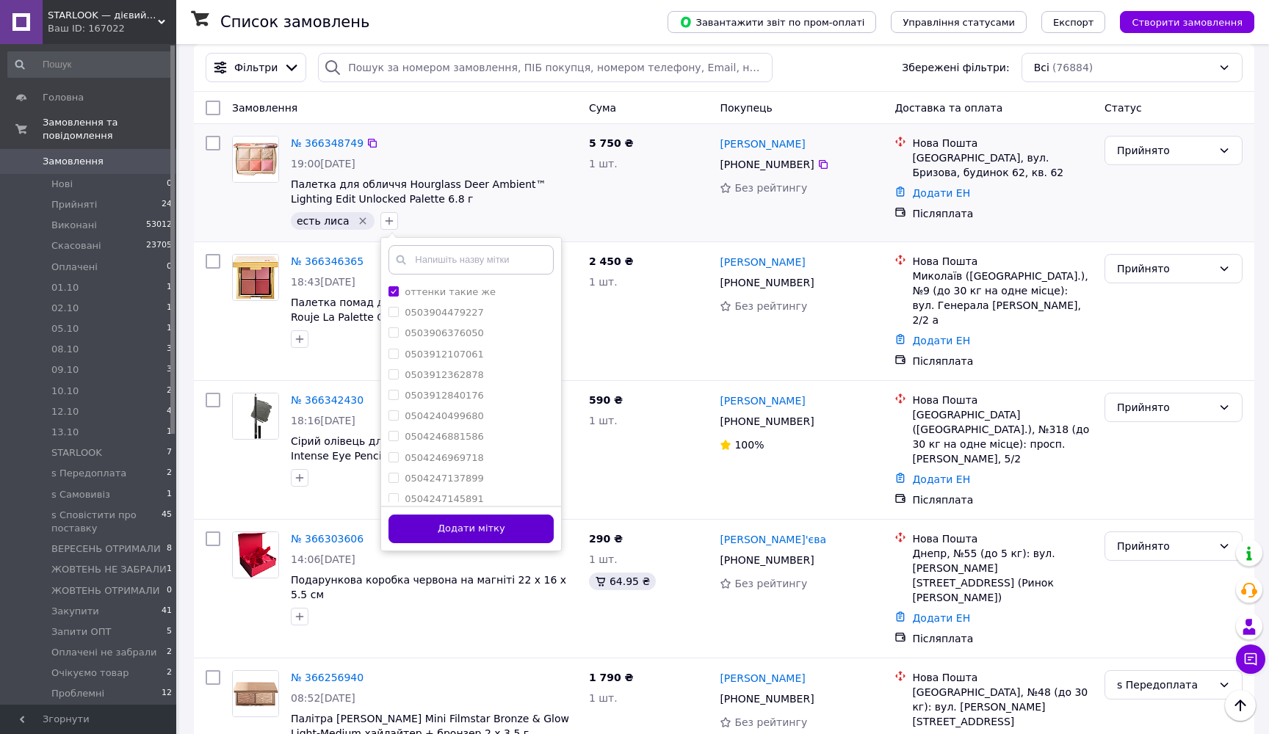
click at [440, 528] on button "Додати мітку" at bounding box center [470, 529] width 165 height 29
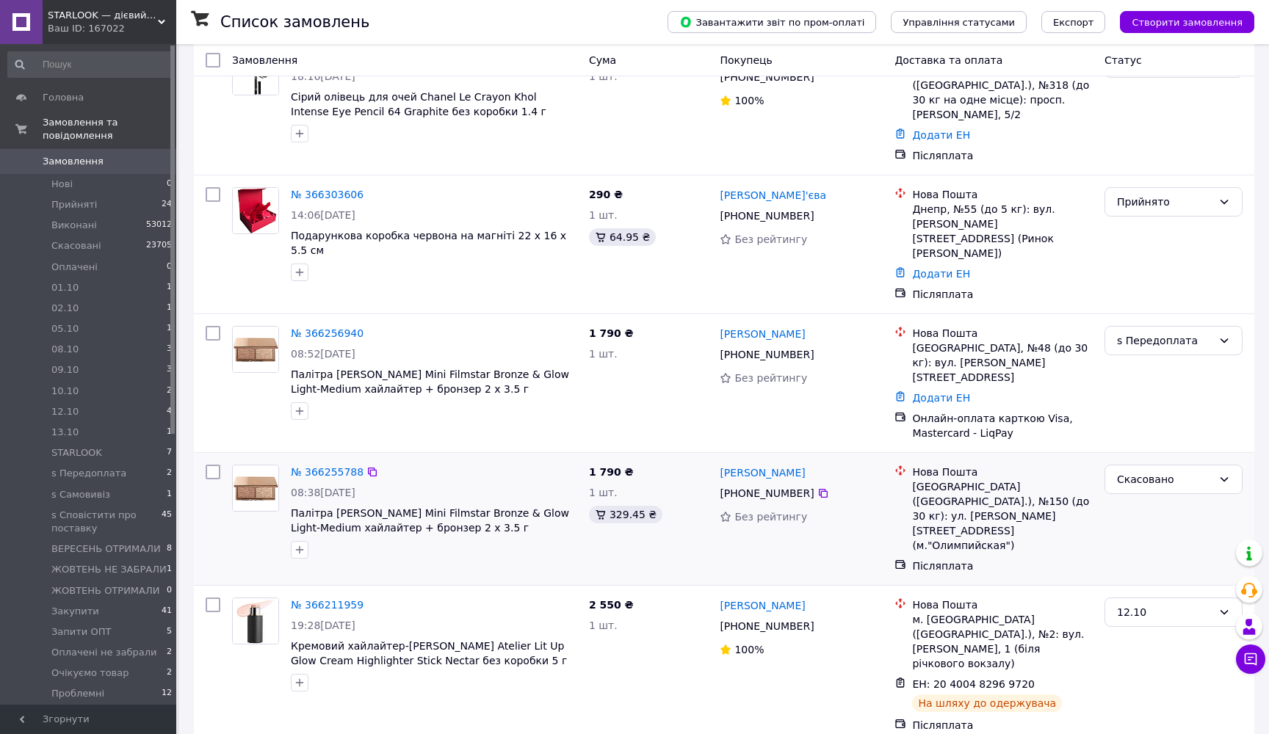
scroll to position [463, 0]
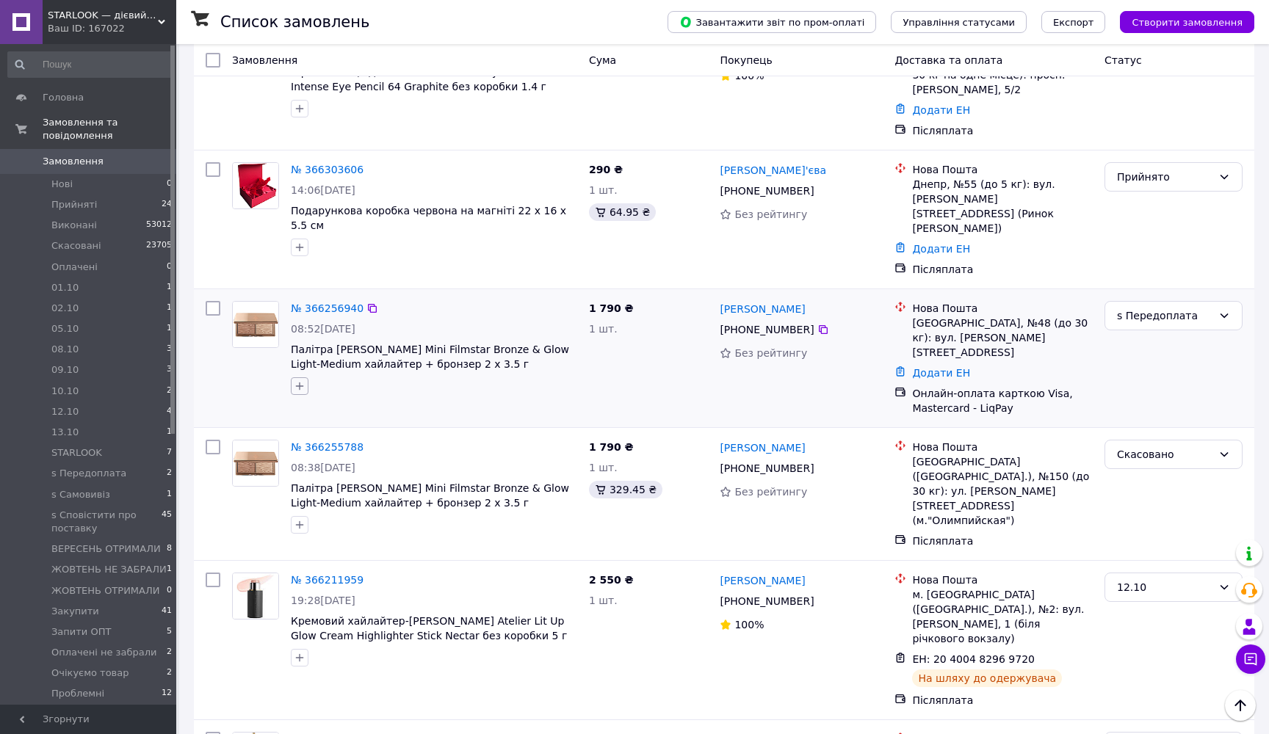
click at [300, 377] on button "button" at bounding box center [300, 386] width 18 height 18
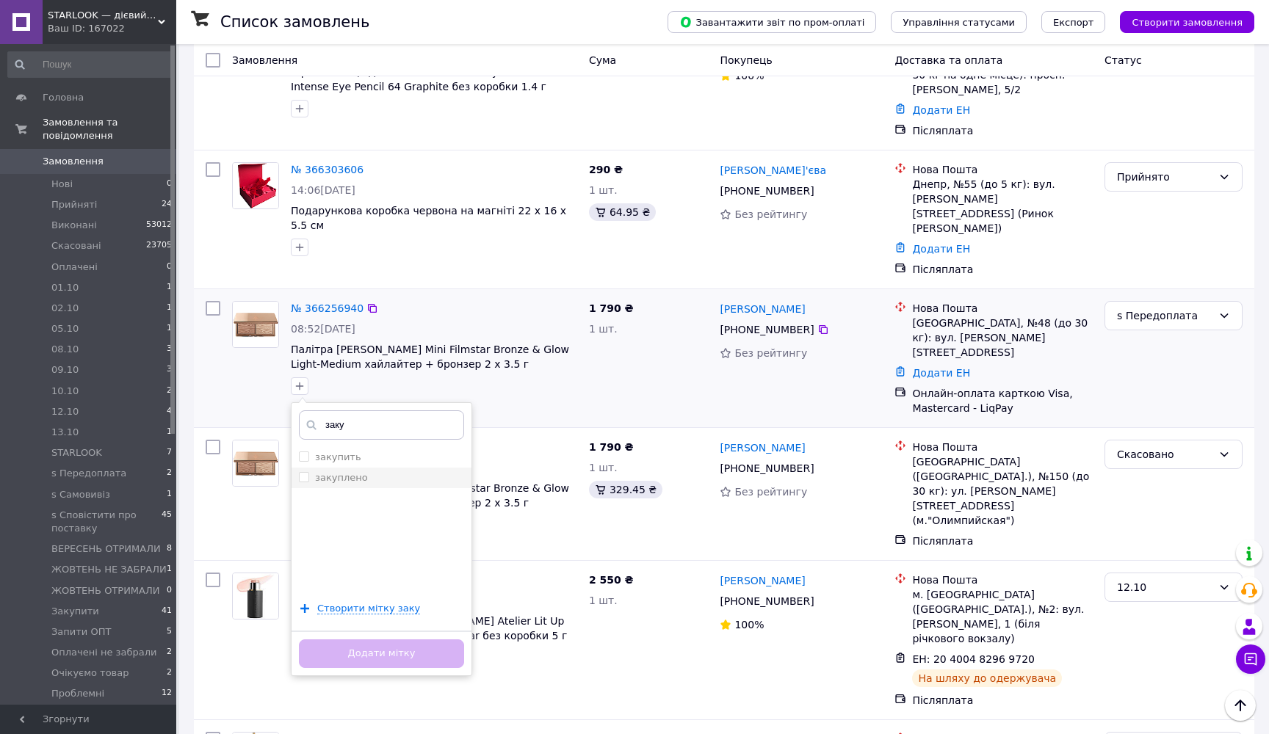
type input "заку"
click at [303, 472] on input "закуплено" at bounding box center [304, 477] width 10 height 10
checkbox input "true"
click at [366, 639] on button "Додати мітку" at bounding box center [381, 653] width 165 height 29
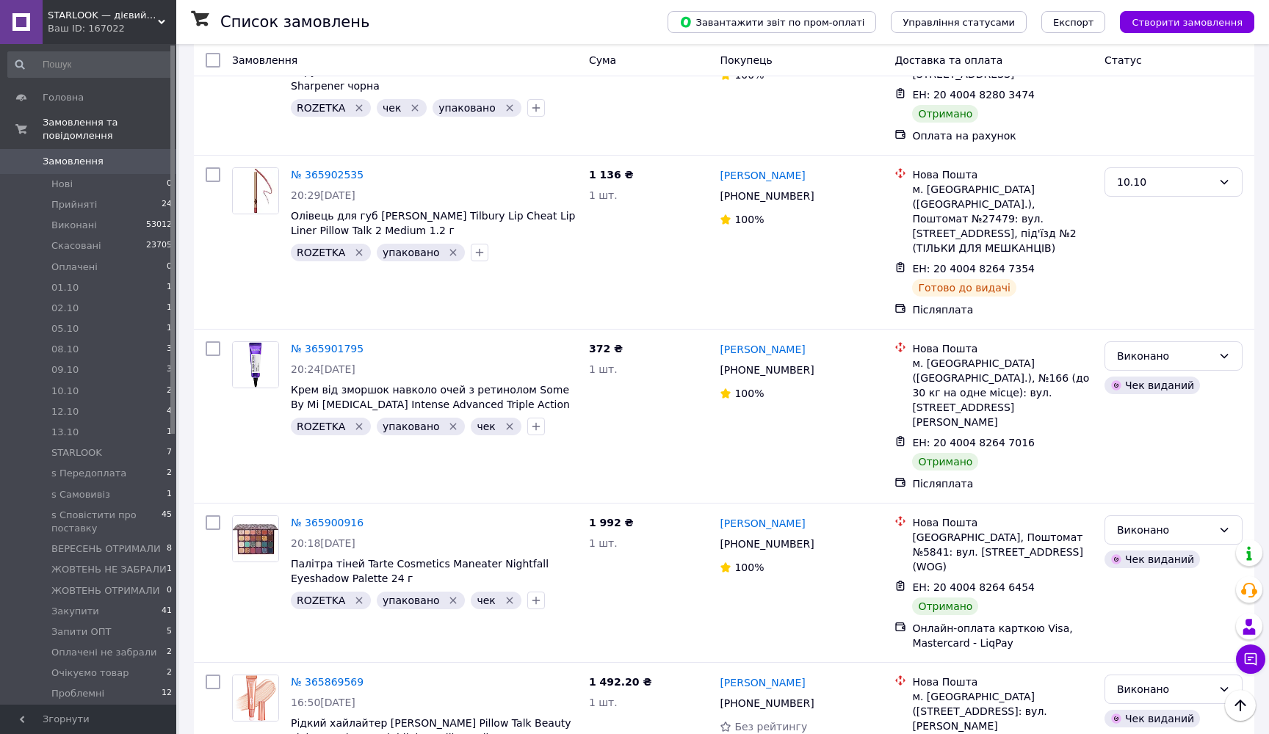
scroll to position [2243, 0]
click at [100, 203] on li "Прийняті 24" at bounding box center [90, 205] width 181 height 21
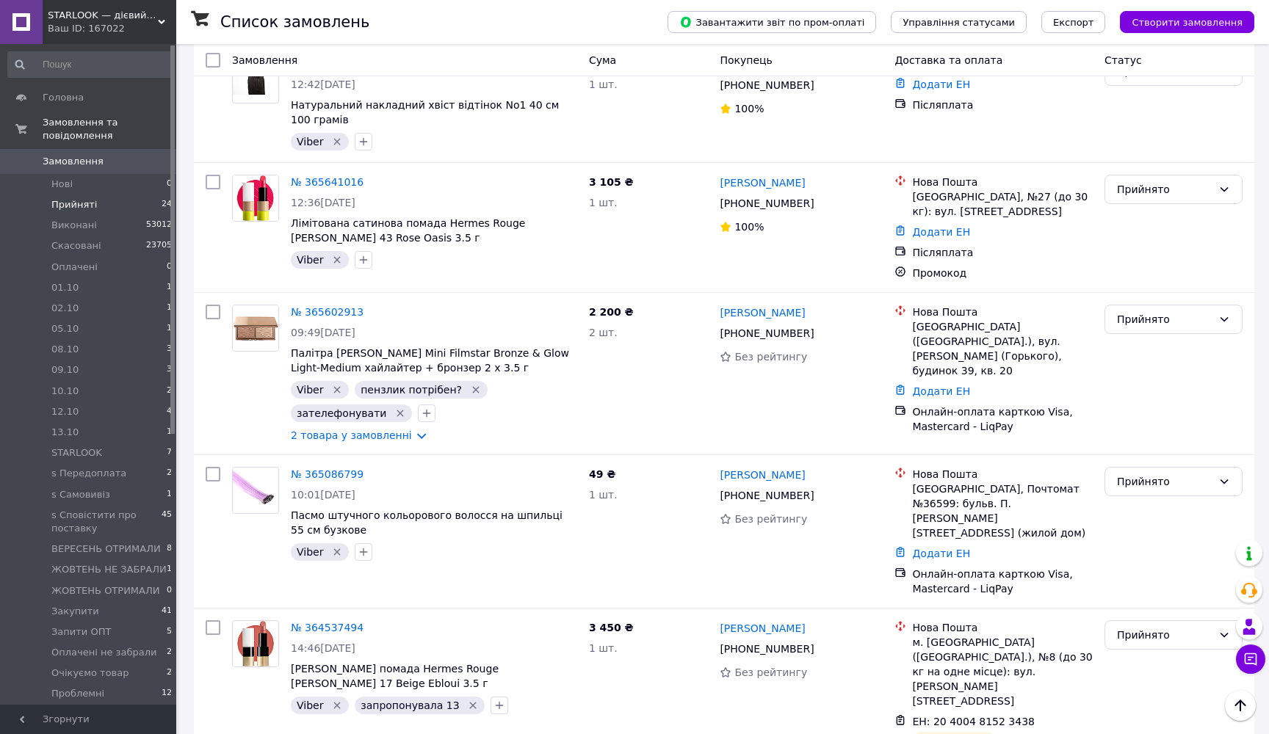
scroll to position [1192, 0]
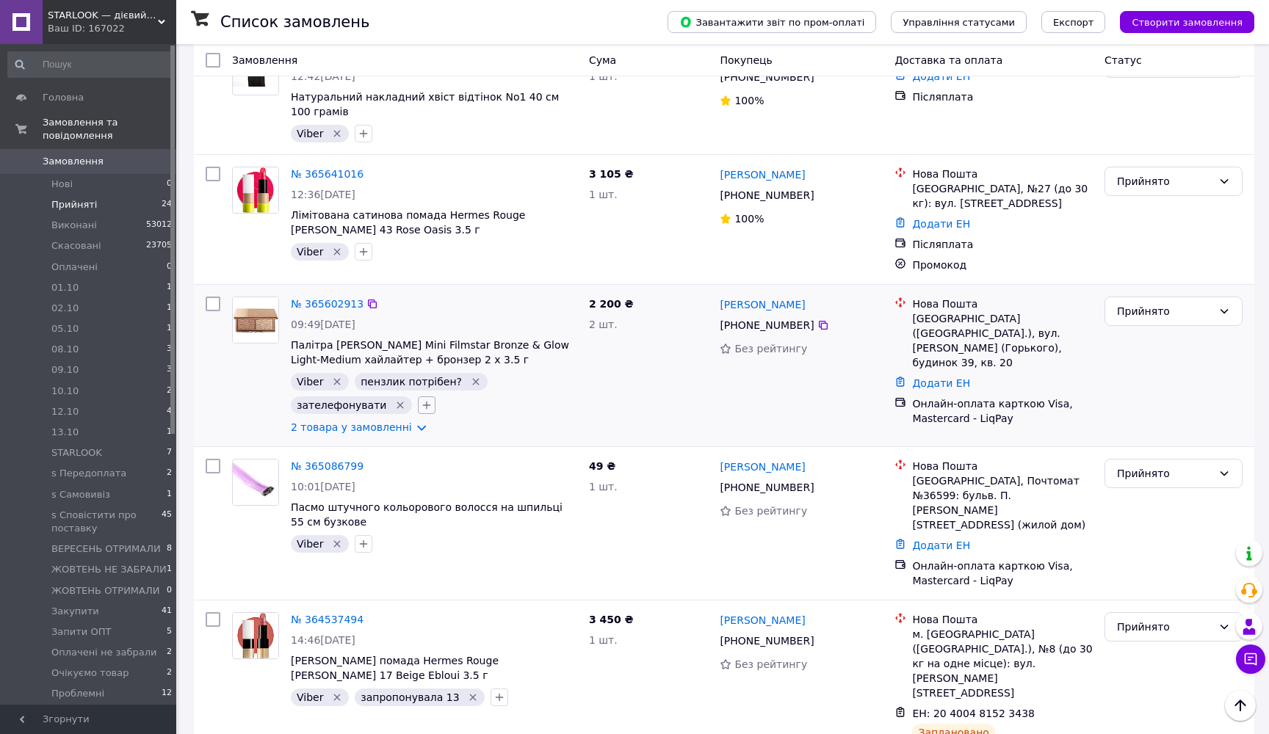
click at [423, 402] on icon "button" at bounding box center [427, 406] width 8 height 8
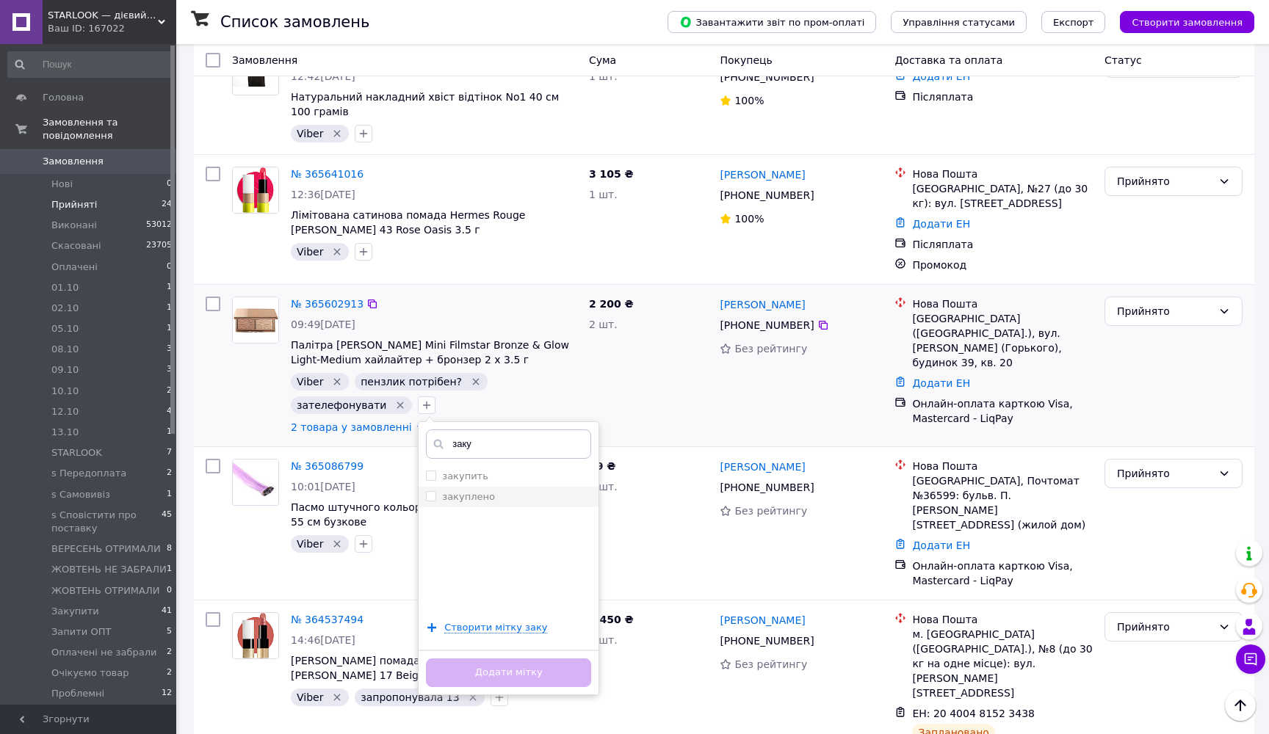
type input "заку"
click at [426, 491] on input "закуплено" at bounding box center [431, 496] width 10 height 10
checkbox input "true"
click at [472, 659] on button "Додати мітку" at bounding box center [508, 673] width 165 height 29
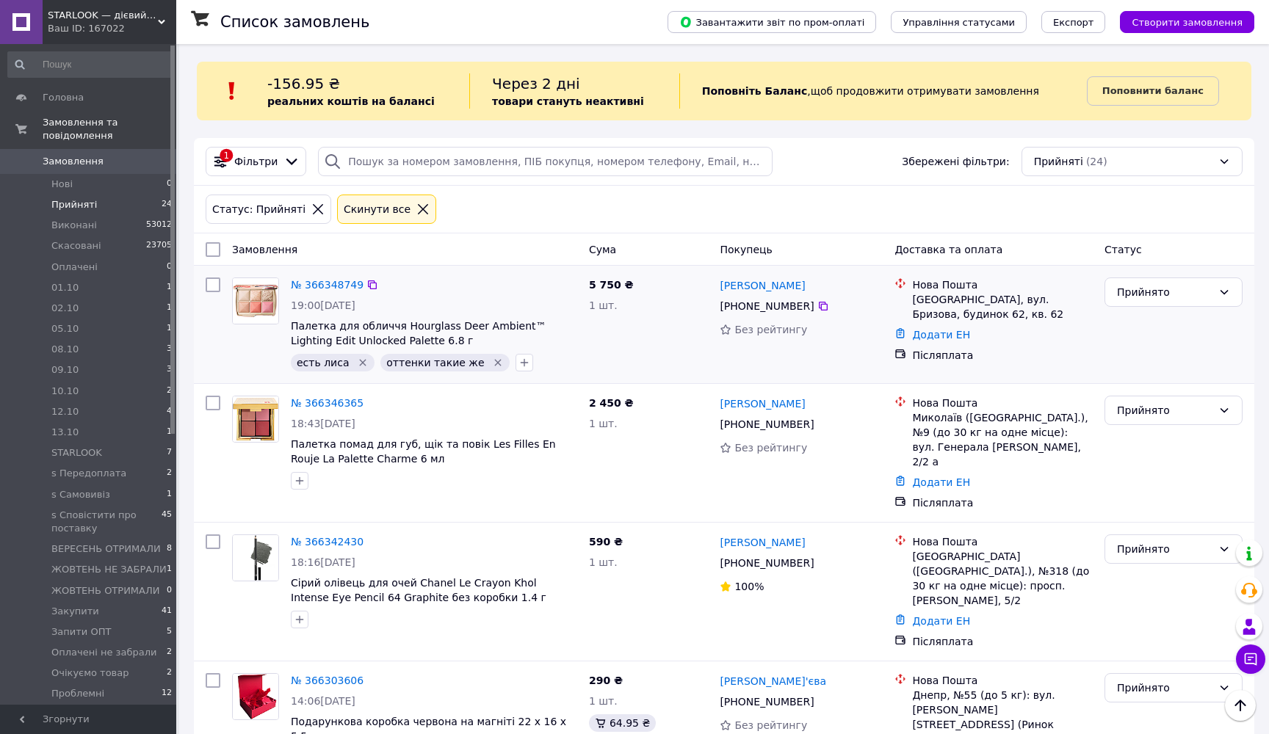
scroll to position [0, 0]
click at [99, 201] on li "Прийняті 24" at bounding box center [90, 205] width 181 height 21
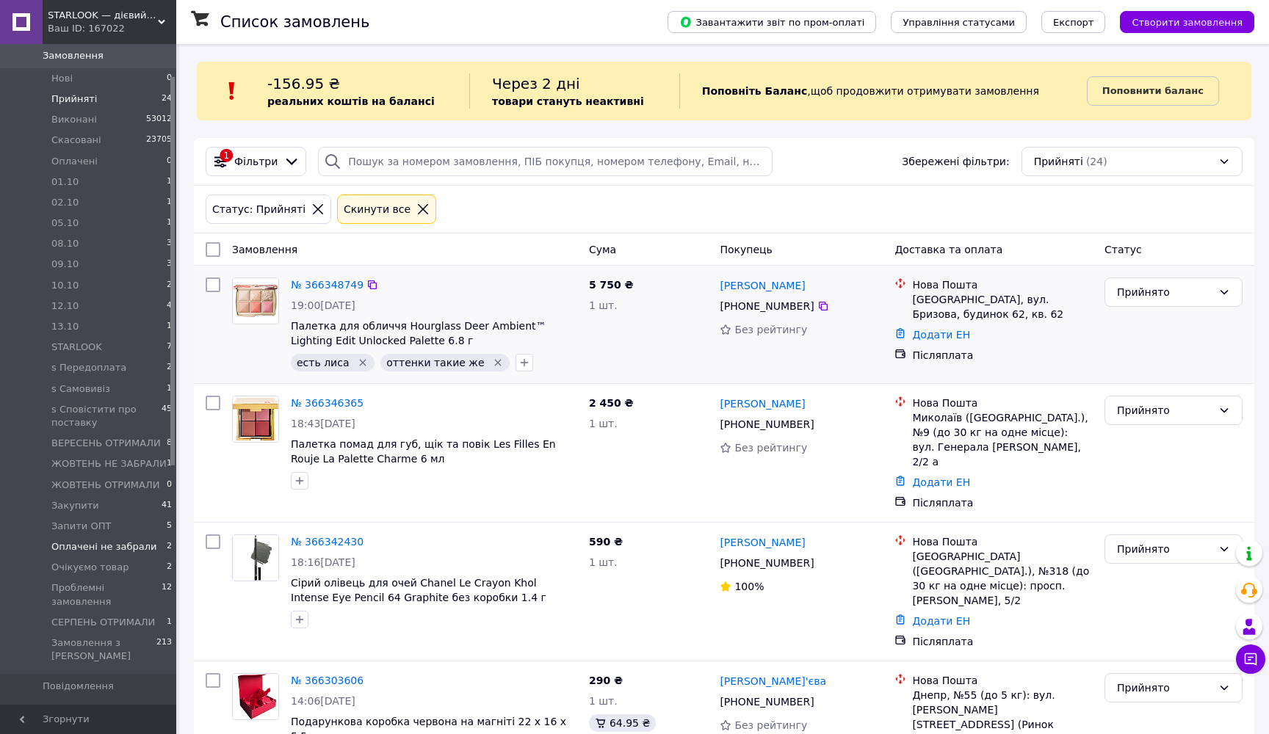
scroll to position [122, 0]
click at [79, 683] on link "Товари та послуги" at bounding box center [90, 695] width 181 height 25
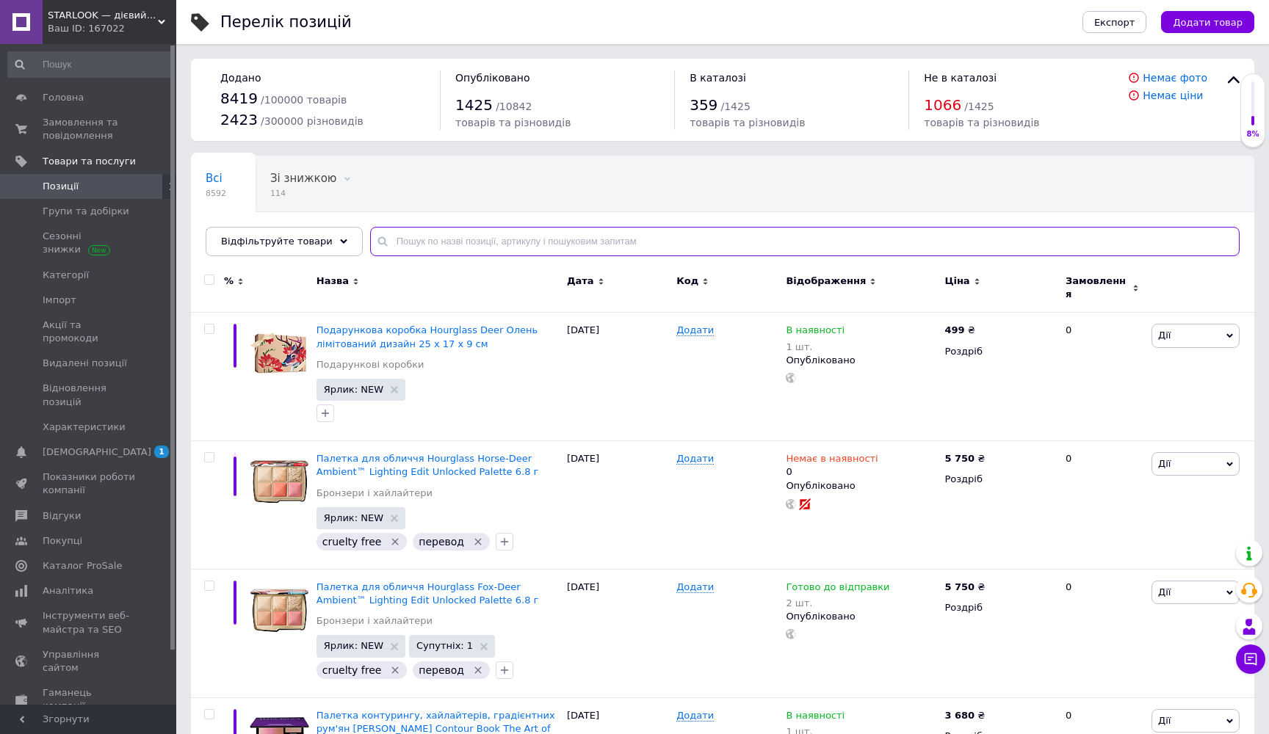
click at [556, 237] on input "text" at bounding box center [804, 241] width 869 height 29
paste input "Палітра [PERSON_NAME] Mini Filmstar Bronze & Glow Light-Medium хайлайтер + брон…"
type input "Палітра [PERSON_NAME] Mini Filmstar Bronze & Glow Light-Medium хайлайтер + брон…"
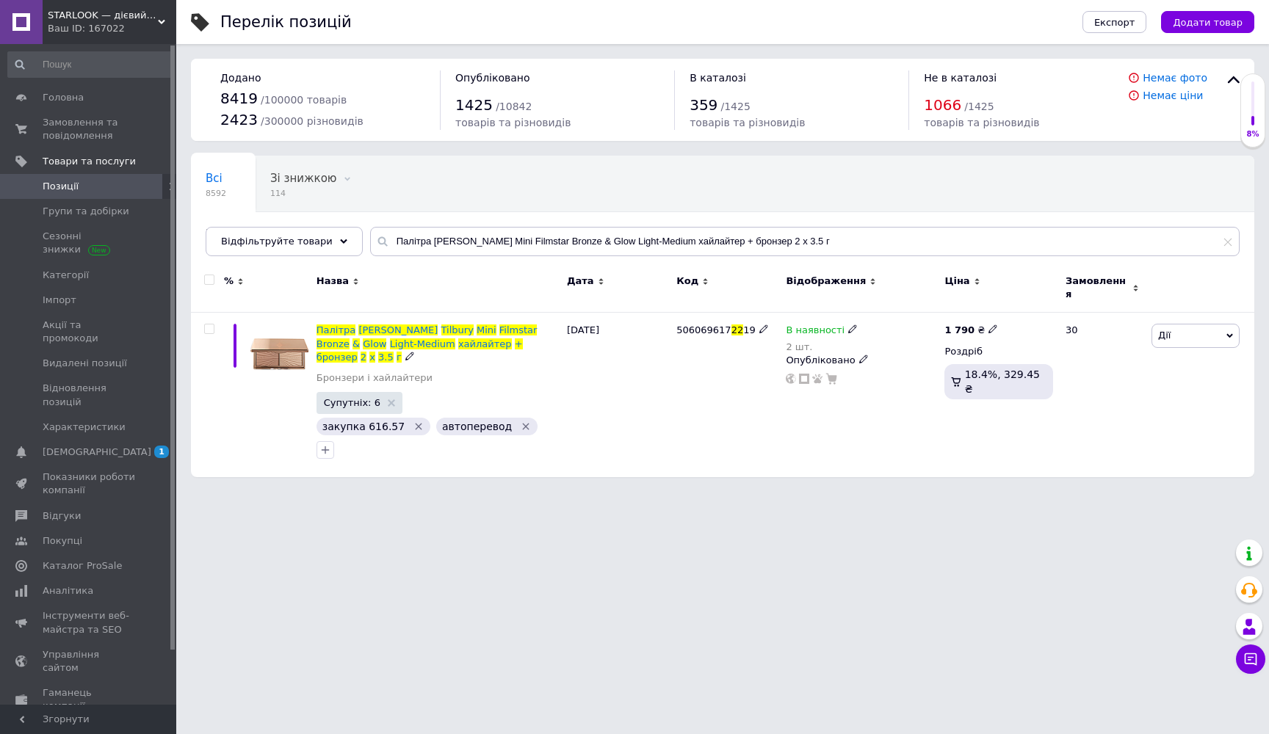
click at [380, 324] on span "[PERSON_NAME]" at bounding box center [397, 329] width 79 height 11
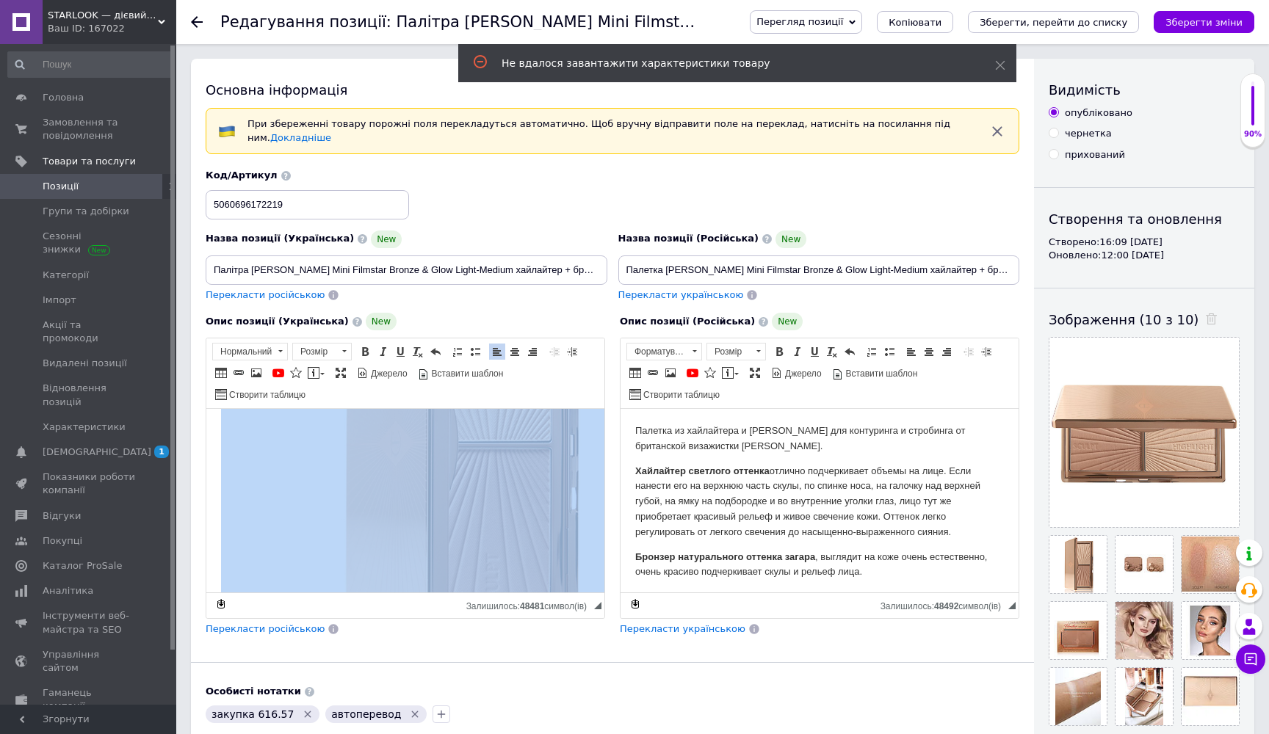
scroll to position [817, 0]
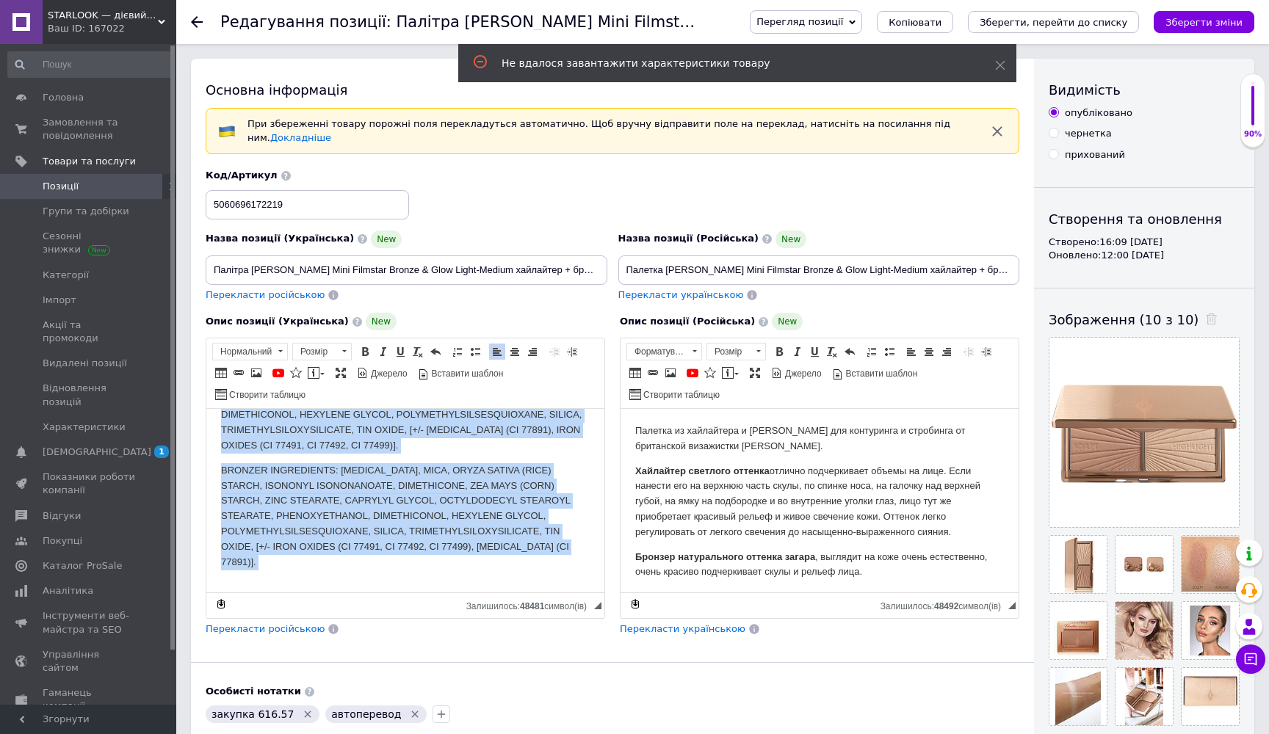
drag, startPoint x: 217, startPoint y: 425, endPoint x: 589, endPoint y: 721, distance: 474.9
click at [589, 609] on html "Палітра з хайлайтера та [PERSON_NAME] для контурингу та стробингу від британськ…" at bounding box center [405, 101] width 398 height 1018
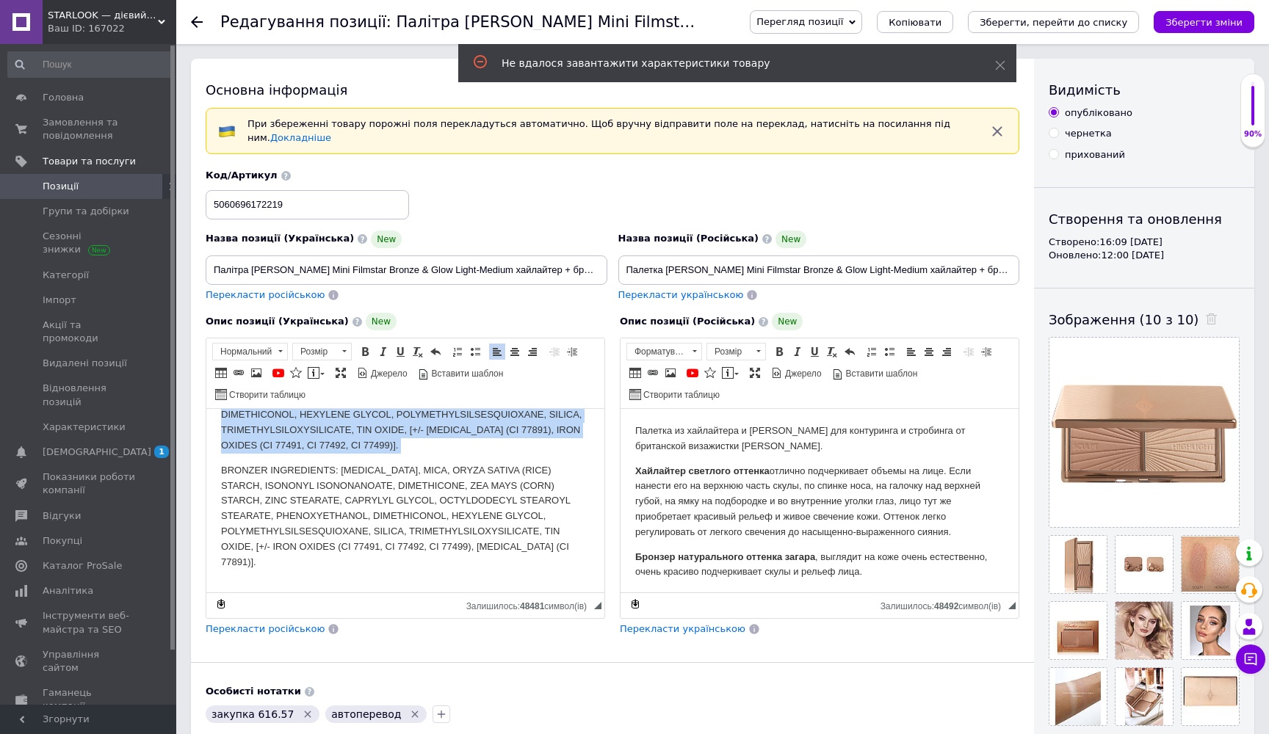
scroll to position [3, 0]
copy body "Loremip d sitametcon ad elitsedd eiu temporinci ut laboreetd mag aliquaenima mi…"
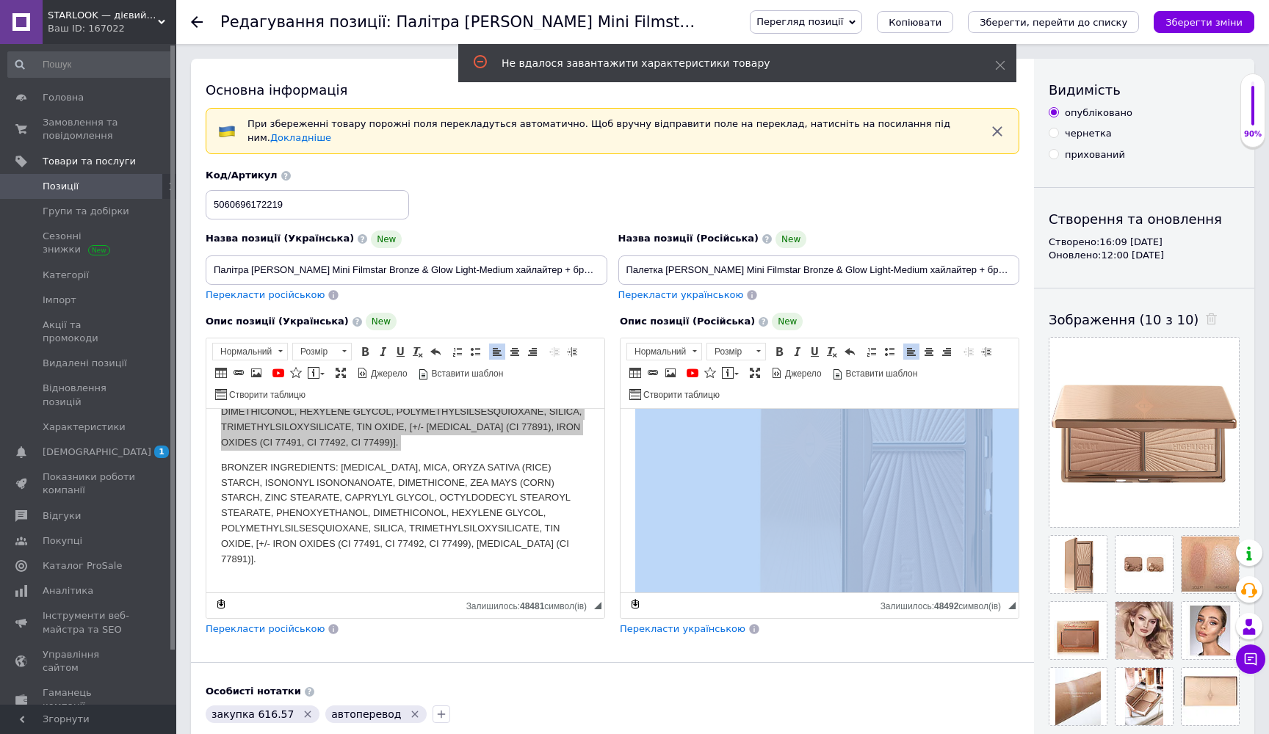
scroll to position [817, 0]
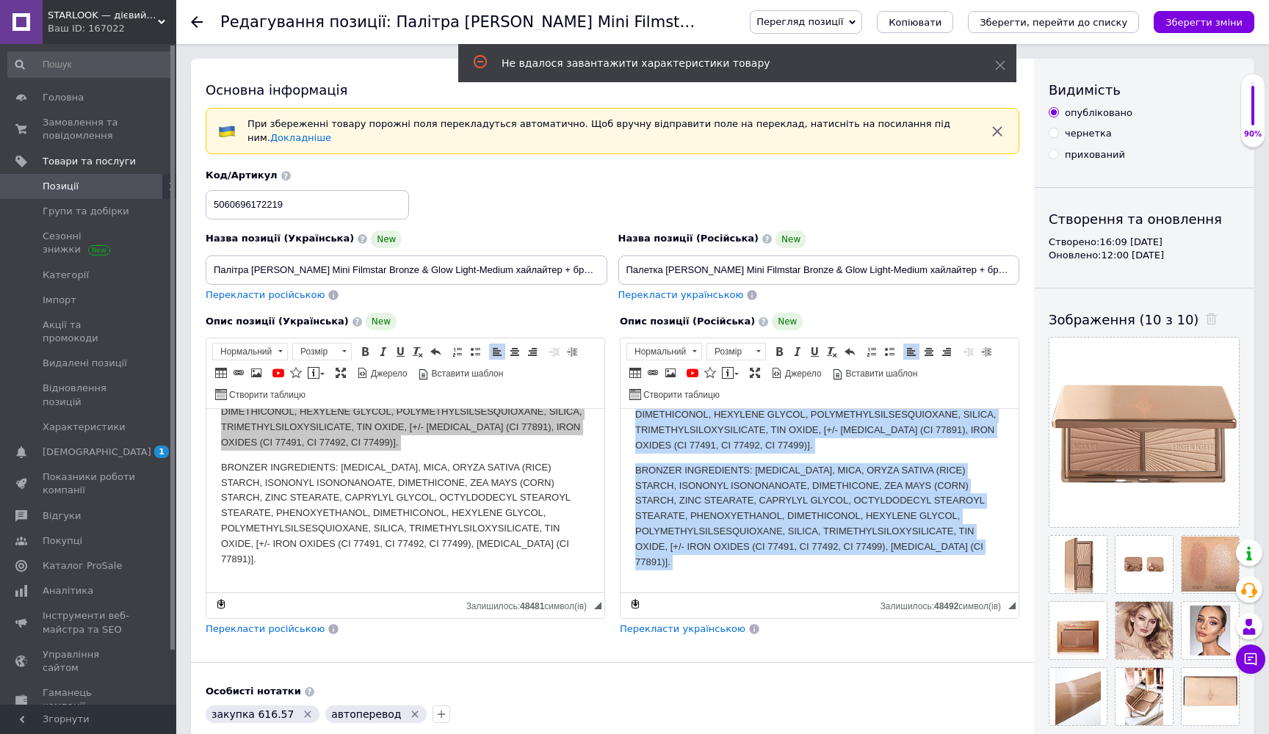
drag, startPoint x: 635, startPoint y: 429, endPoint x: 936, endPoint y: 742, distance: 434.6
click at [936, 609] on html "Палетка из хайлайтера и [PERSON_NAME] для контуринга и стробинга от британской …" at bounding box center [819, 101] width 398 height 1018
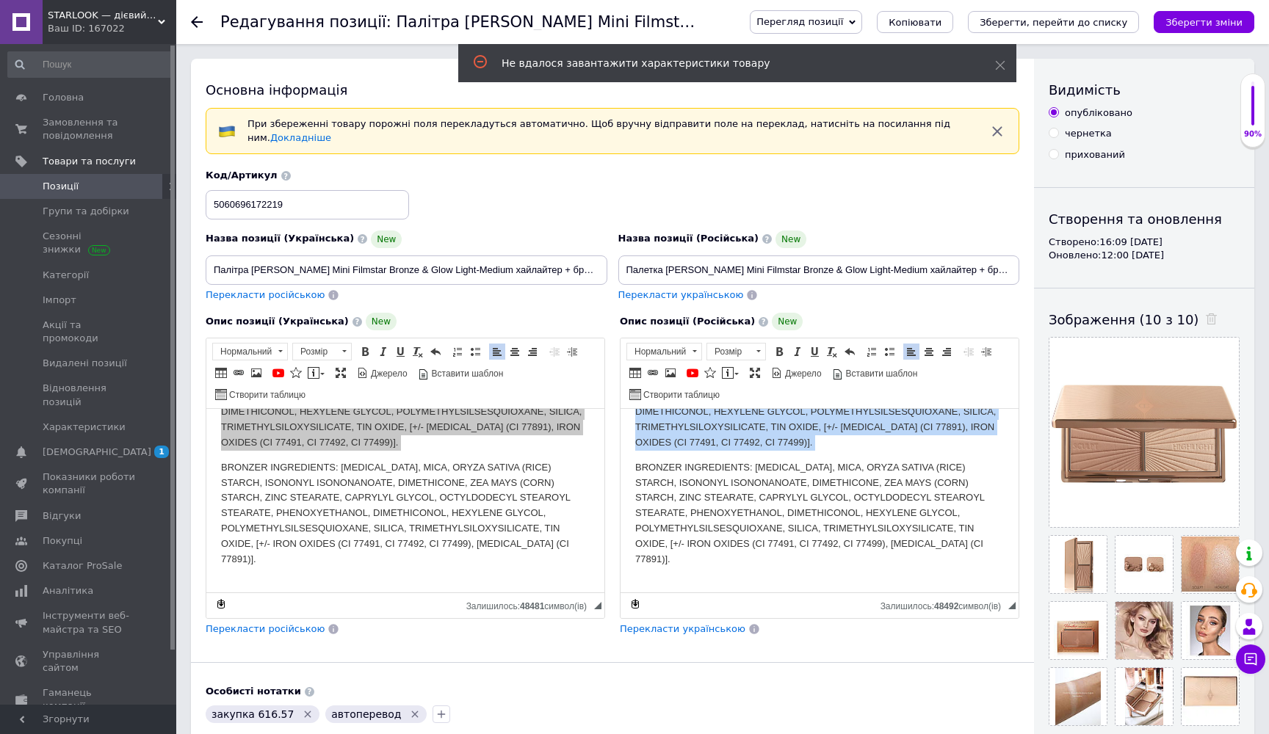
scroll to position [28, 0]
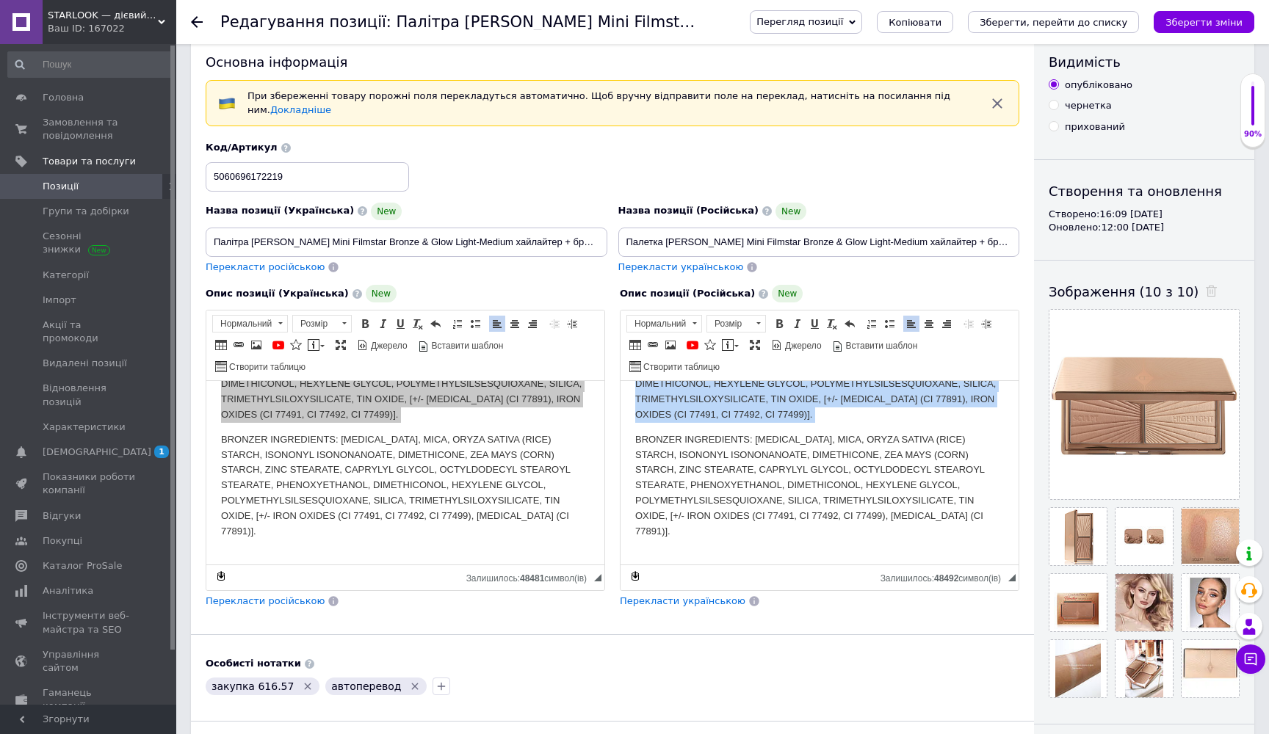
copy body "Loremip do sitametcon a elitsedd eiu temporinci u laboreetd ma aliquaenim admin…"
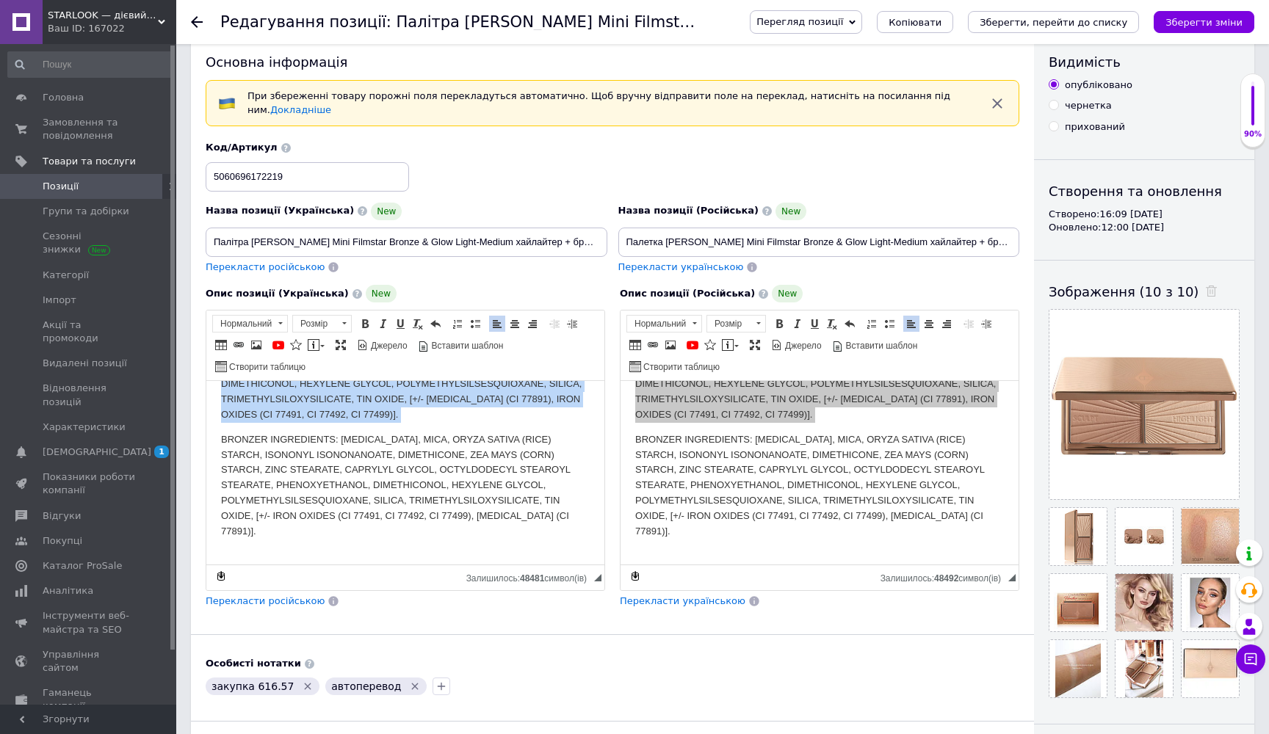
click at [483, 501] on p "BRONZER INGREDIENTS: [MEDICAL_DATA], MICA, ORYZA SATIVA (RICE) STARCH, ISONONYL…" at bounding box center [405, 485] width 369 height 107
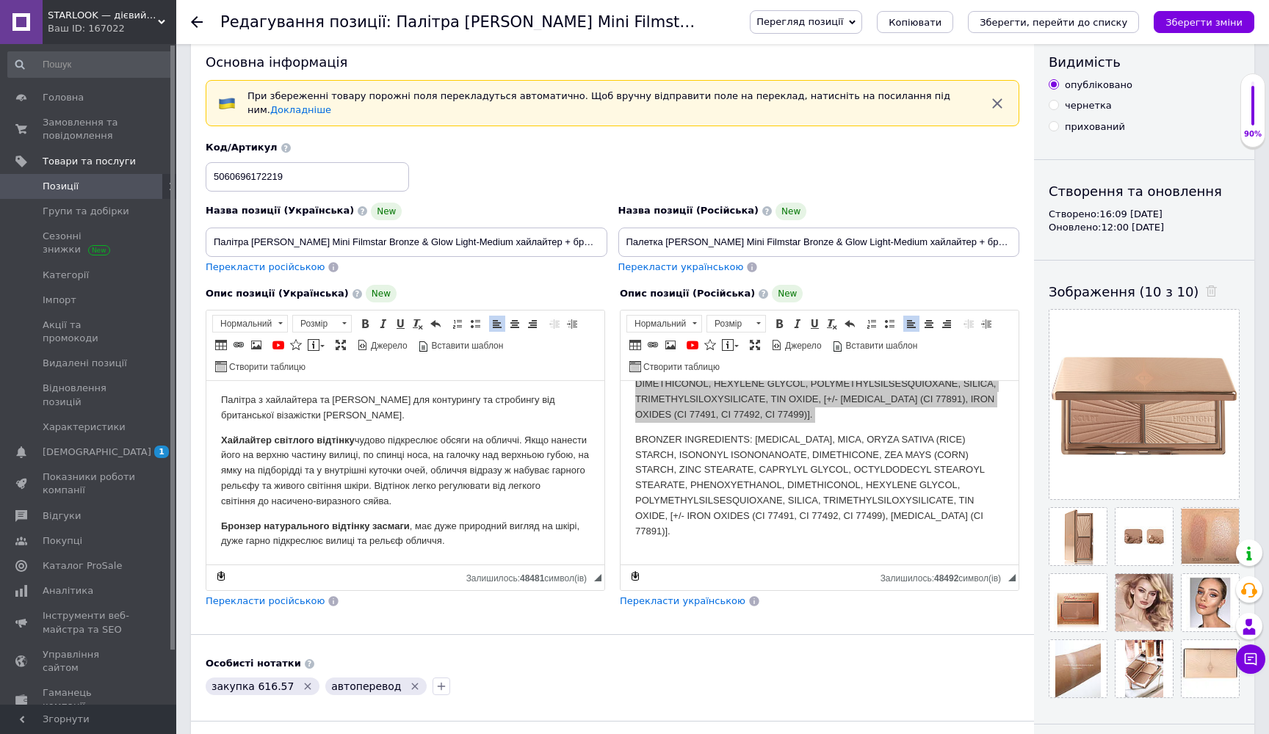
scroll to position [0, 0]
click at [495, 675] on div "закупка 616.57   автоперевод" at bounding box center [612, 686] width 819 height 23
click at [305, 683] on icon "Видалити мітку" at bounding box center [308, 686] width 7 height 7
drag, startPoint x: 665, startPoint y: 233, endPoint x: 858, endPoint y: 228, distance: 193.2
click at [858, 228] on input "Палетка [PERSON_NAME] Mini Filmstar Bronze & Glow Light-Medium хайлайтер + брон…" at bounding box center [819, 242] width 402 height 29
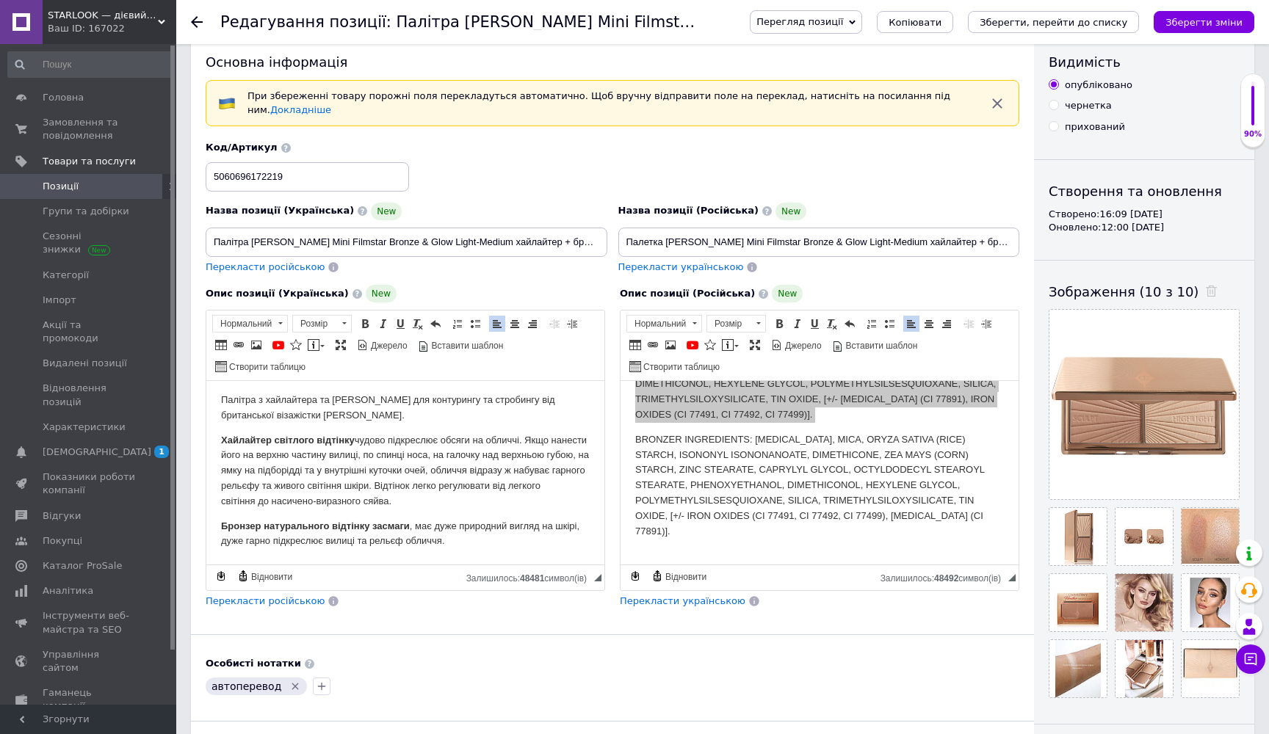
click at [106, 192] on span "Позиції" at bounding box center [89, 186] width 93 height 13
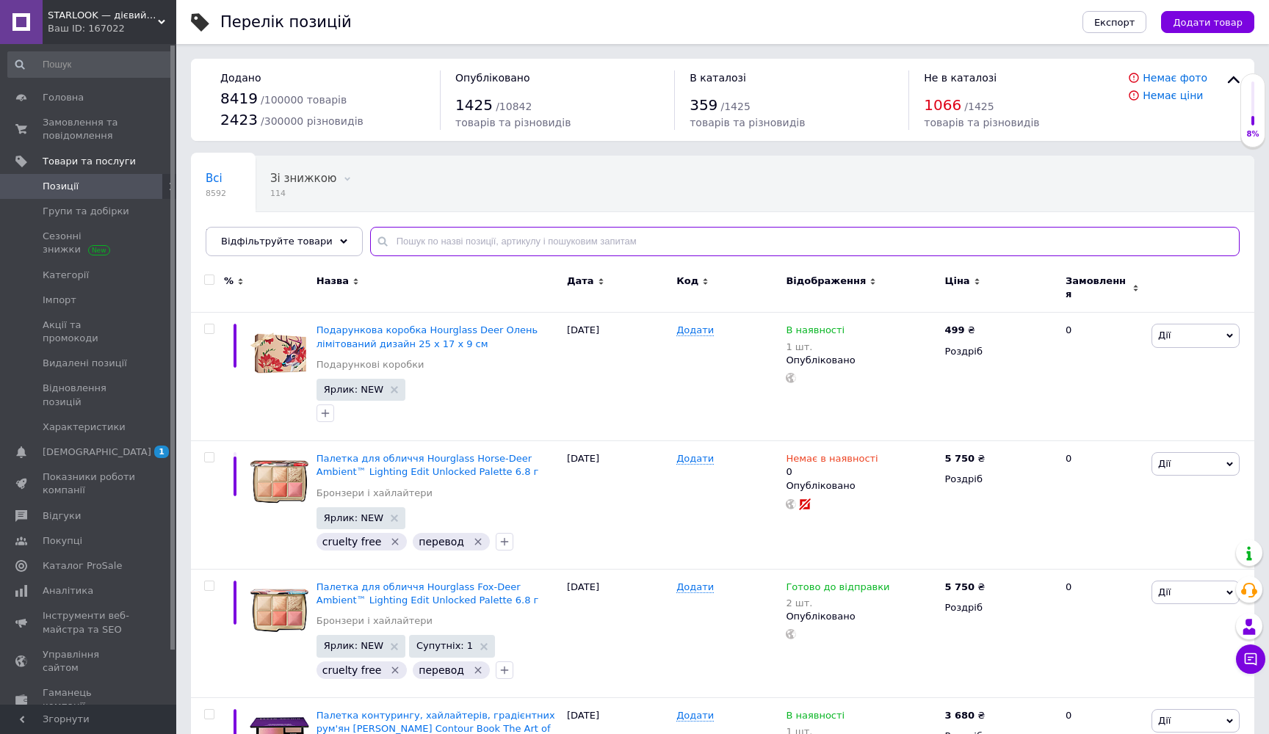
click at [439, 244] on input "text" at bounding box center [804, 241] width 869 height 29
paste input "Elemis Cleansing Balm Original 10 мл"
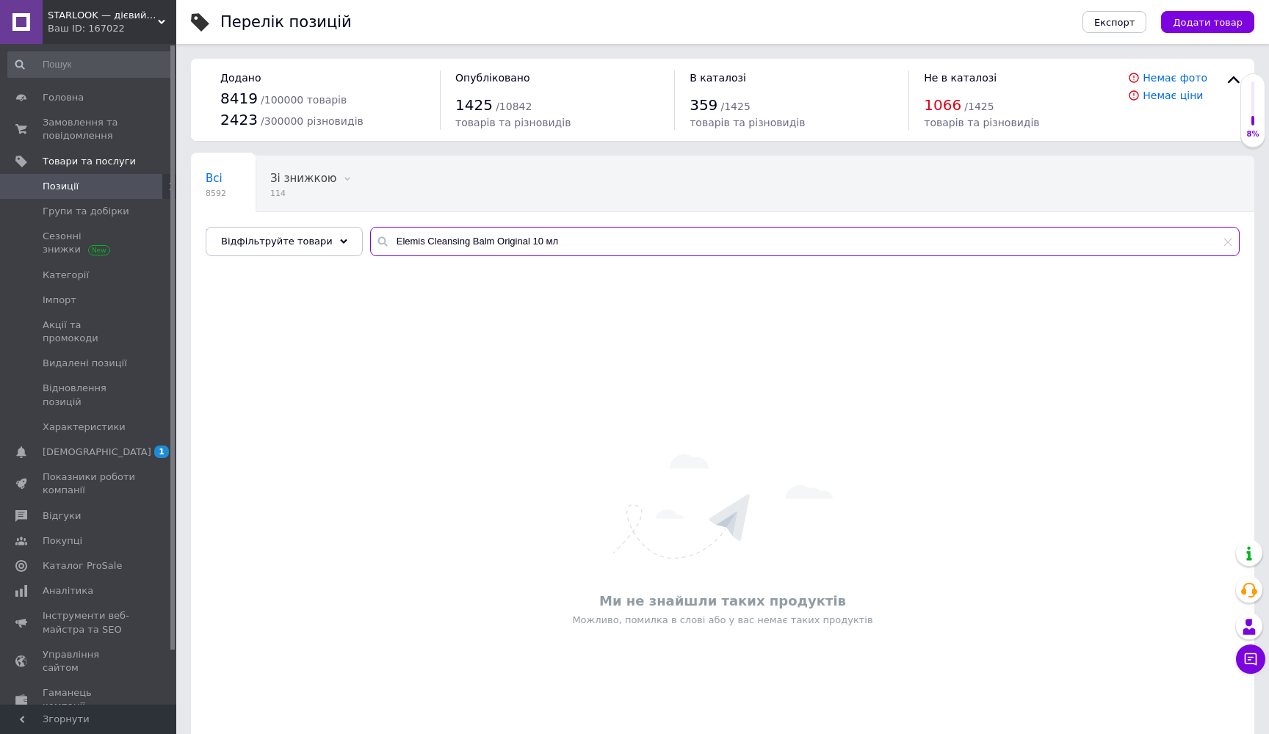
click at [505, 242] on input "Elemis Cleansing Balm Original 10 мл" at bounding box center [804, 241] width 869 height 29
click at [517, 243] on input "Elemis Cleansing Balm 10 мл" at bounding box center [804, 241] width 869 height 29
type input "Elemis Cleansing Balm"
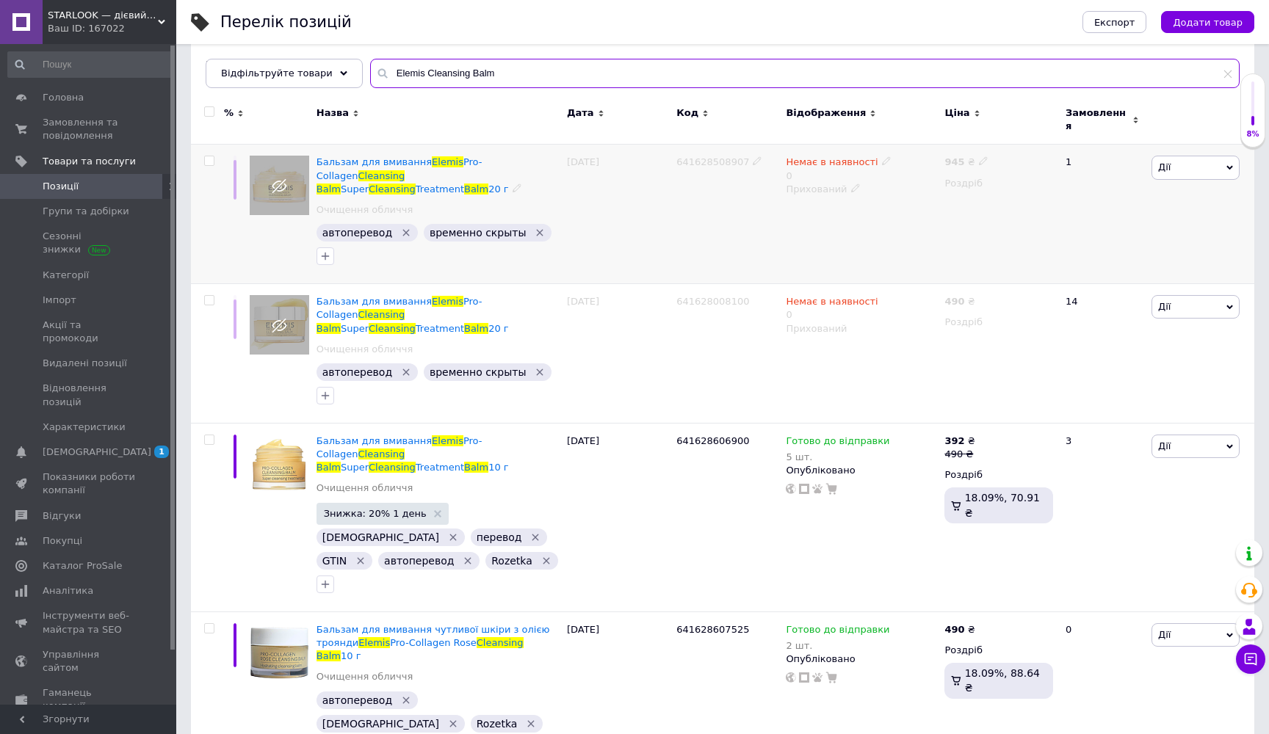
scroll to position [167, 0]
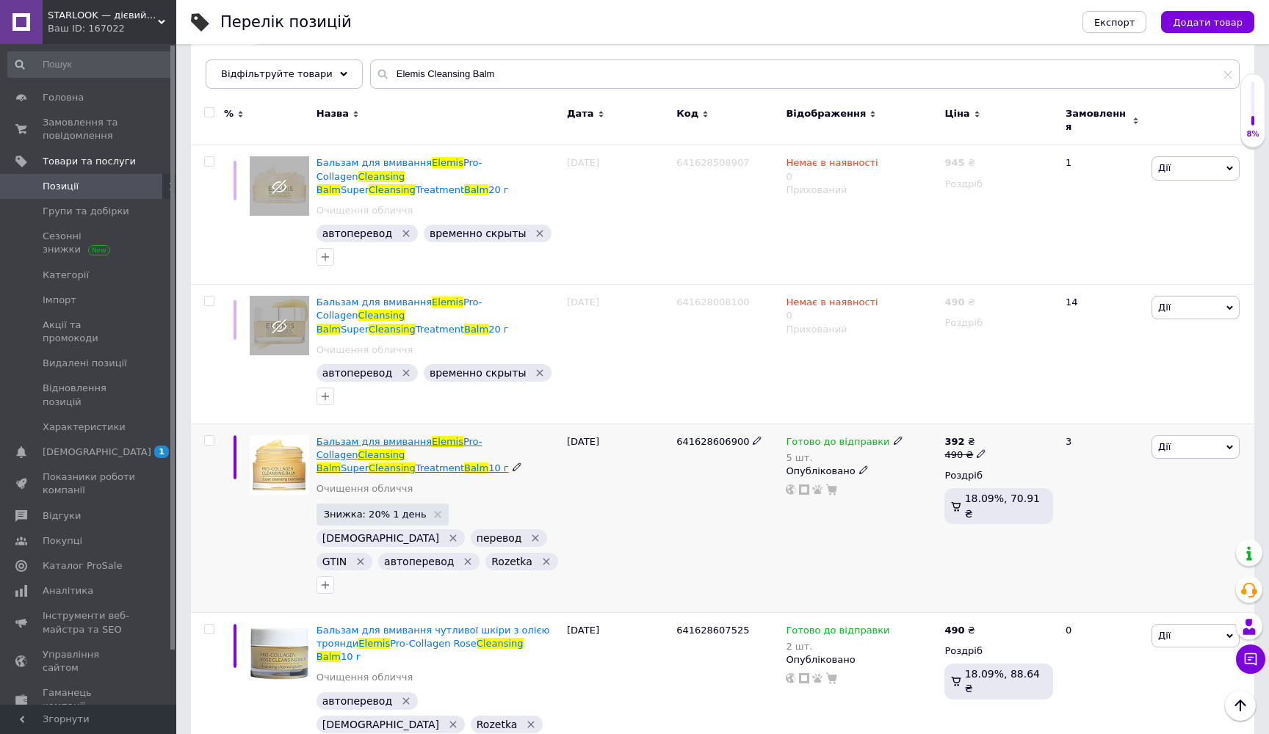
click at [482, 463] on span "Balm" at bounding box center [476, 468] width 24 height 11
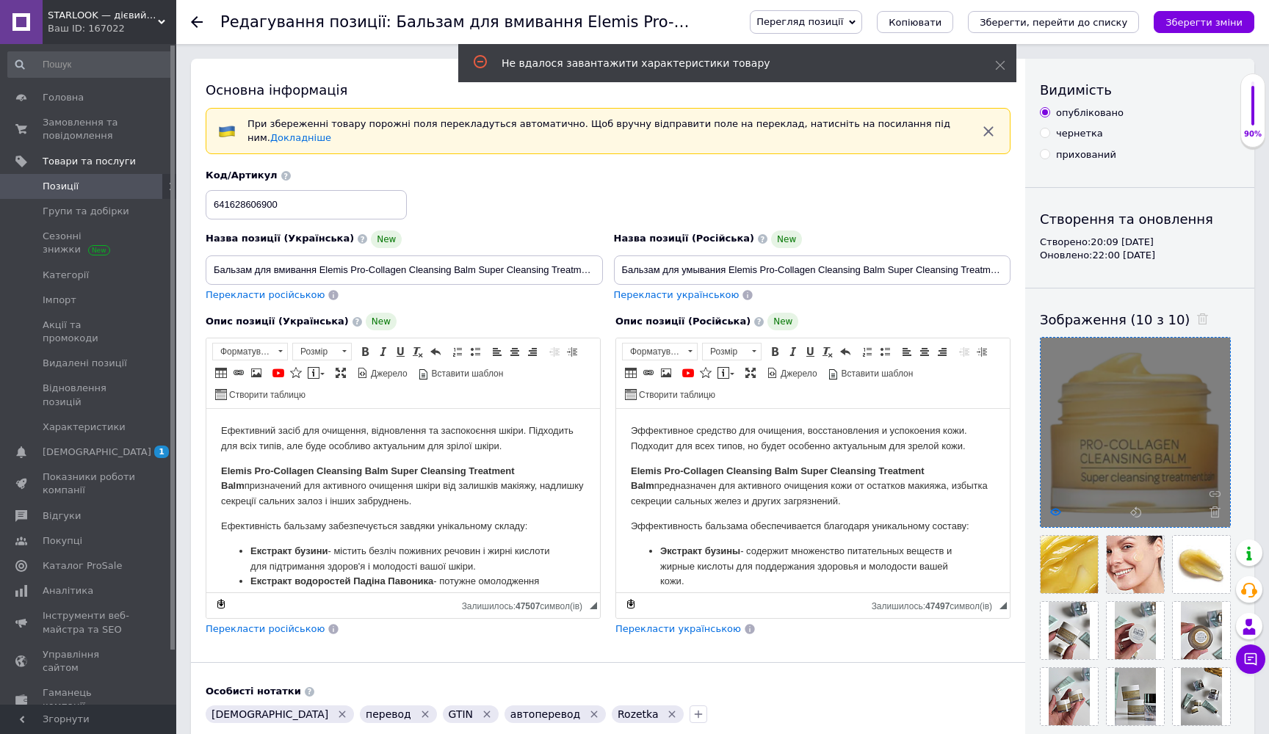
click at [1052, 511] on icon at bounding box center [1055, 512] width 11 height 11
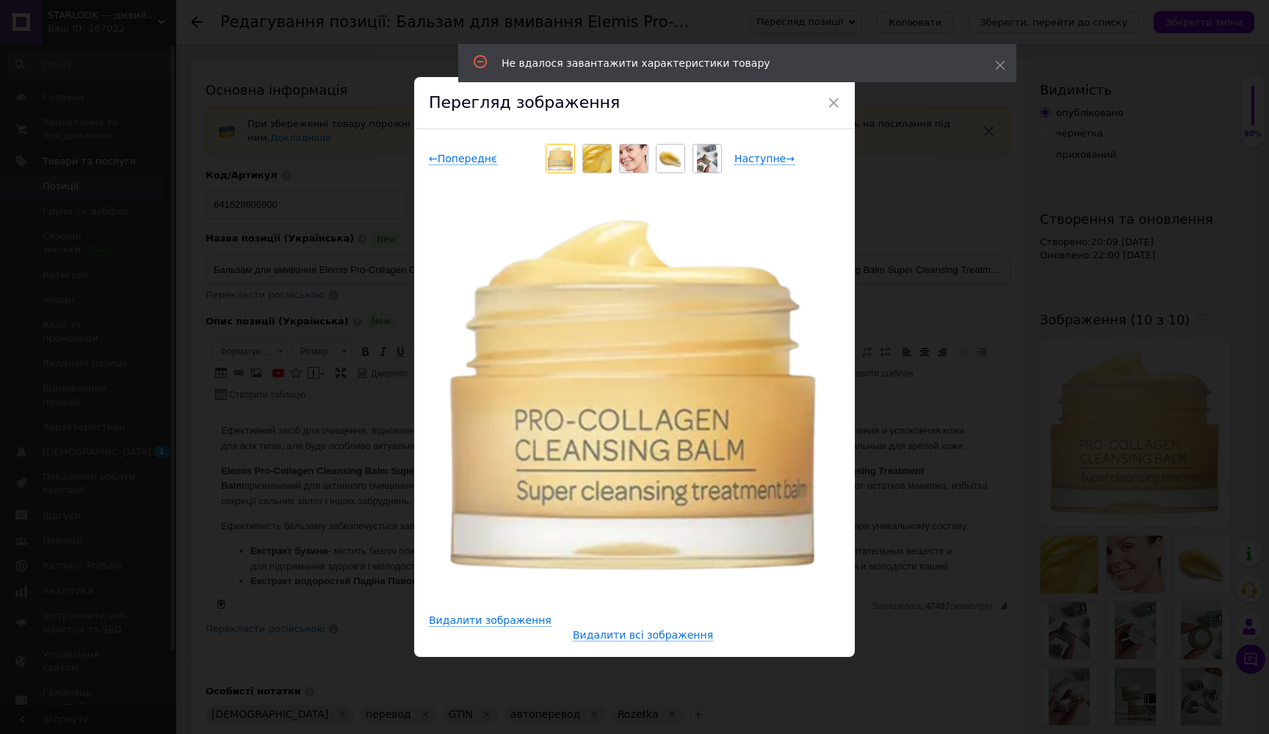
click at [1087, 308] on div "× Перегляд зображення ← Попереднє Наступне → Видалити зображення Видалити всі з…" at bounding box center [634, 367] width 1269 height 734
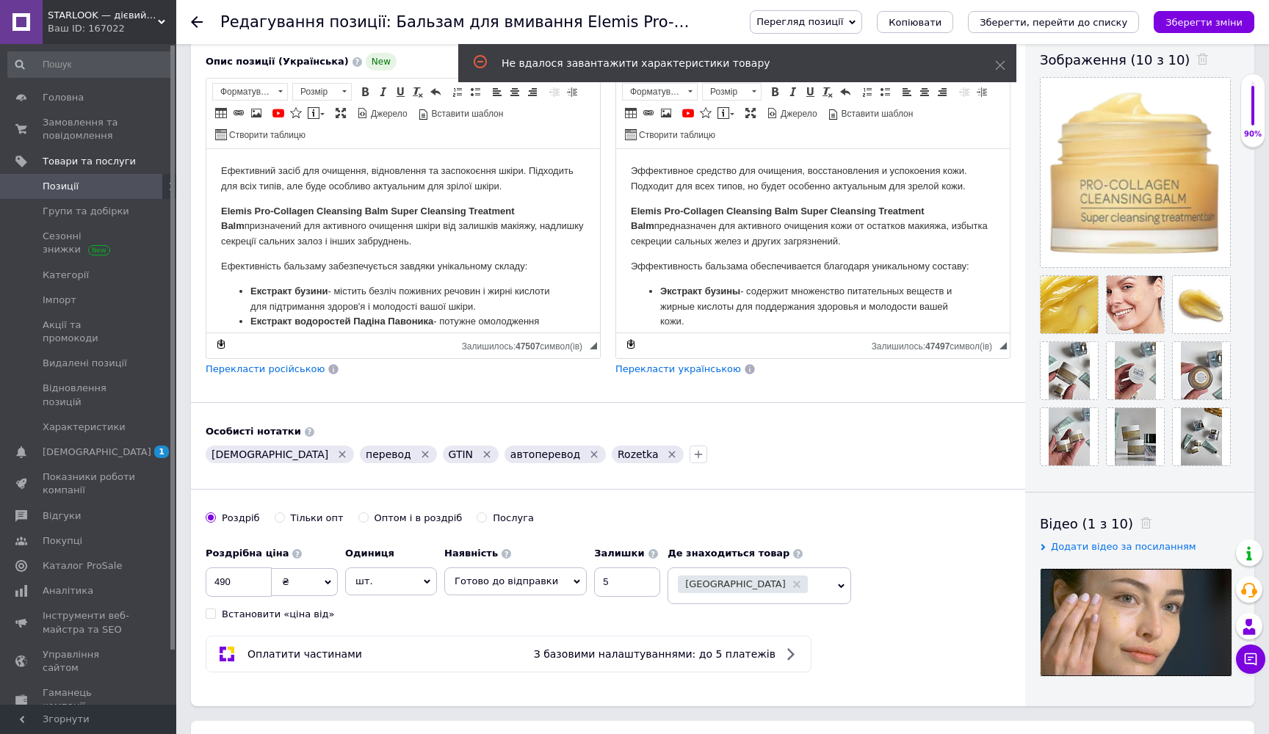
scroll to position [333, 0]
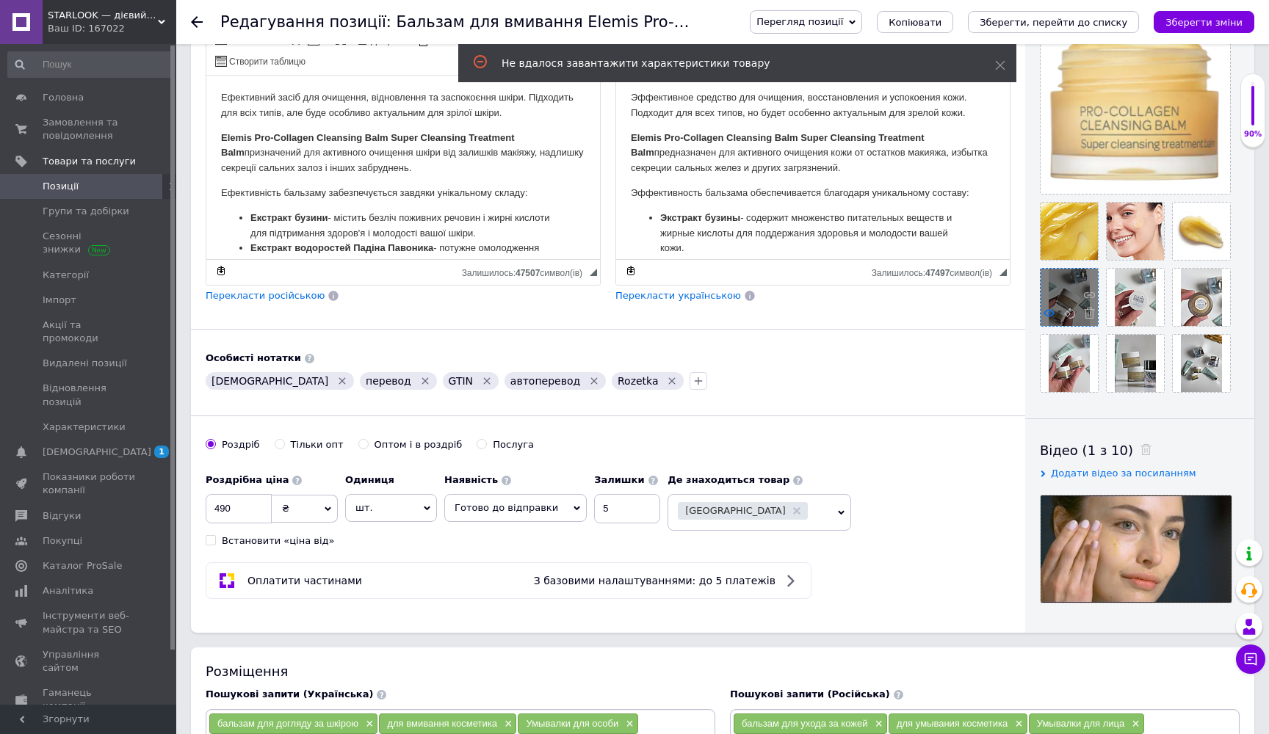
click at [1050, 313] on icon at bounding box center [1048, 313] width 11 height 11
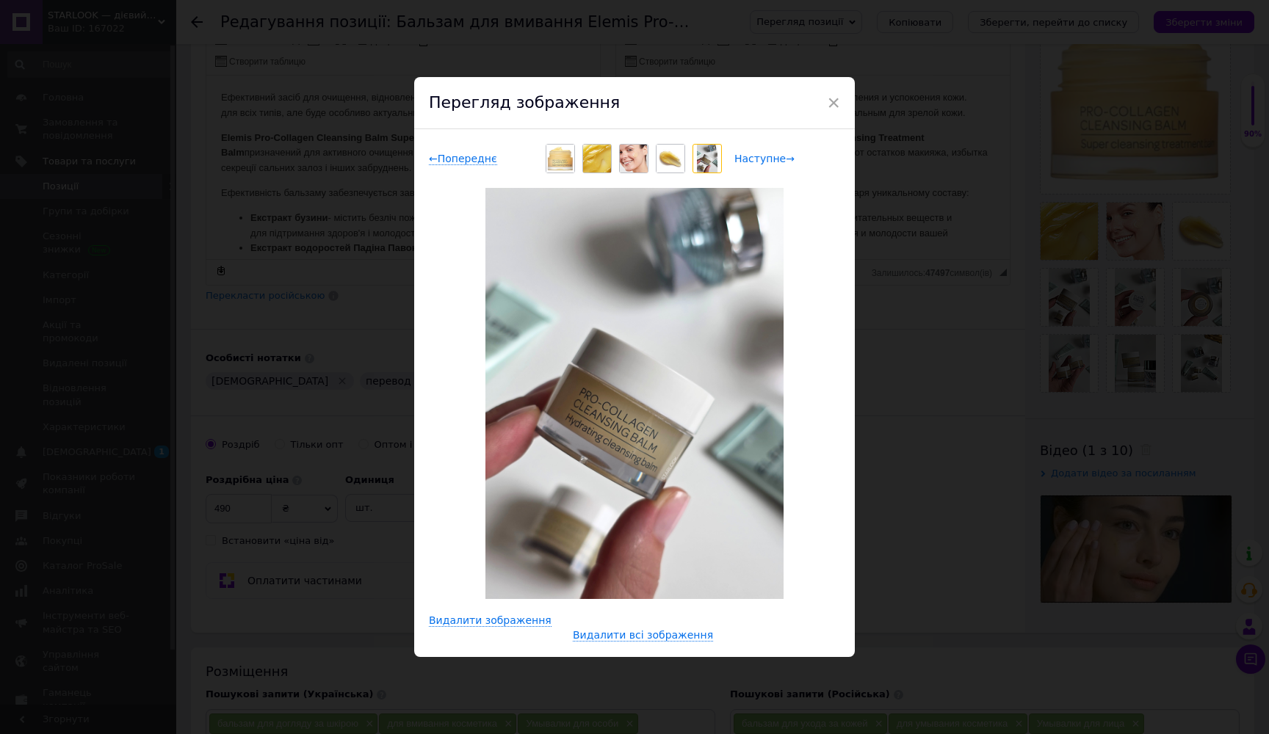
click at [776, 156] on span "Наступне →" at bounding box center [764, 159] width 60 height 12
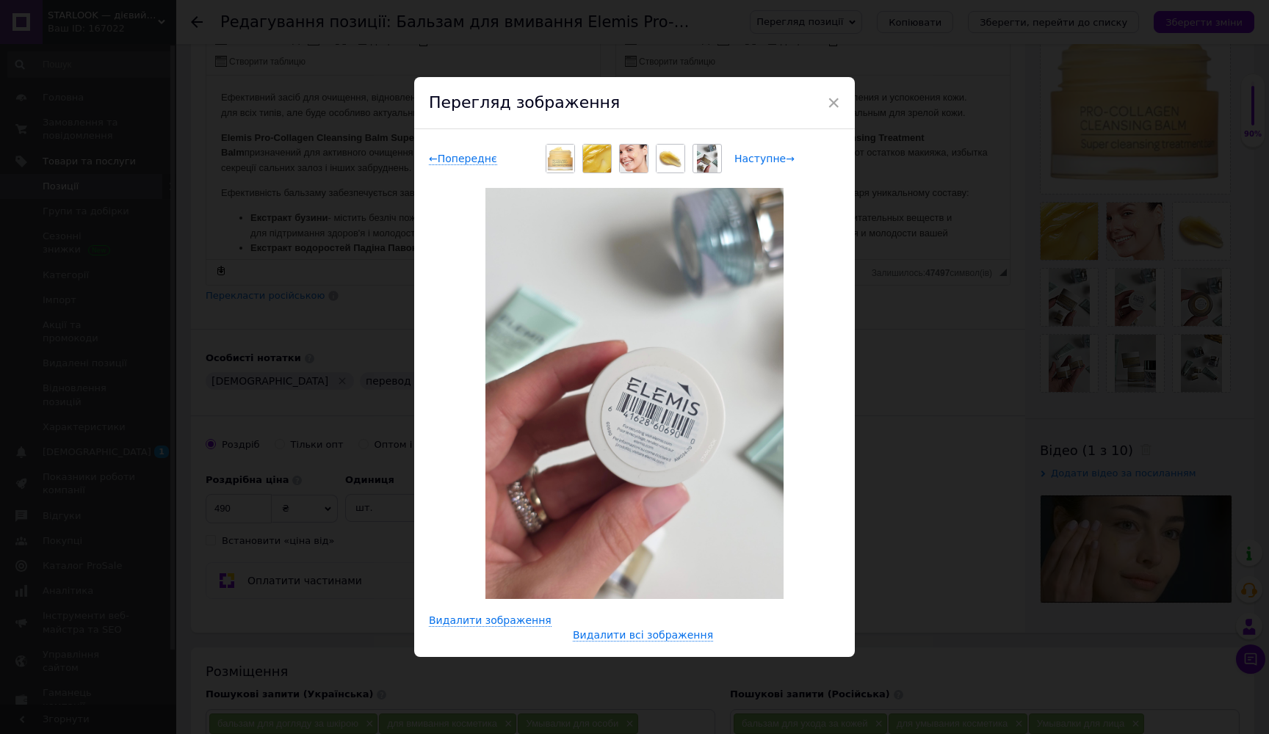
click at [776, 156] on span "Наступне →" at bounding box center [764, 159] width 60 height 12
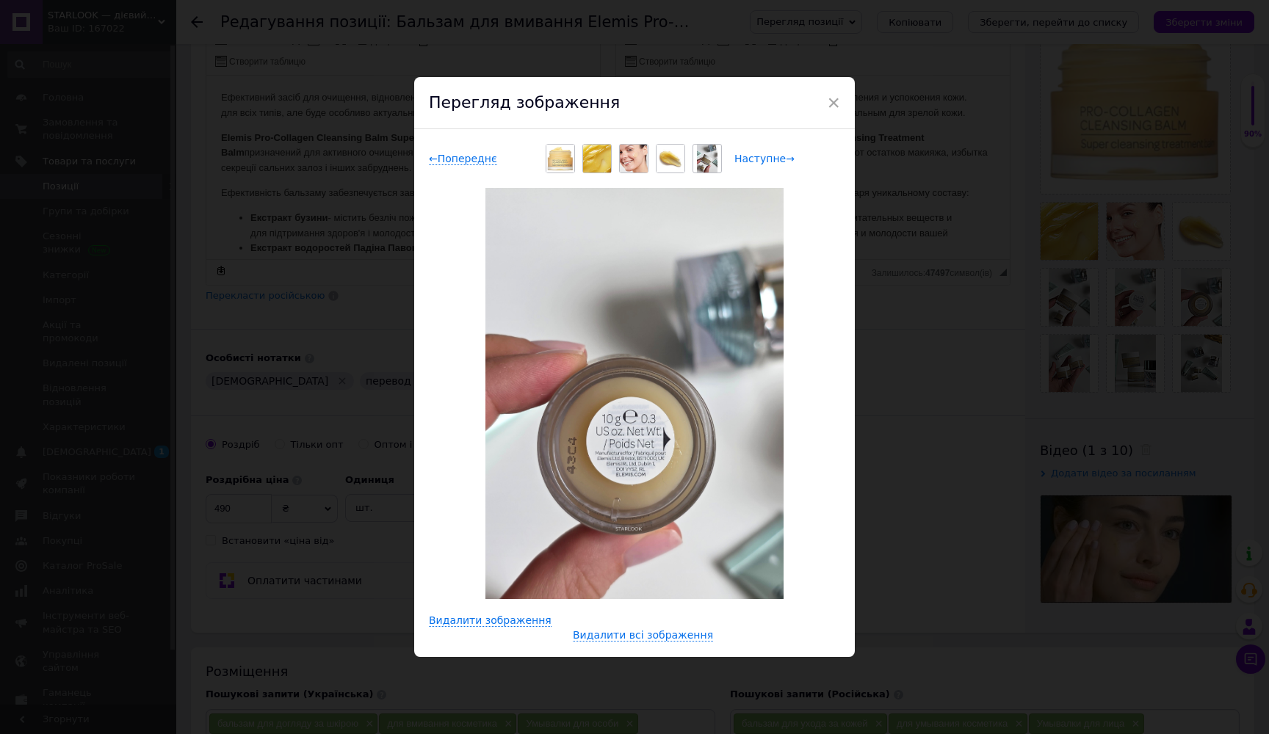
click at [776, 156] on span "Наступне →" at bounding box center [764, 159] width 60 height 12
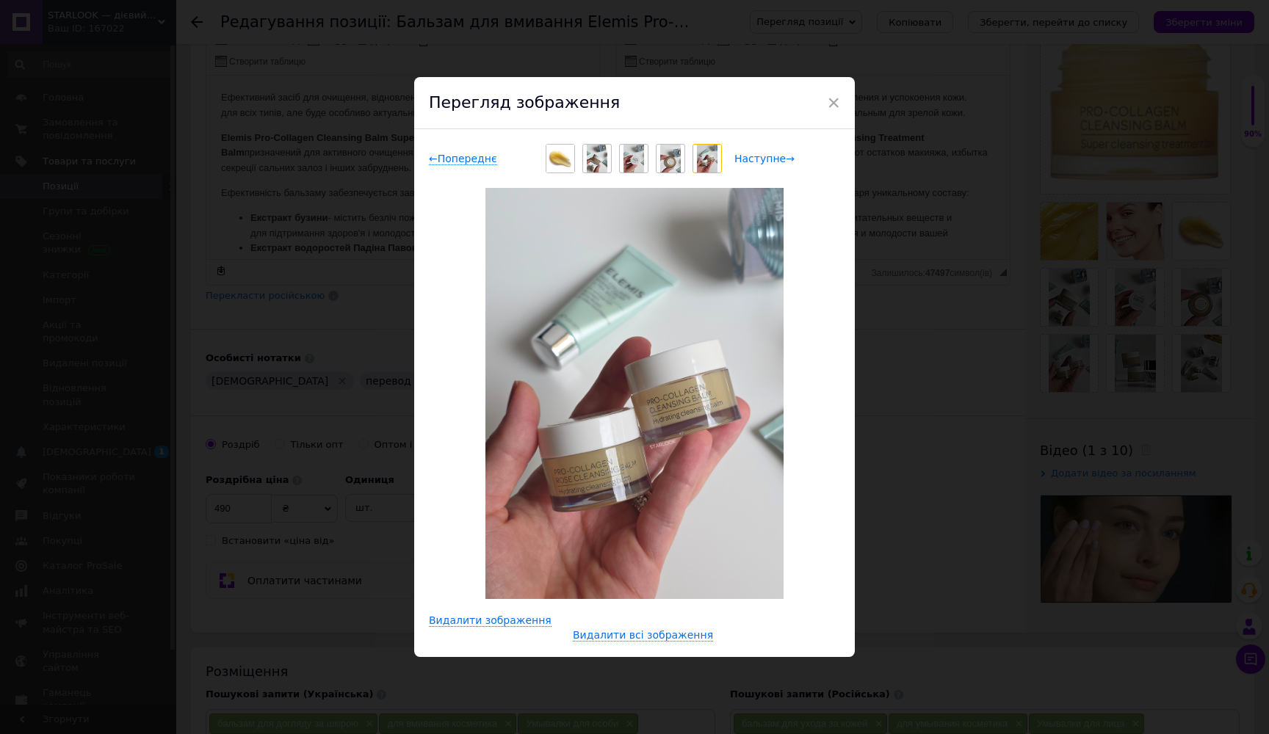
click at [777, 157] on span "Наступне →" at bounding box center [764, 159] width 60 height 12
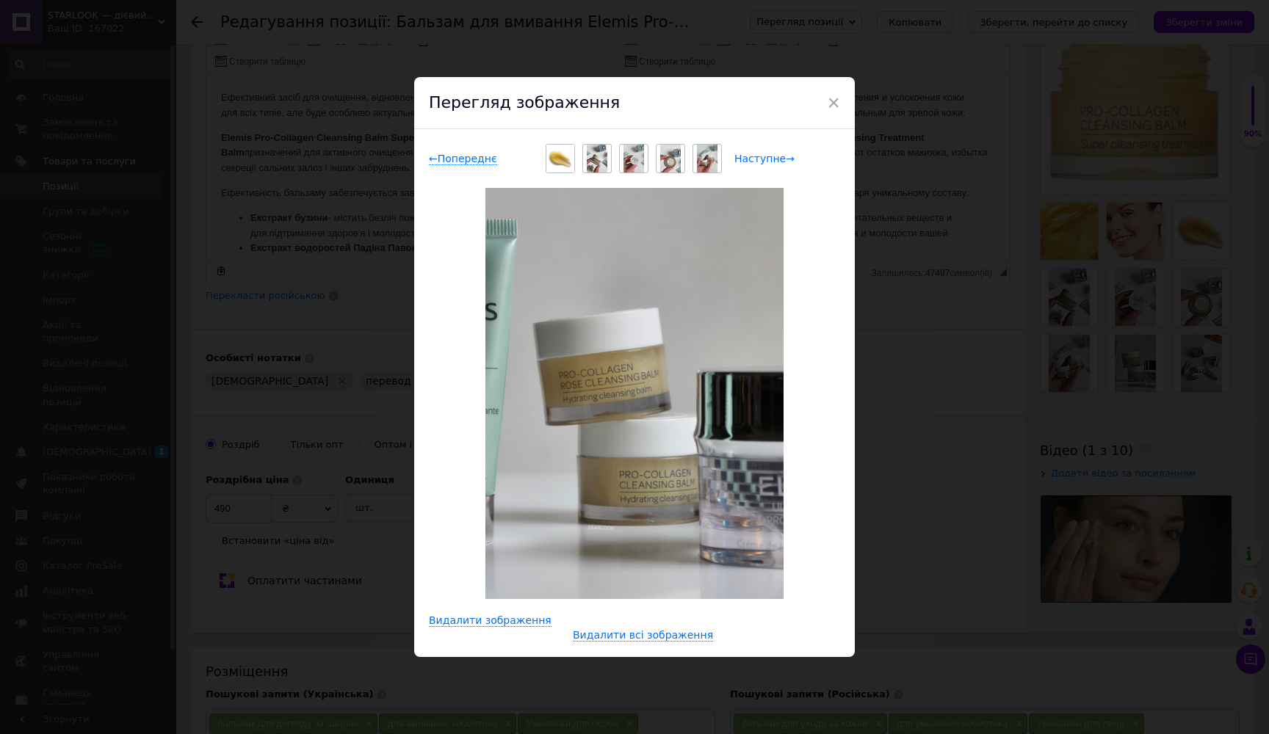
click at [777, 157] on span "Наступне →" at bounding box center [764, 159] width 60 height 12
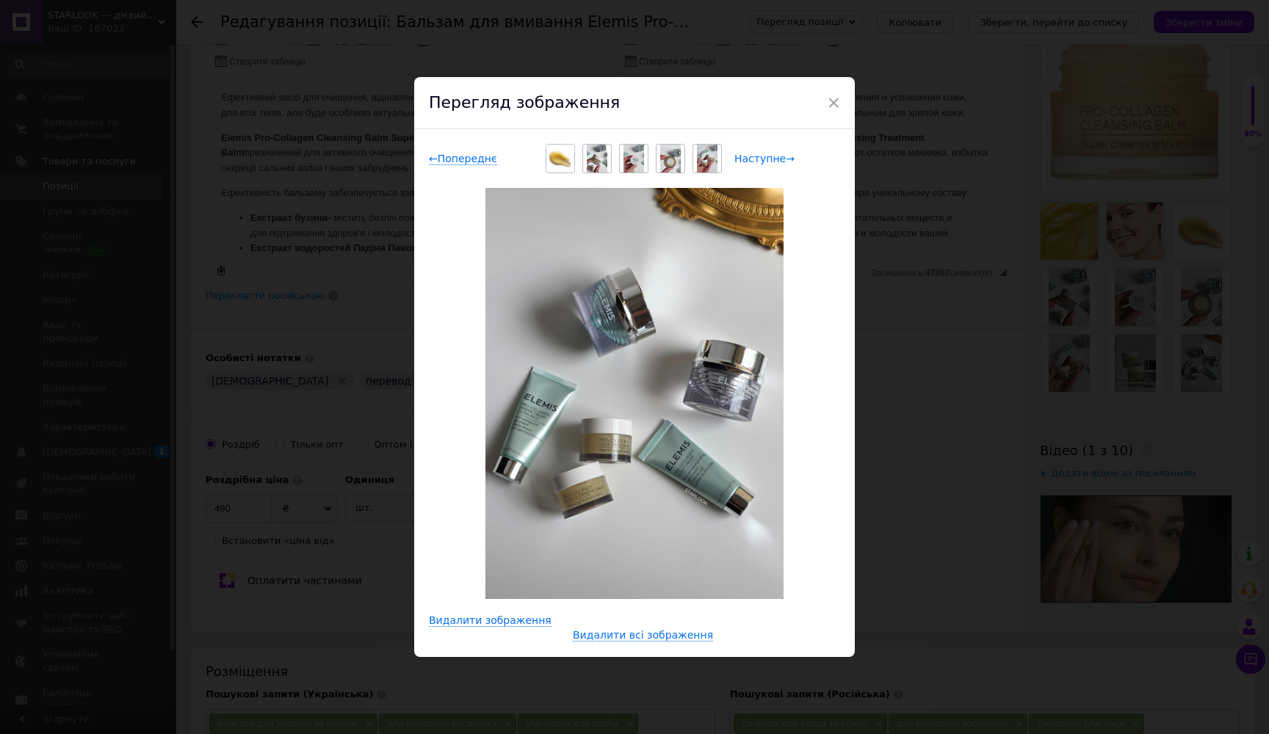
click at [777, 157] on span "Наступне →" at bounding box center [764, 159] width 60 height 12
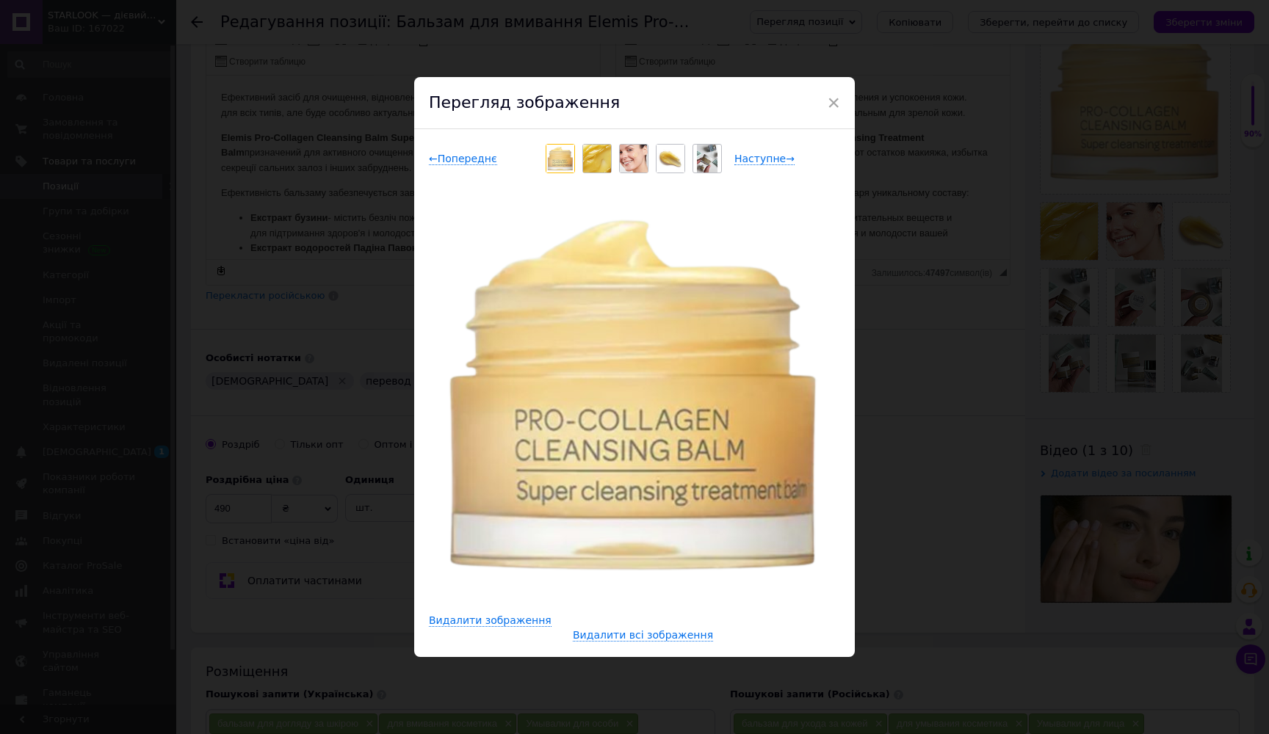
click at [1059, 206] on div "× Перегляд зображення ← Попереднє Наступне → Видалити зображення Видалити всі з…" at bounding box center [634, 367] width 1269 height 734
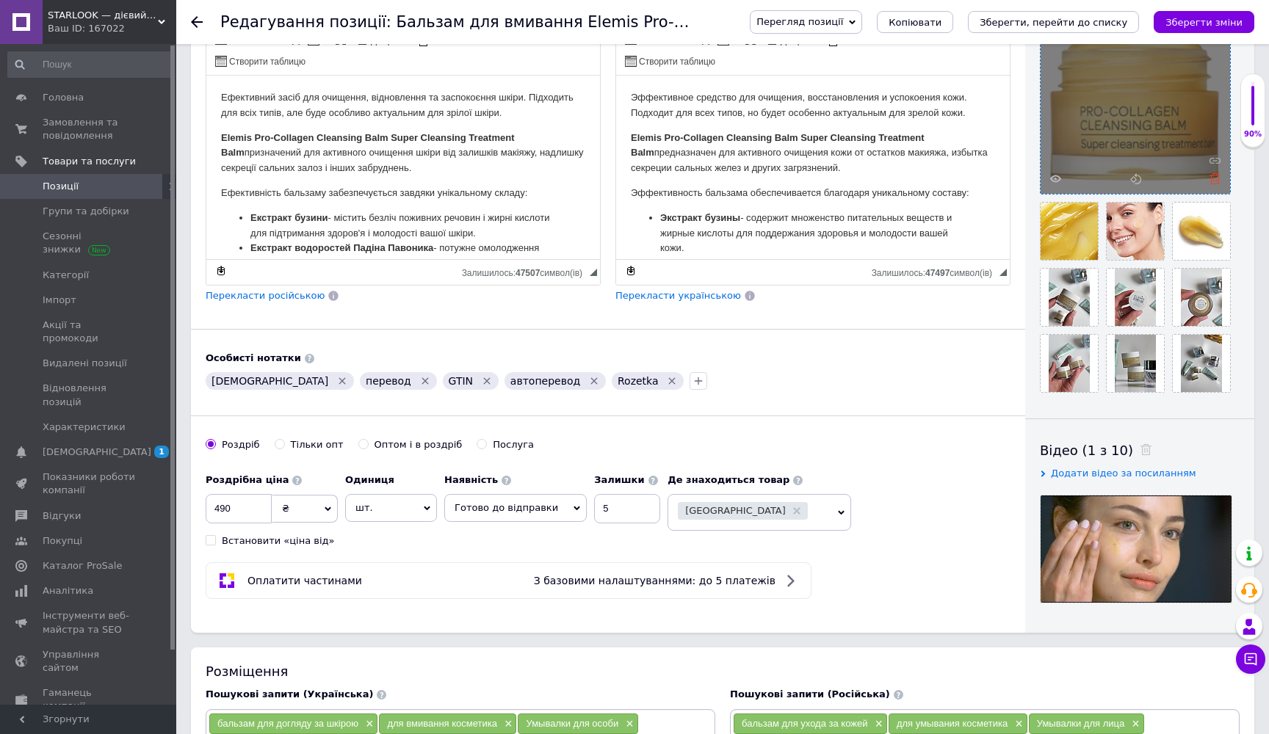
click at [1216, 175] on icon at bounding box center [1214, 178] width 11 height 11
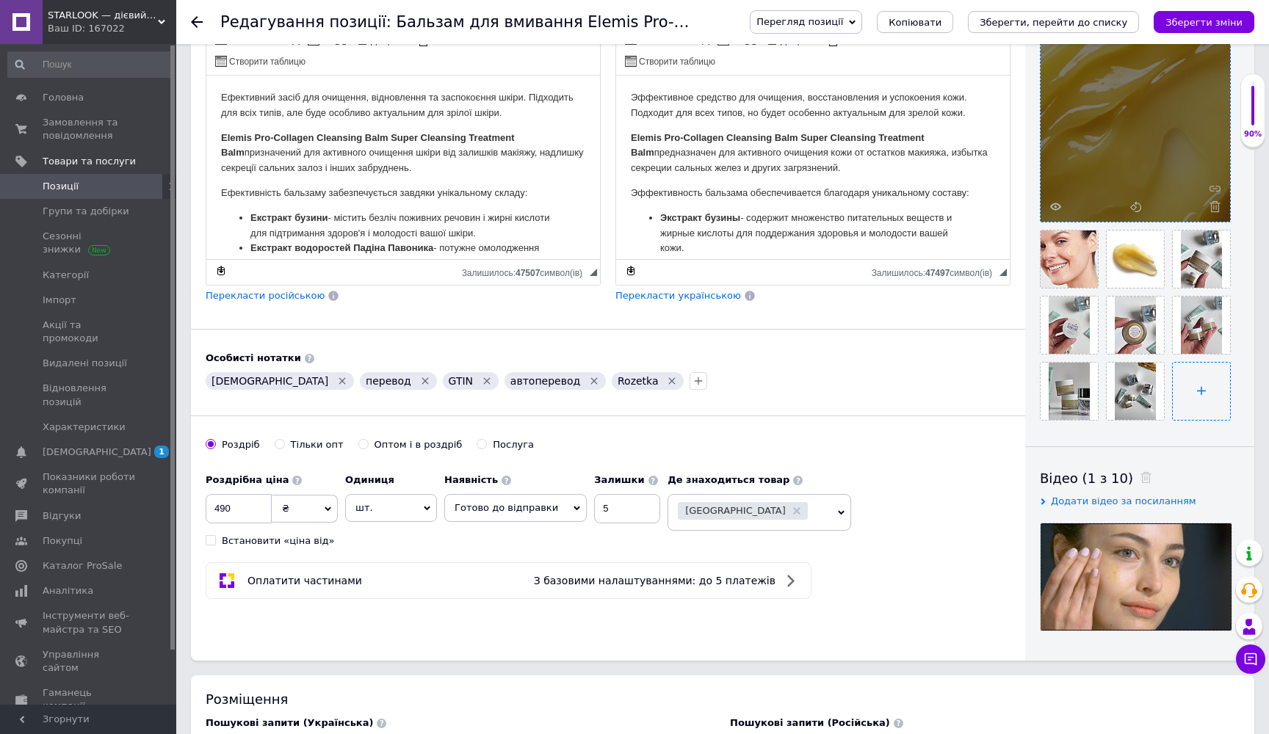
click at [1203, 379] on input "file" at bounding box center [1200, 391] width 57 height 57
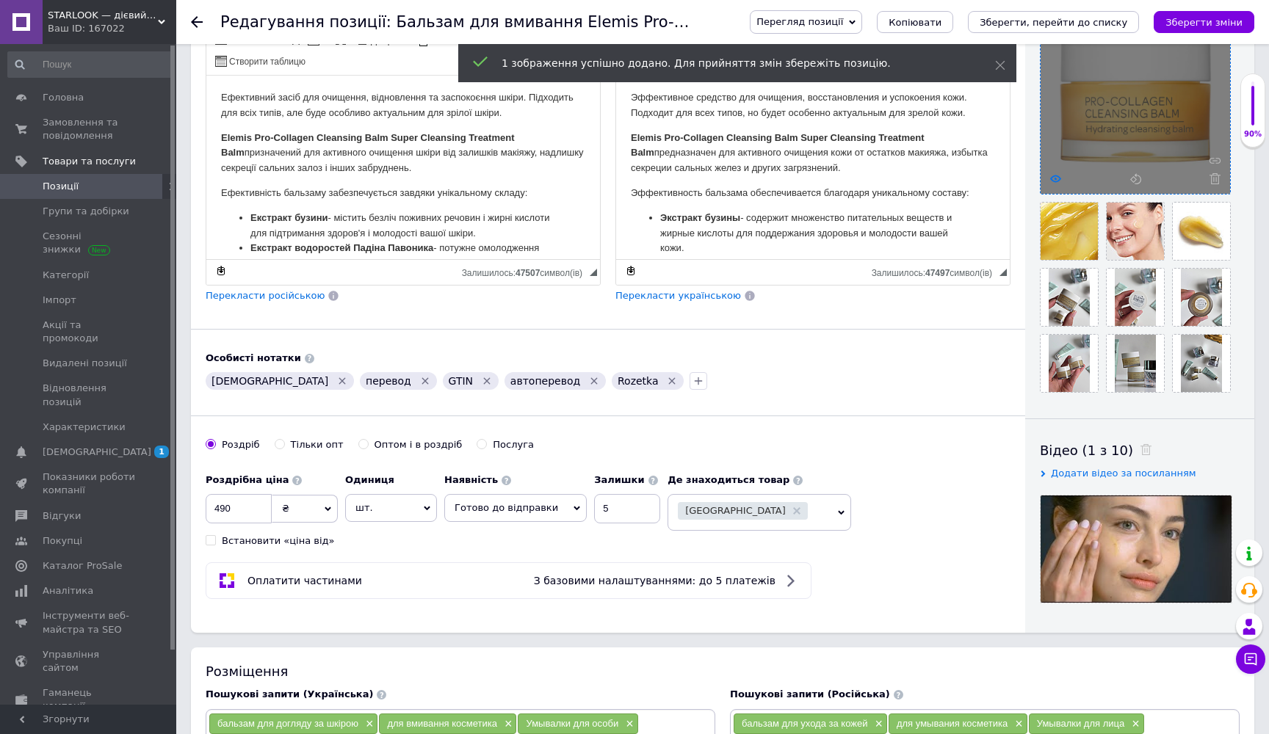
click at [1056, 177] on icon at bounding box center [1055, 178] width 11 height 11
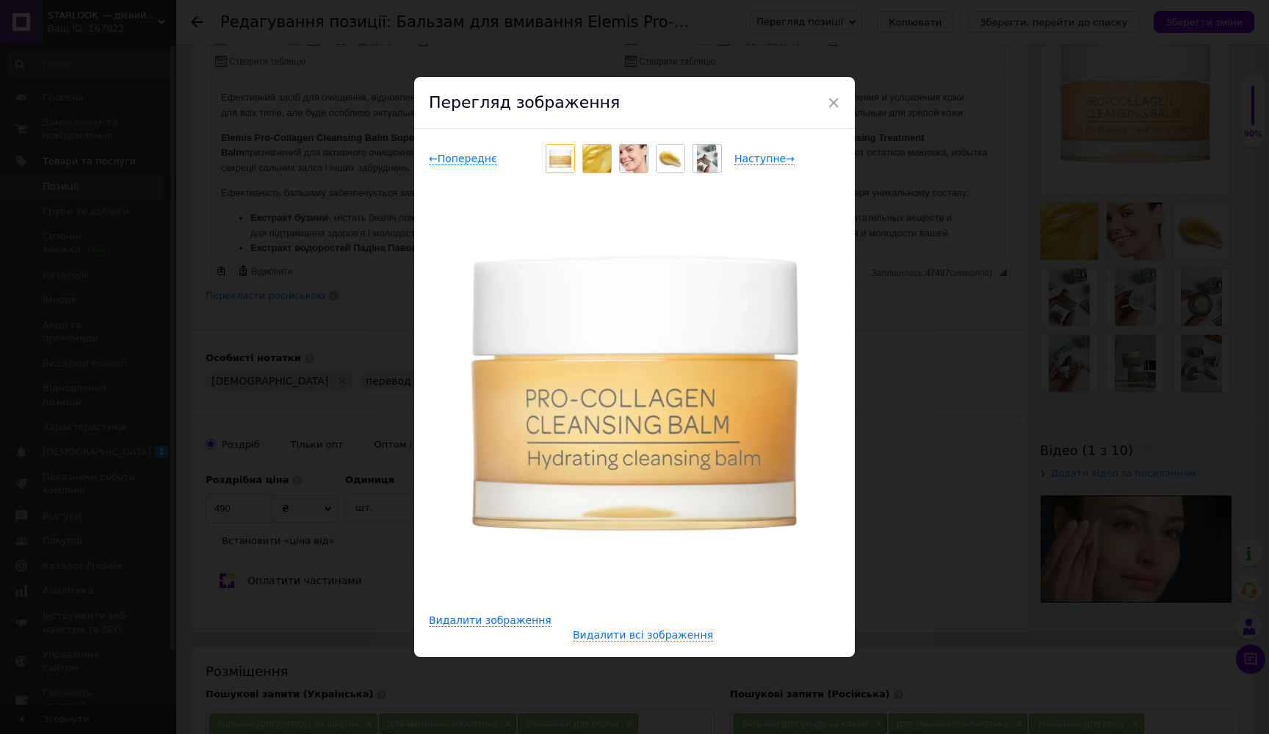
click at [1120, 146] on div "× Перегляд зображення ← Попереднє Наступне → Видалити зображення Видалити всі з…" at bounding box center [634, 367] width 1269 height 734
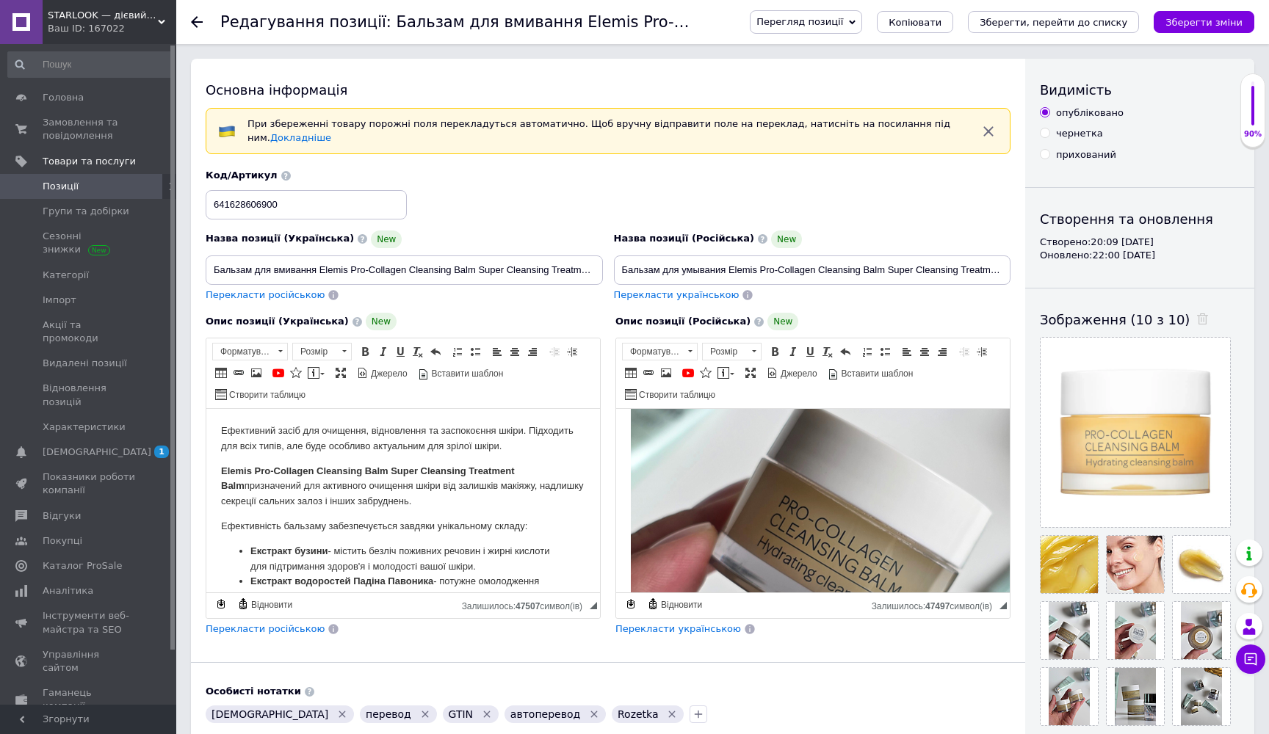
scroll to position [722, 0]
click at [1112, 21] on icon "Зберегти, перейти до списку" at bounding box center [1053, 22] width 148 height 11
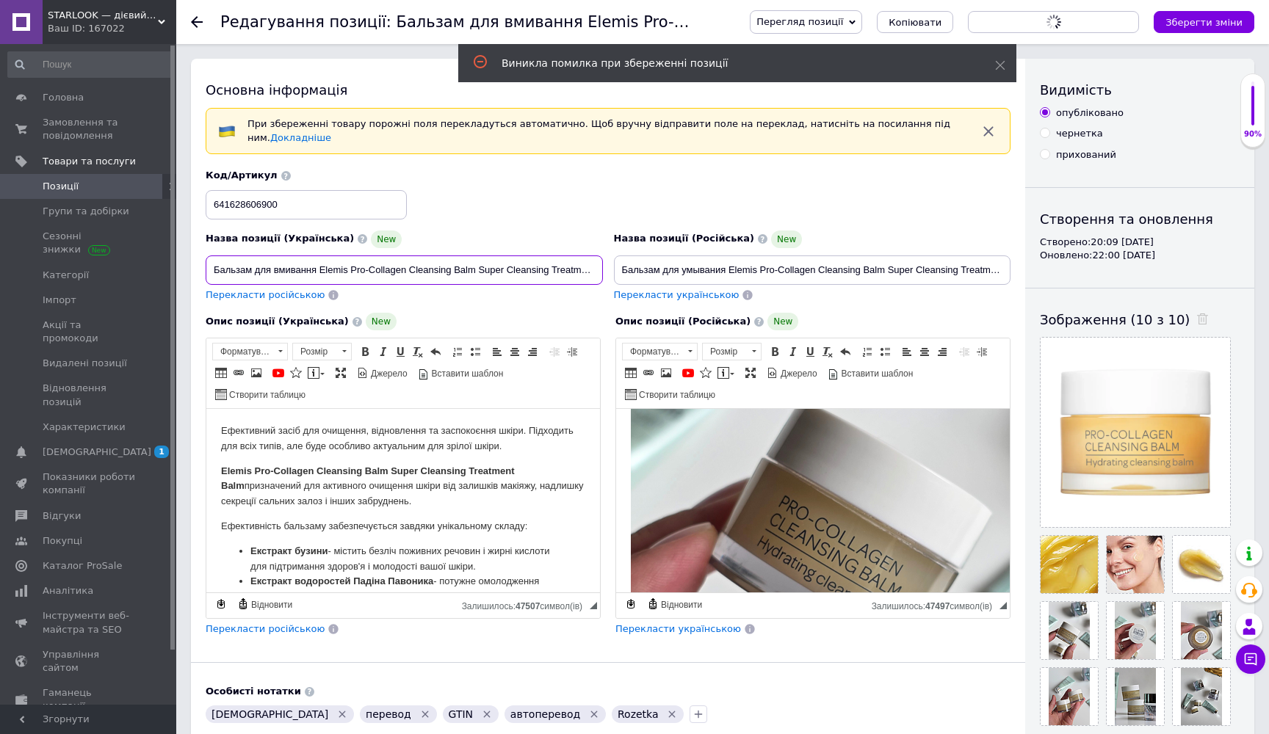
click at [526, 266] on input "Бальзам для вмивання Elemis Pro-Collagen Cleansing Balm Super Cleansing Treatme…" at bounding box center [404, 269] width 397 height 29
checkbox input "true"
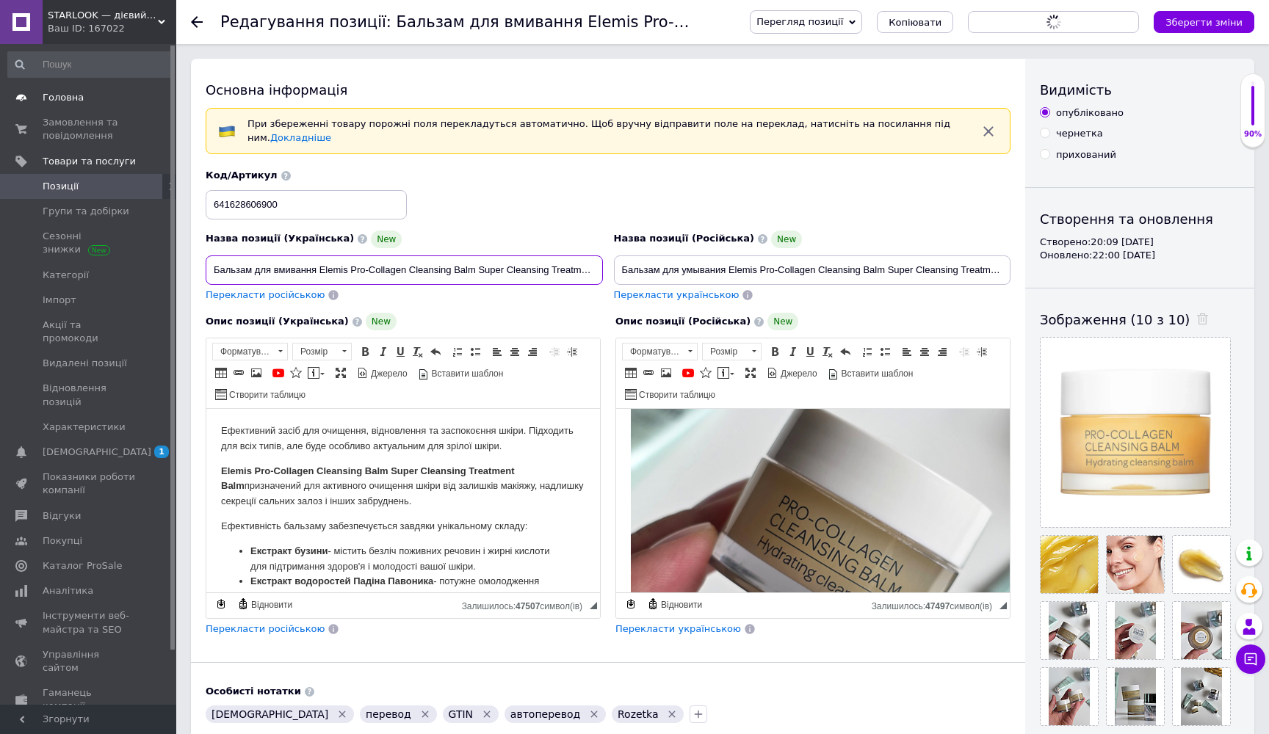
scroll to position [0, 0]
